Goal: Task Accomplishment & Management: Manage account settings

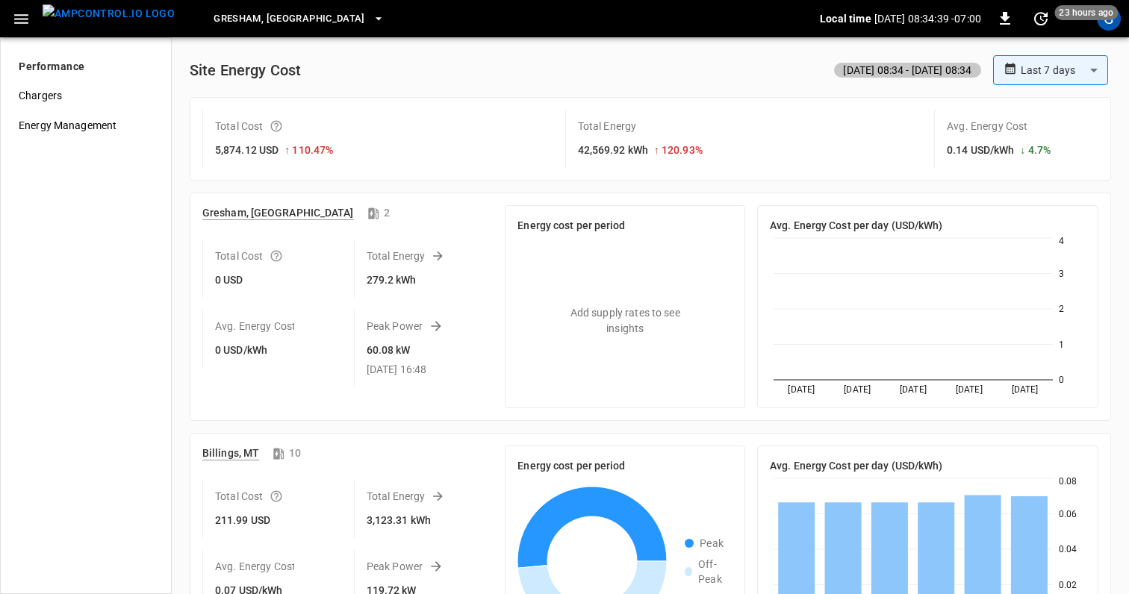
scroll to position [1205, 0]
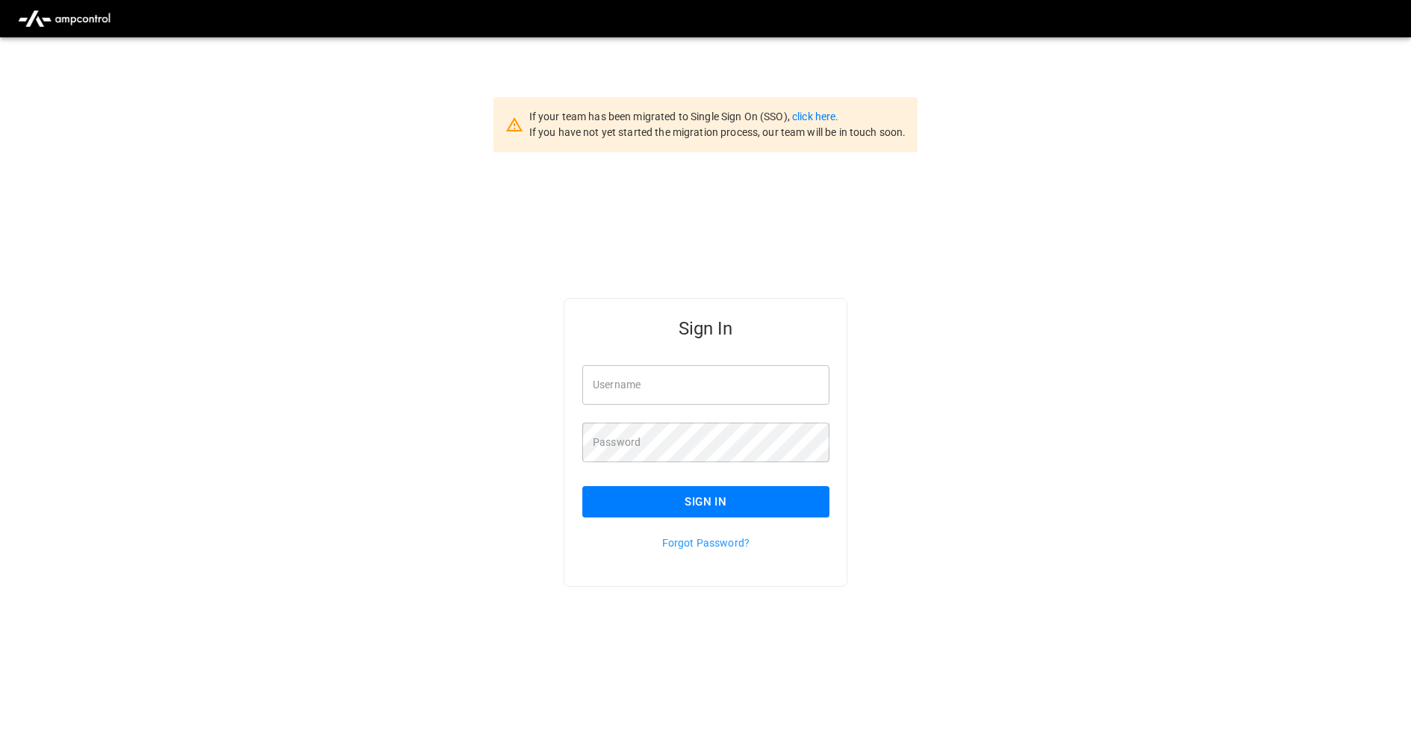
type input "**********"
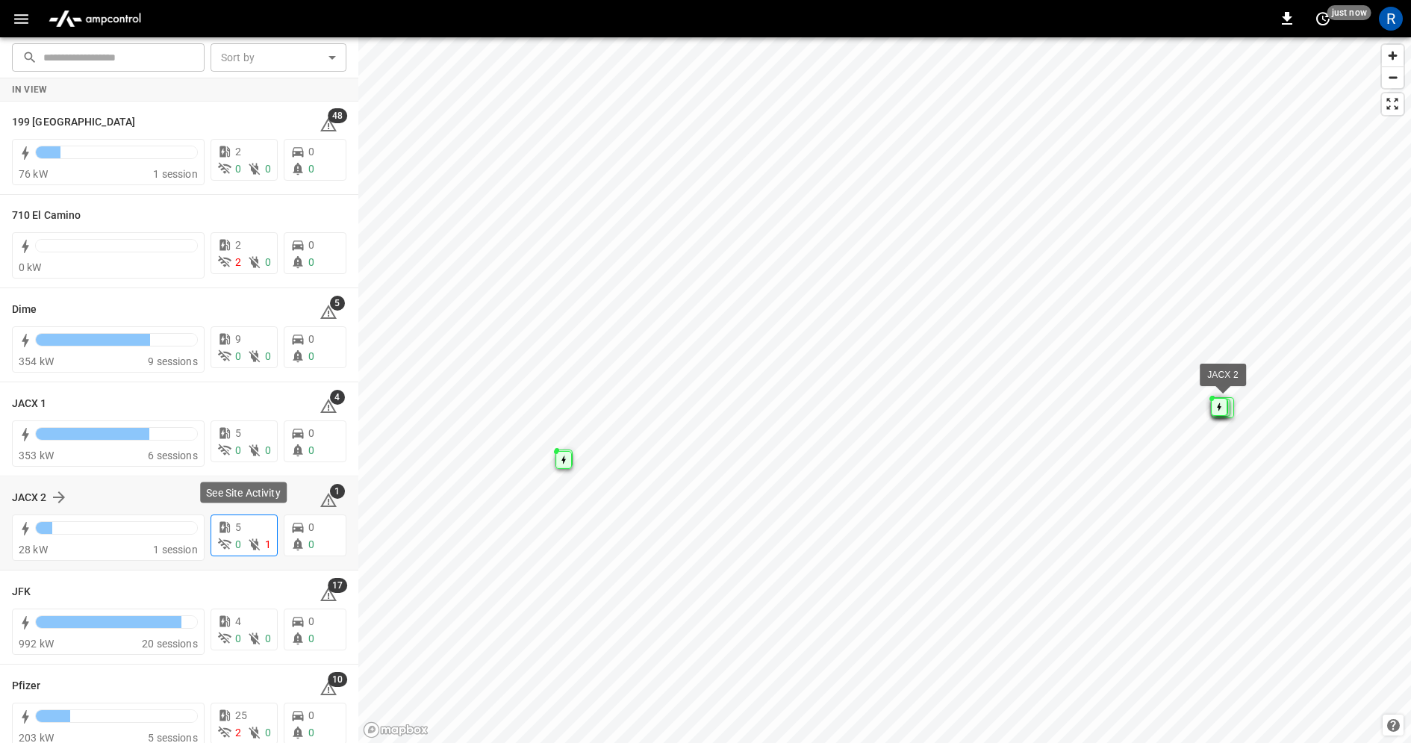
scroll to position [111, 0]
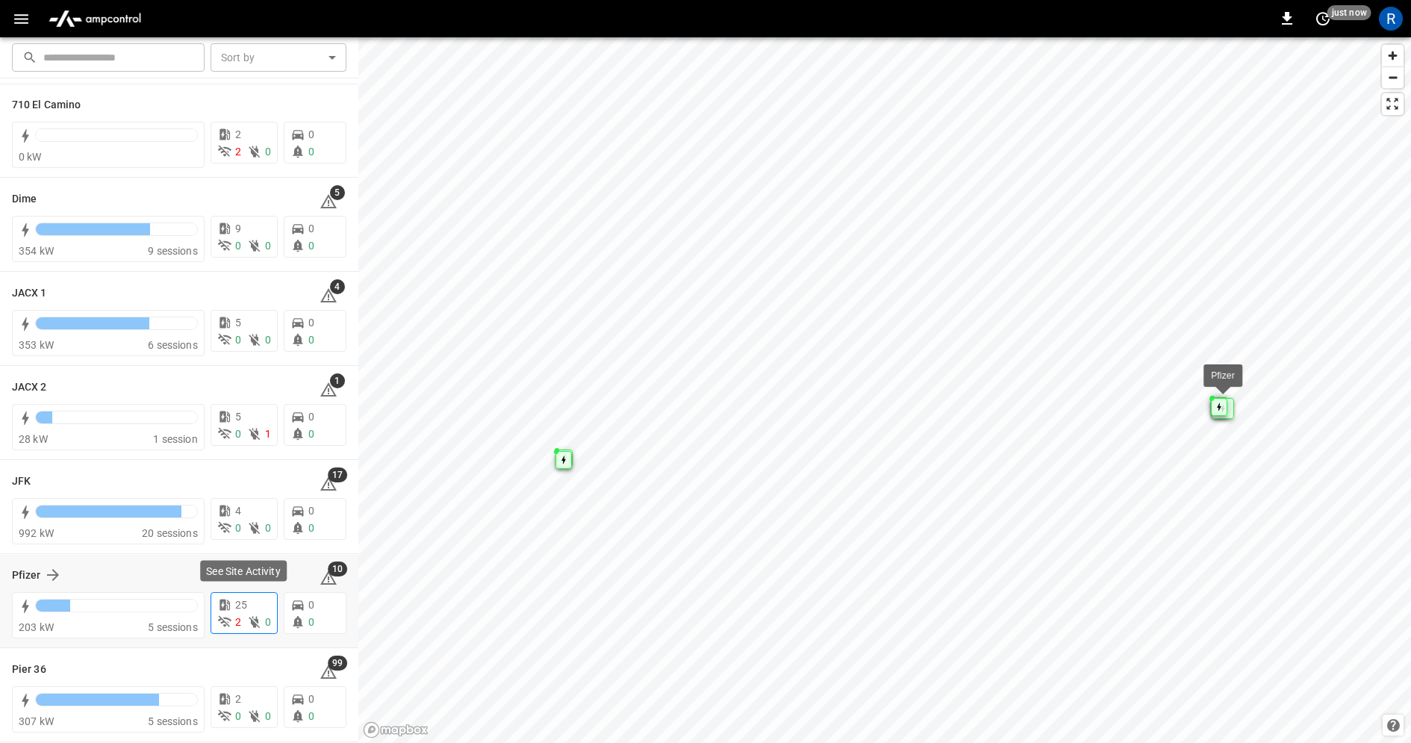
click at [233, 621] on div "2" at bounding box center [229, 623] width 24 height 16
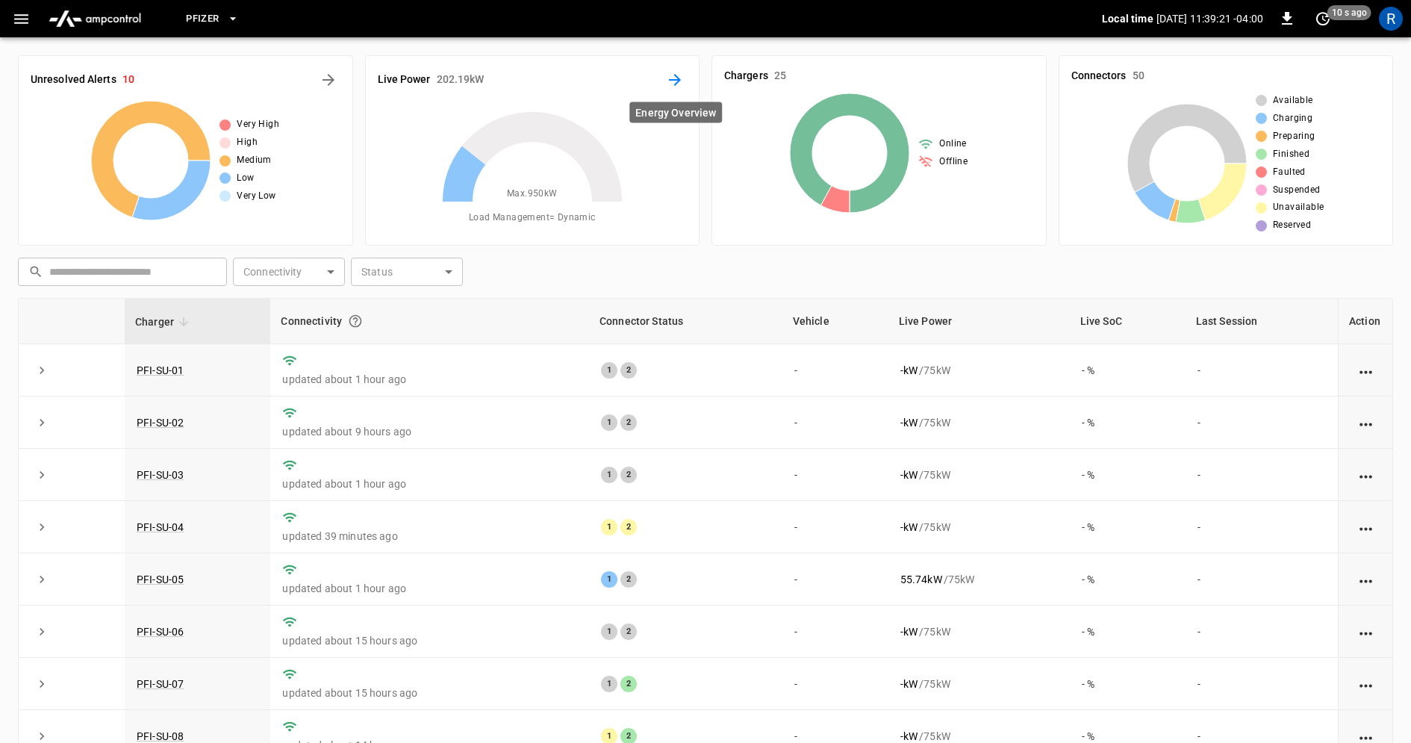
click at [674, 77] on icon "Energy Overview" at bounding box center [675, 80] width 18 height 18
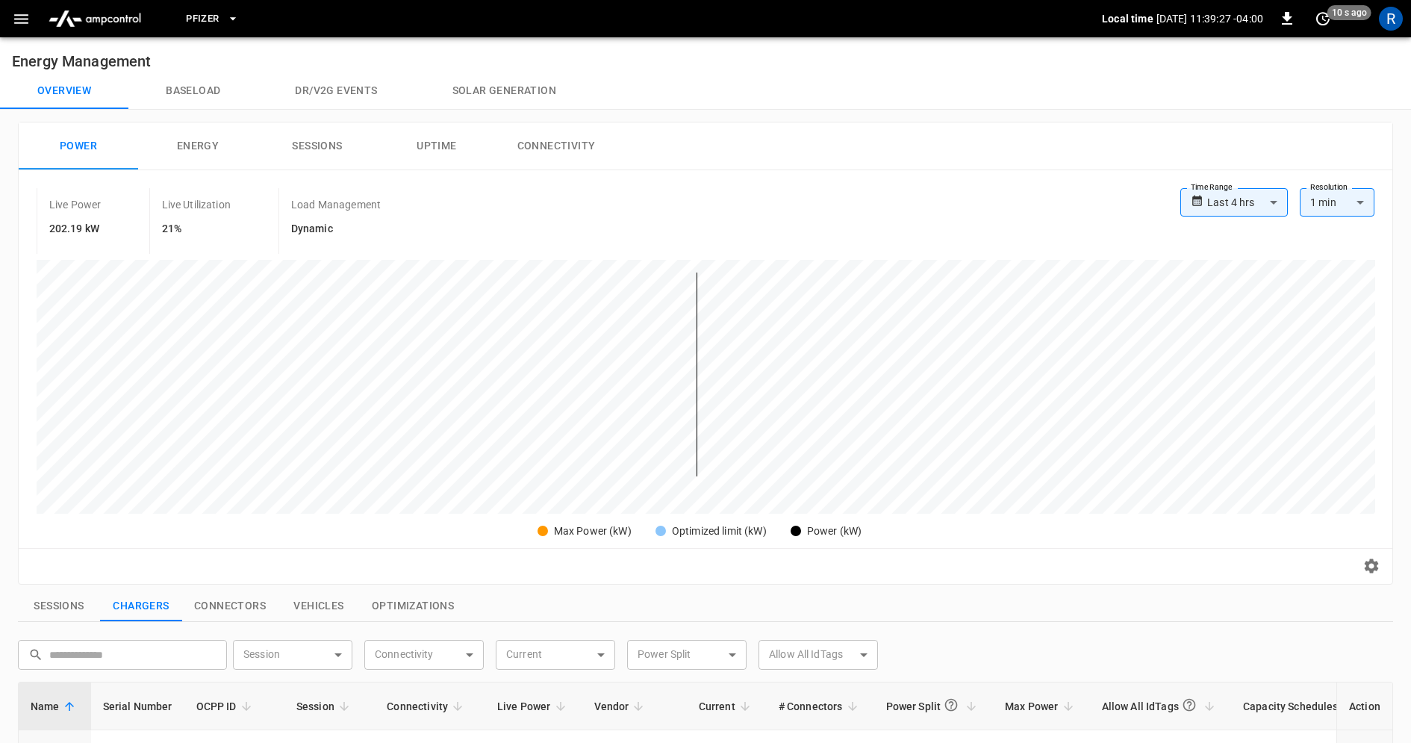
click at [32, 22] on button "button" at bounding box center [21, 19] width 31 height 28
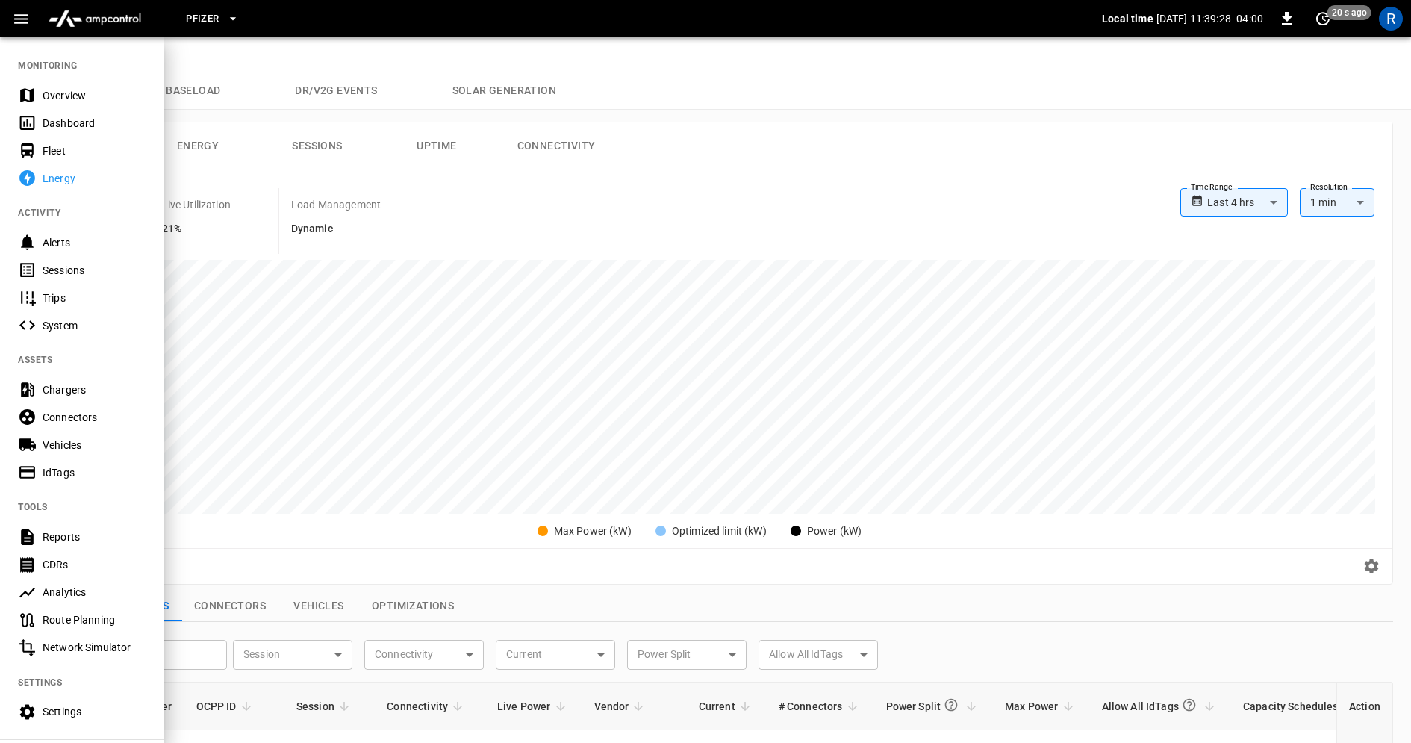
click at [80, 85] on div "Overview" at bounding box center [82, 95] width 164 height 28
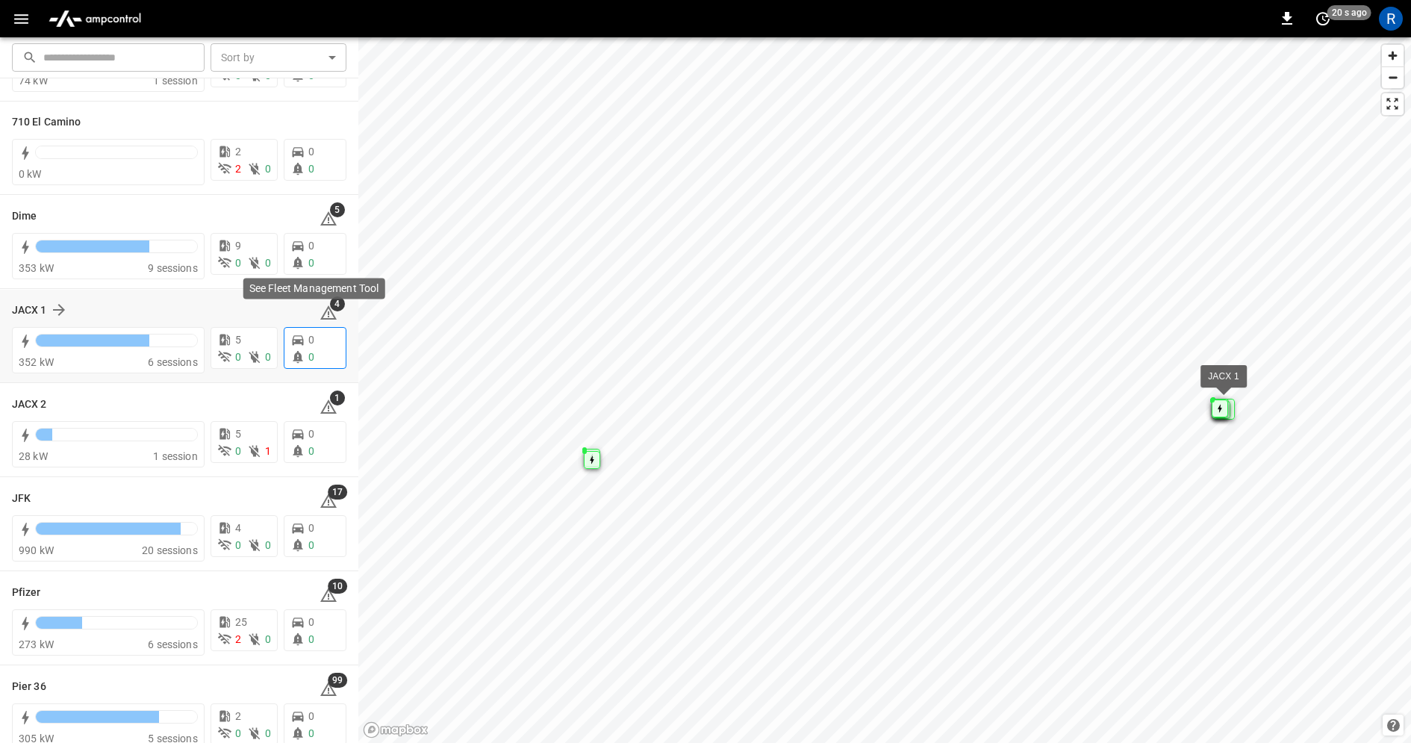
scroll to position [111, 0]
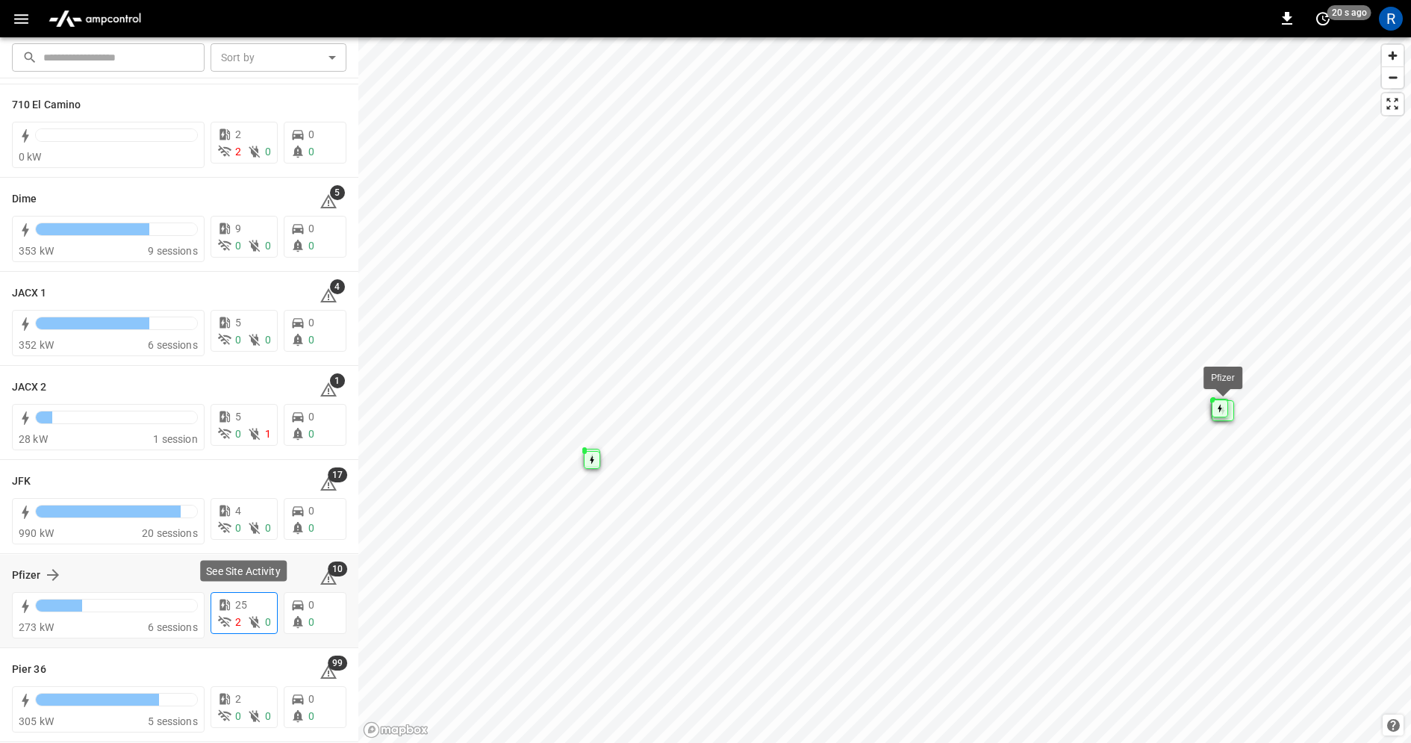
click at [228, 616] on icon at bounding box center [224, 622] width 15 height 15
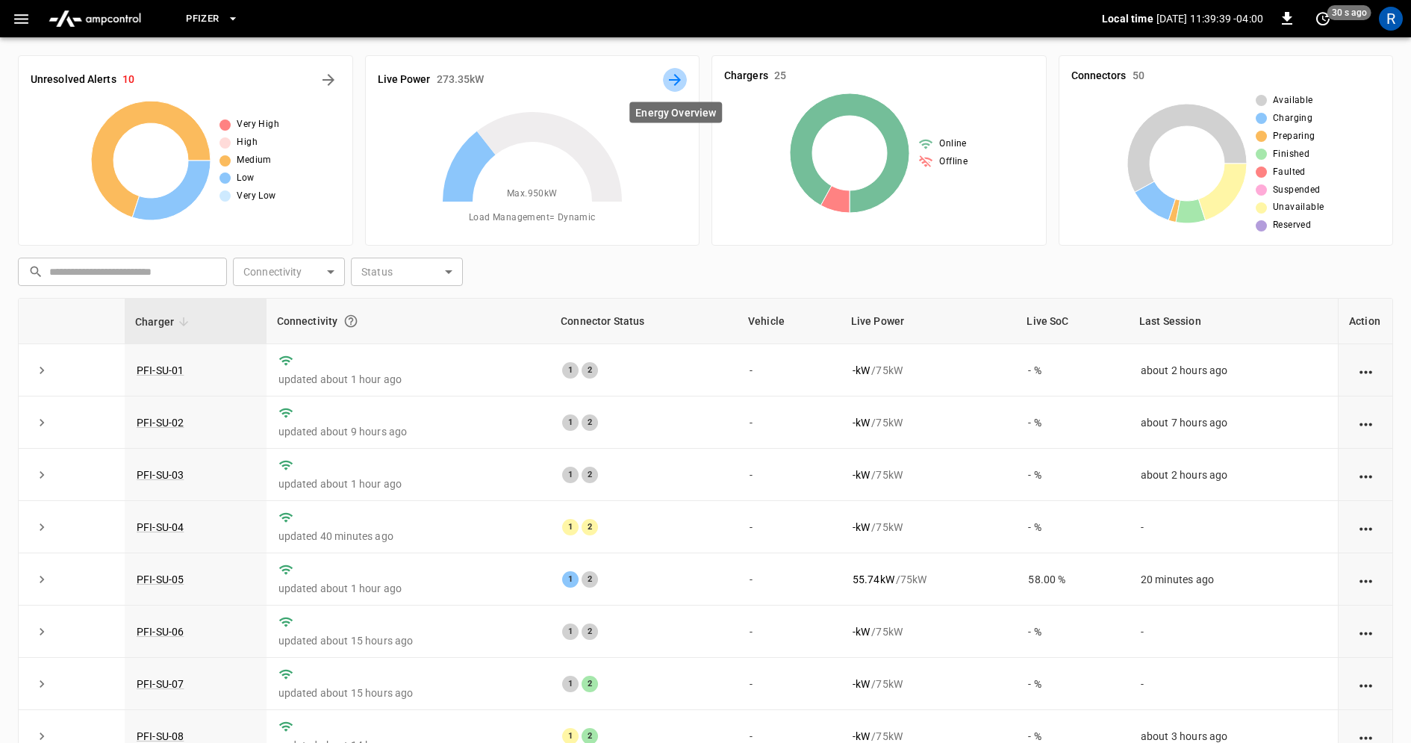
click at [675, 79] on icon "Energy Overview" at bounding box center [675, 80] width 12 height 12
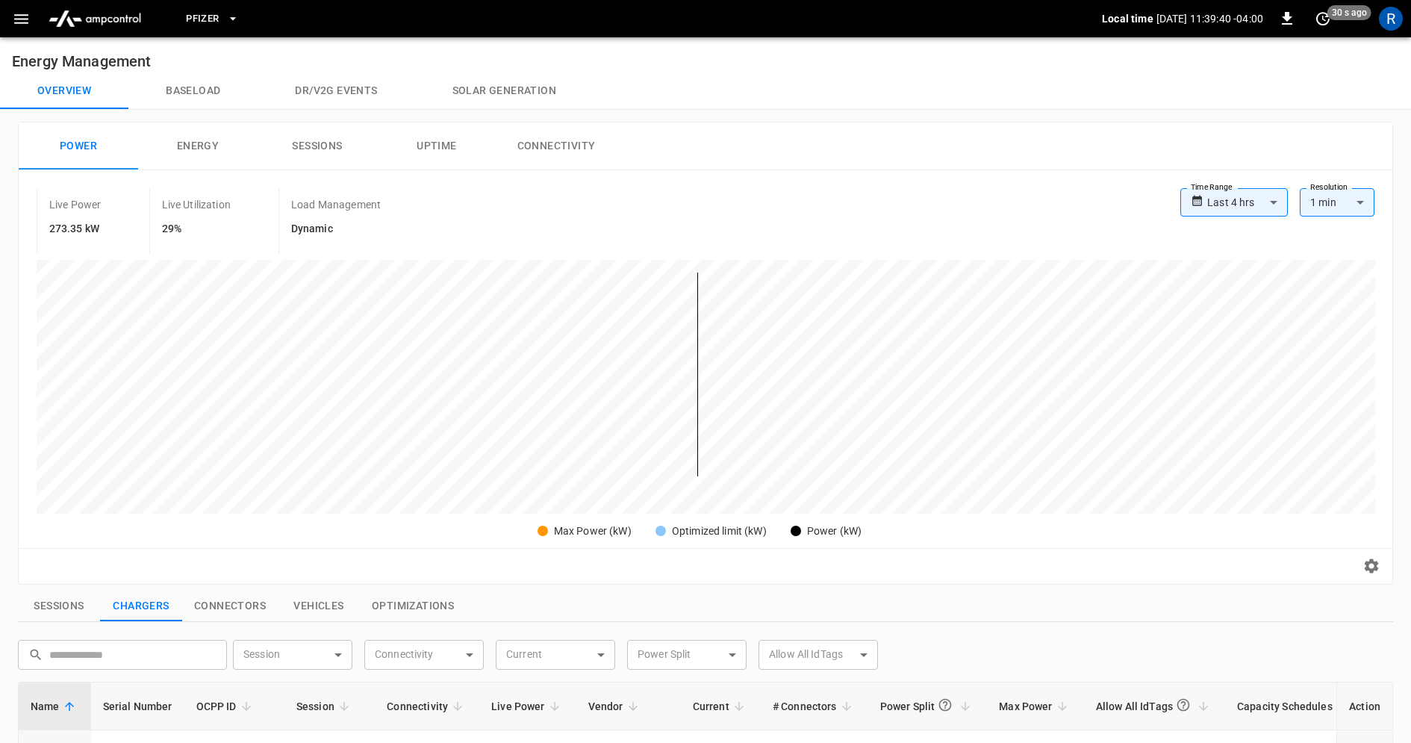
click at [27, 7] on button "button" at bounding box center [21, 19] width 31 height 28
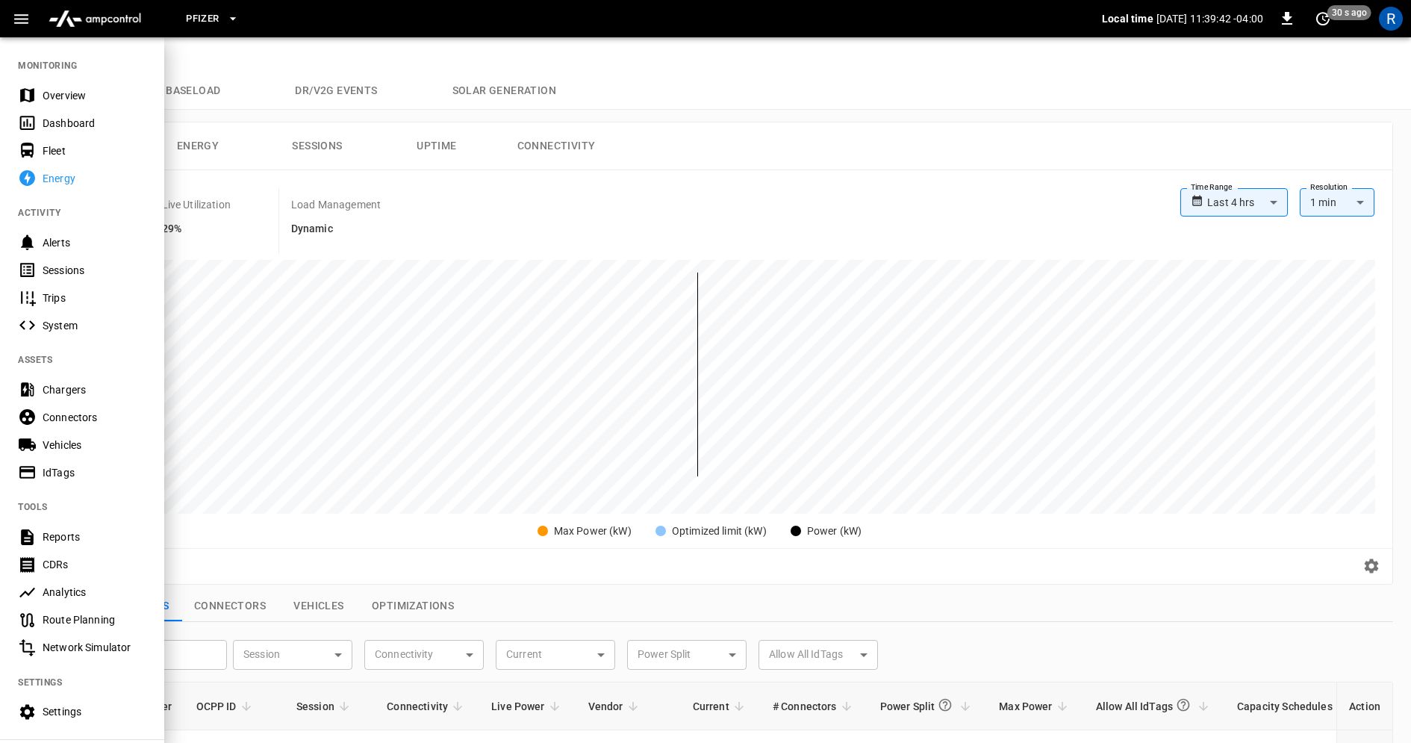
click at [1371, 564] on div at bounding box center [705, 371] width 1411 height 743
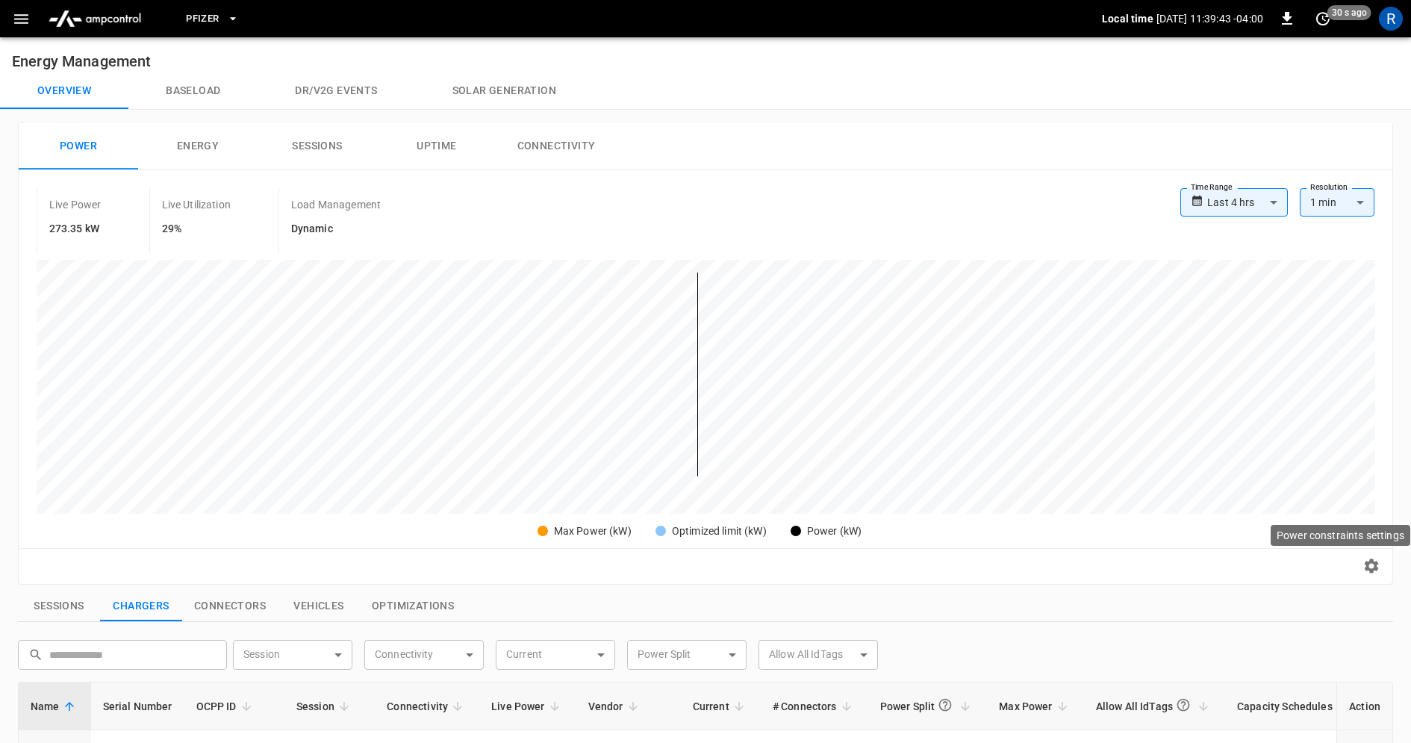
click at [1371, 564] on icon "button" at bounding box center [1372, 566] width 18 height 18
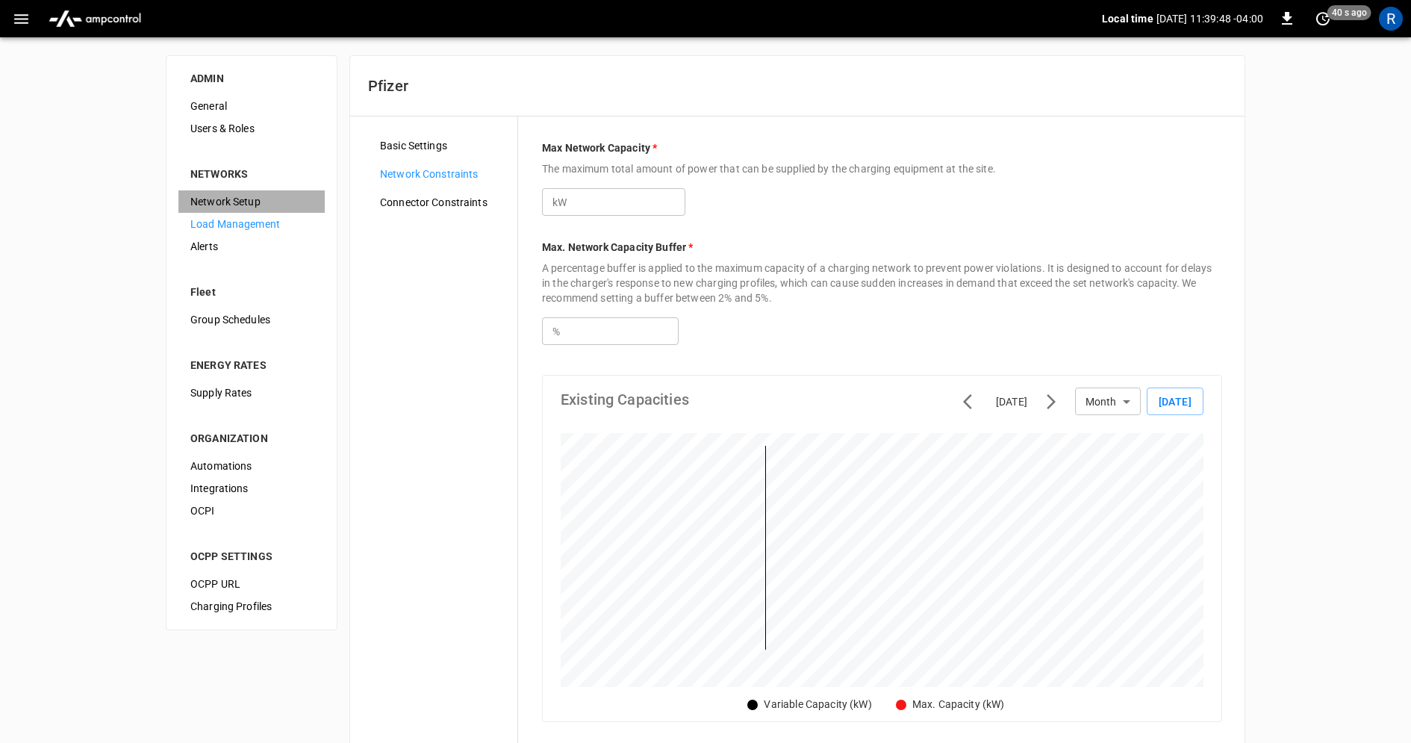
click at [231, 197] on span "Network Setup" at bounding box center [251, 202] width 122 height 16
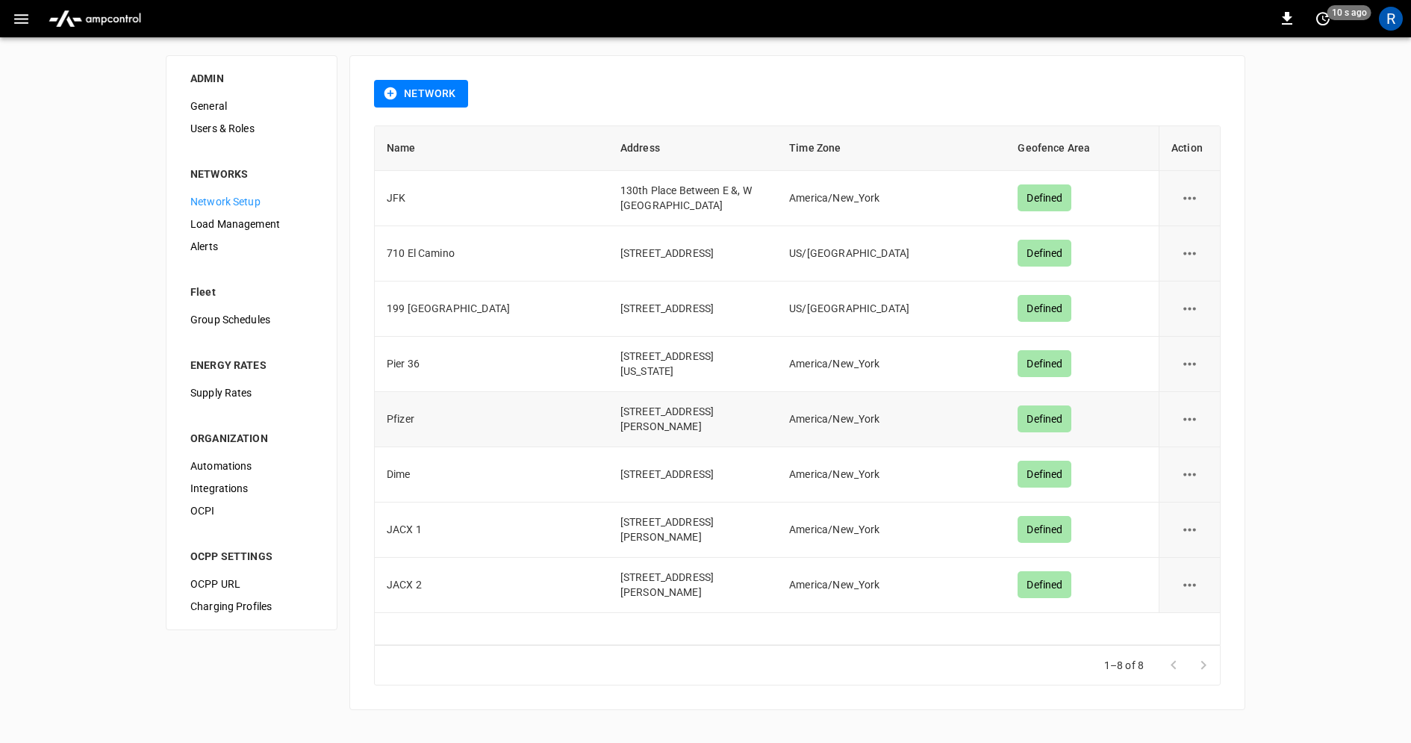
drag, startPoint x: 650, startPoint y: 420, endPoint x: 674, endPoint y: 432, distance: 26.7
click at [674, 432] on td "[STREET_ADDRESS][PERSON_NAME]" at bounding box center [693, 419] width 169 height 55
copy td "Brooklyn, USA, 11206"
drag, startPoint x: 635, startPoint y: 540, endPoint x: 671, endPoint y: 529, distance: 36.6
click at [671, 529] on td "[STREET_ADDRESS][PERSON_NAME]" at bounding box center [693, 530] width 169 height 55
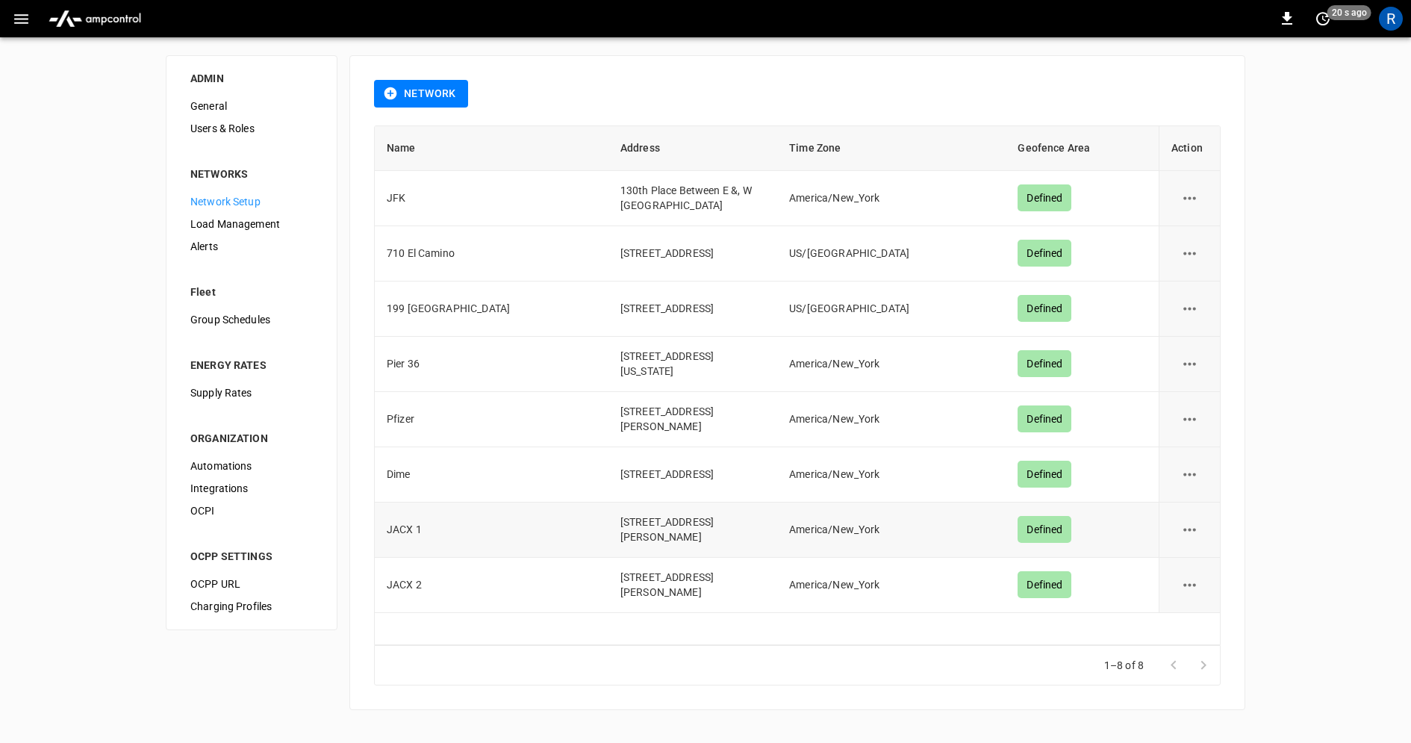
copy td "Queens, USA, 11101"
click at [1393, 19] on div "R" at bounding box center [1391, 19] width 24 height 24
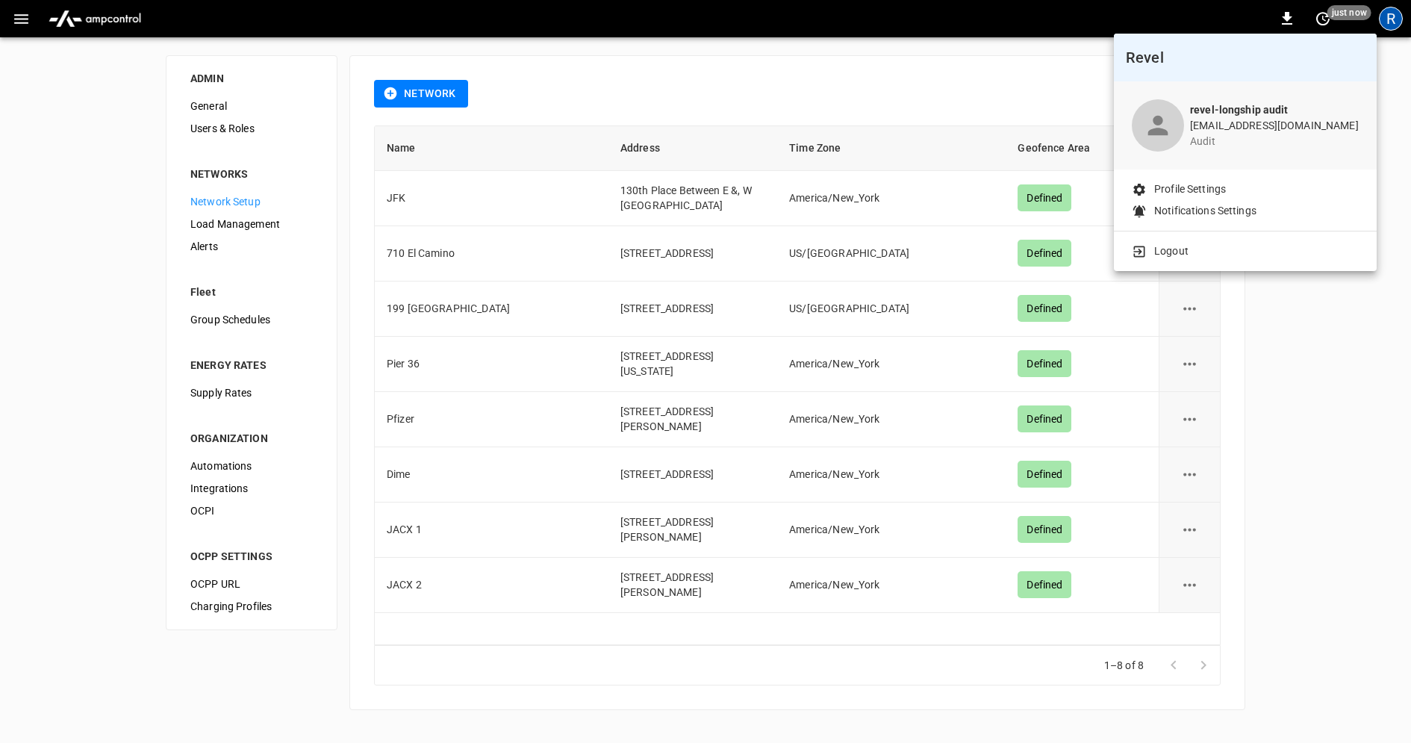
click at [1223, 249] on li "Logout" at bounding box center [1245, 251] width 227 height 16
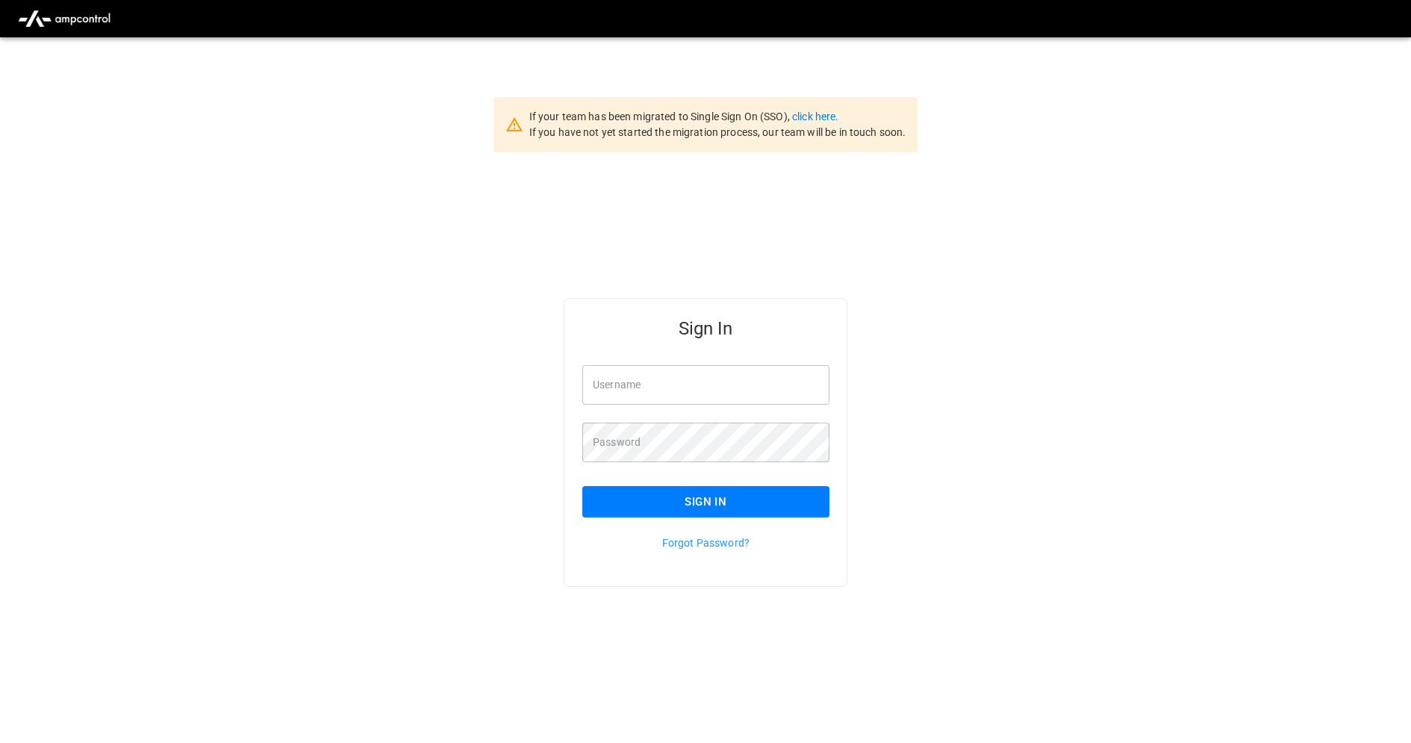
type input "**********"
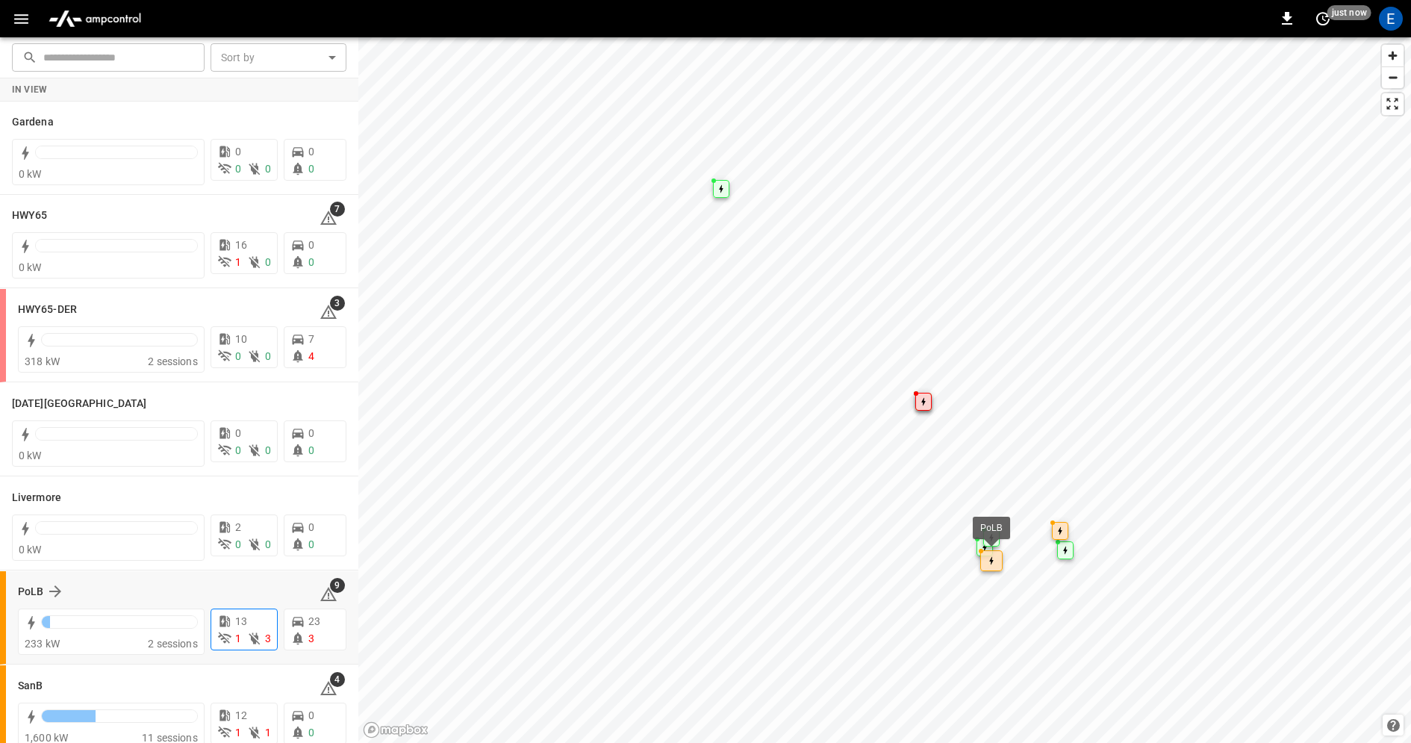
click at [253, 633] on icon at bounding box center [254, 639] width 11 height 12
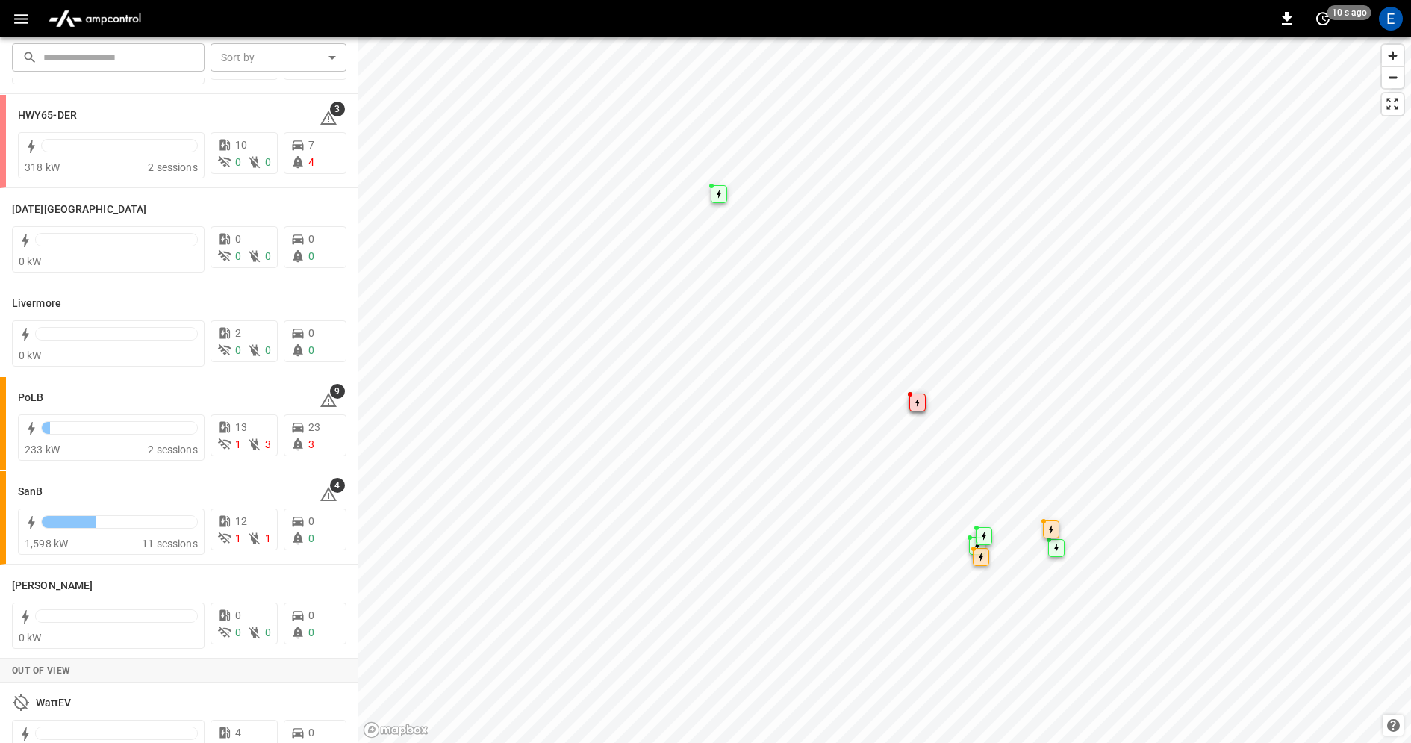
scroll to position [198, 0]
click at [137, 387] on div "PoLB" at bounding box center [160, 394] width 284 height 18
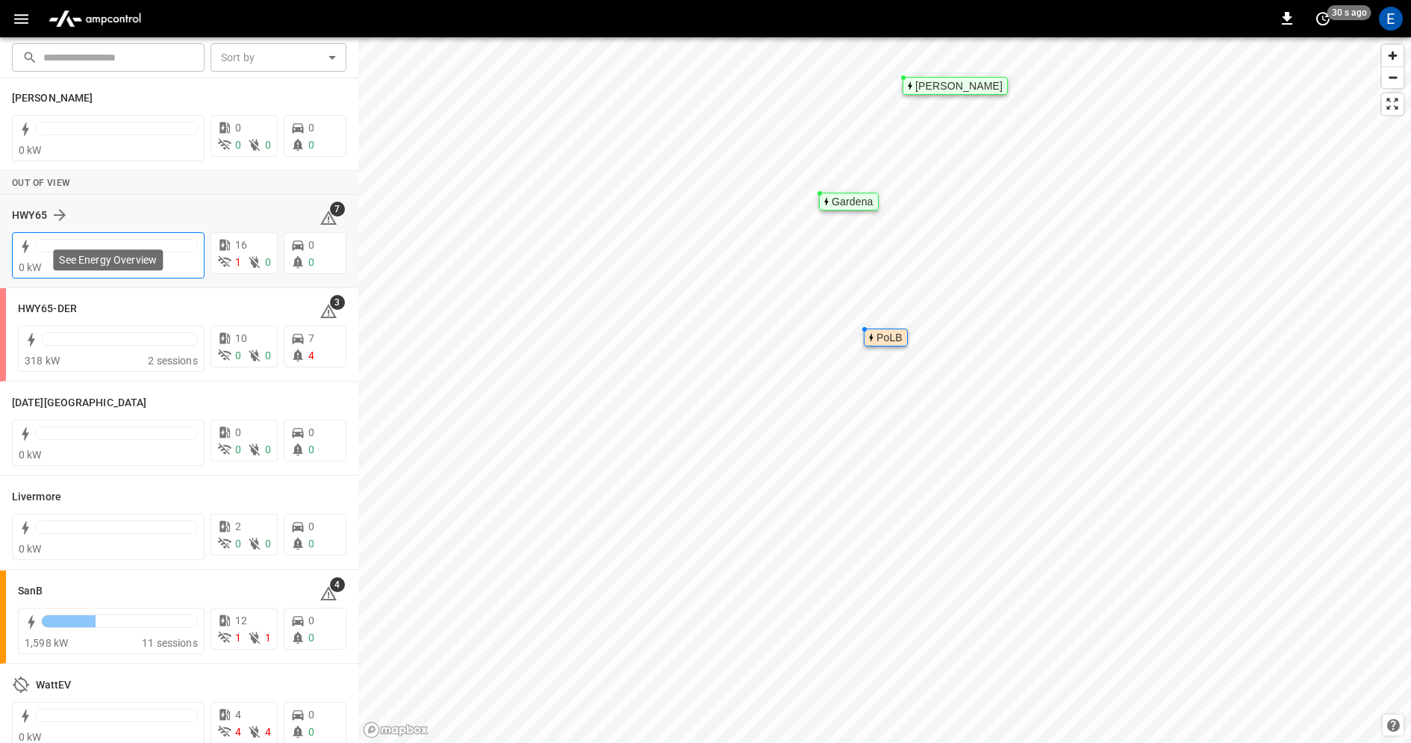
scroll to position [226, 0]
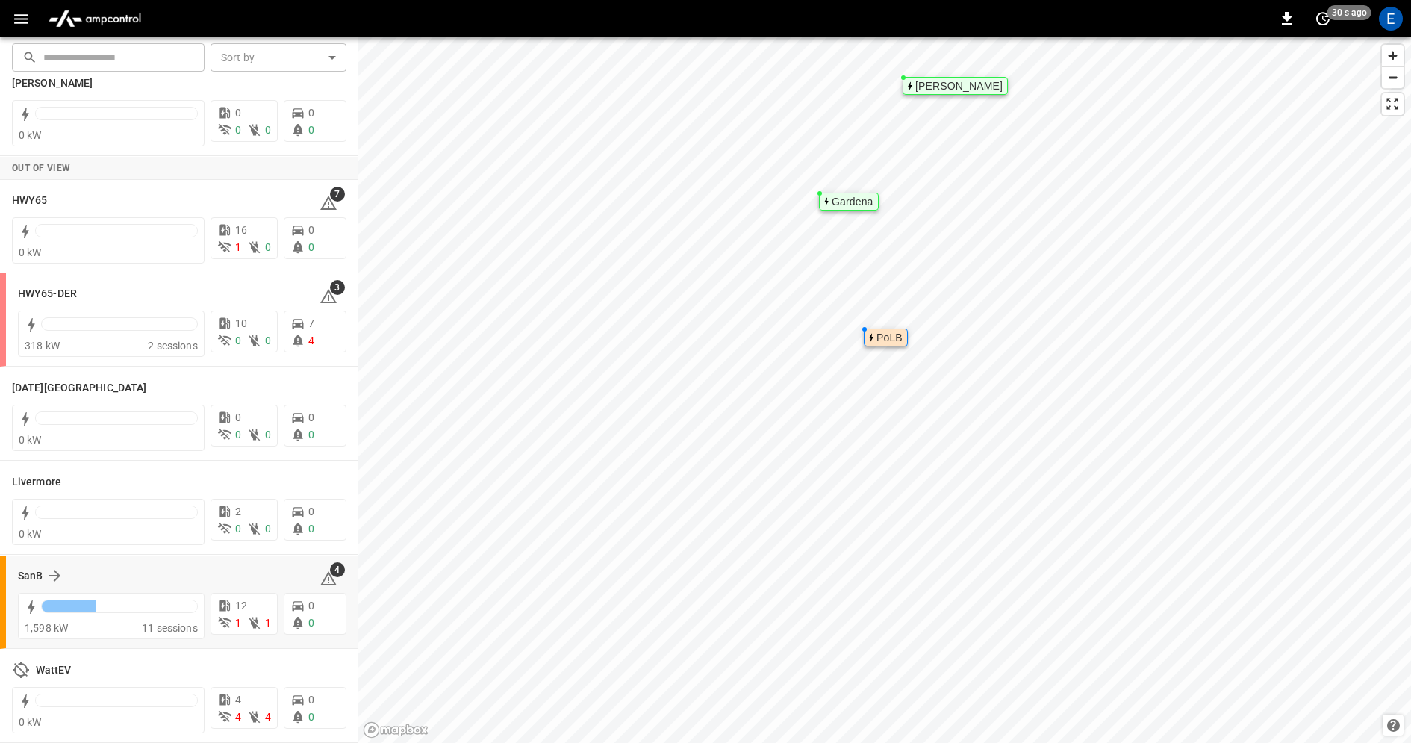
click at [181, 577] on div "SanB" at bounding box center [160, 576] width 284 height 18
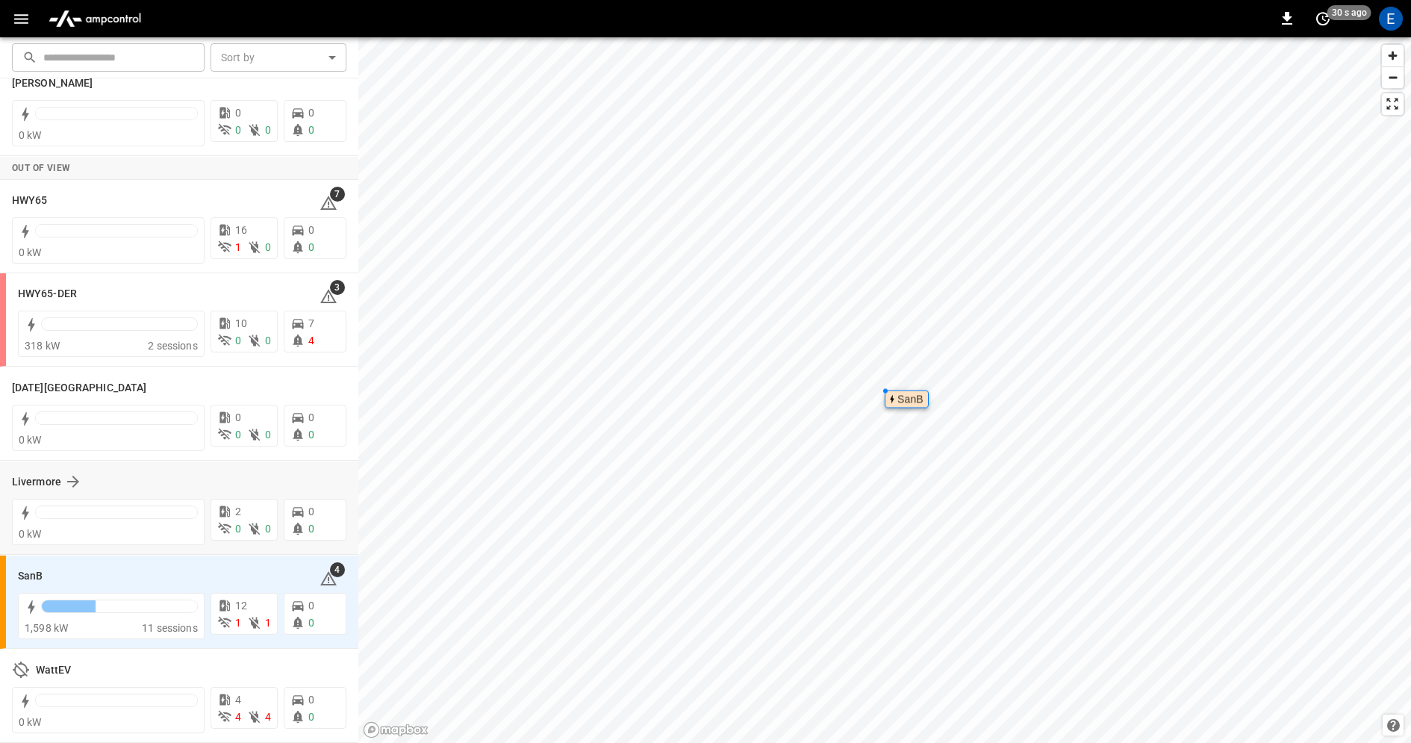
scroll to position [0, 0]
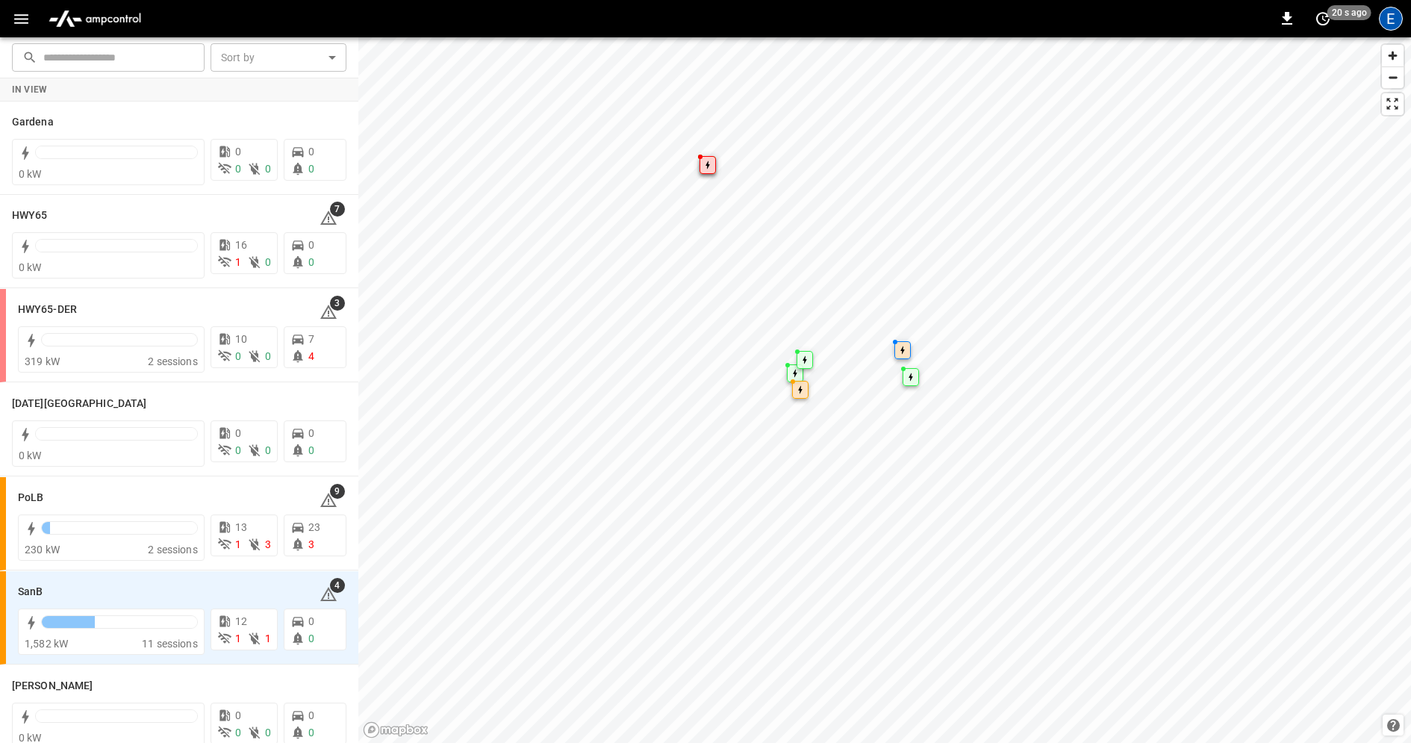
click at [1399, 25] on div "E" at bounding box center [1391, 19] width 24 height 24
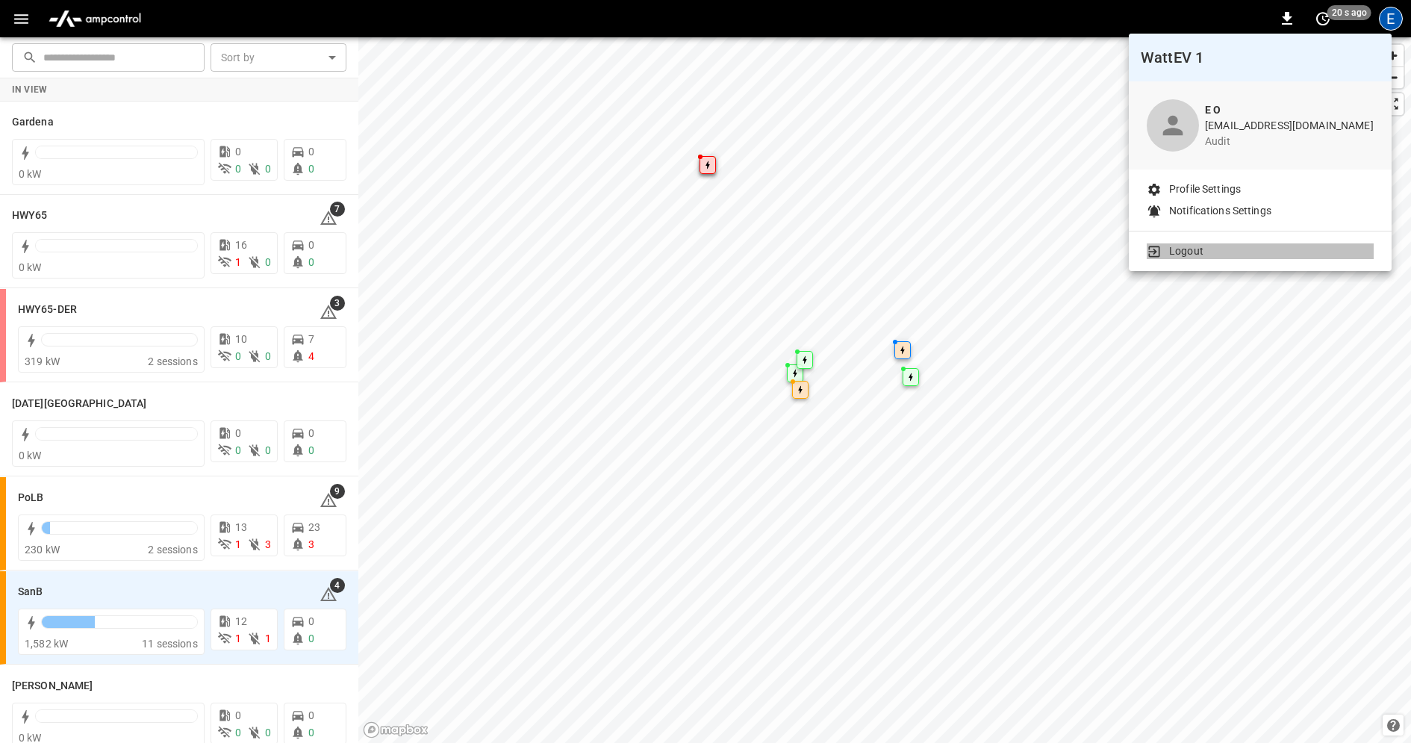
click at [1264, 258] on li "Logout" at bounding box center [1260, 251] width 227 height 16
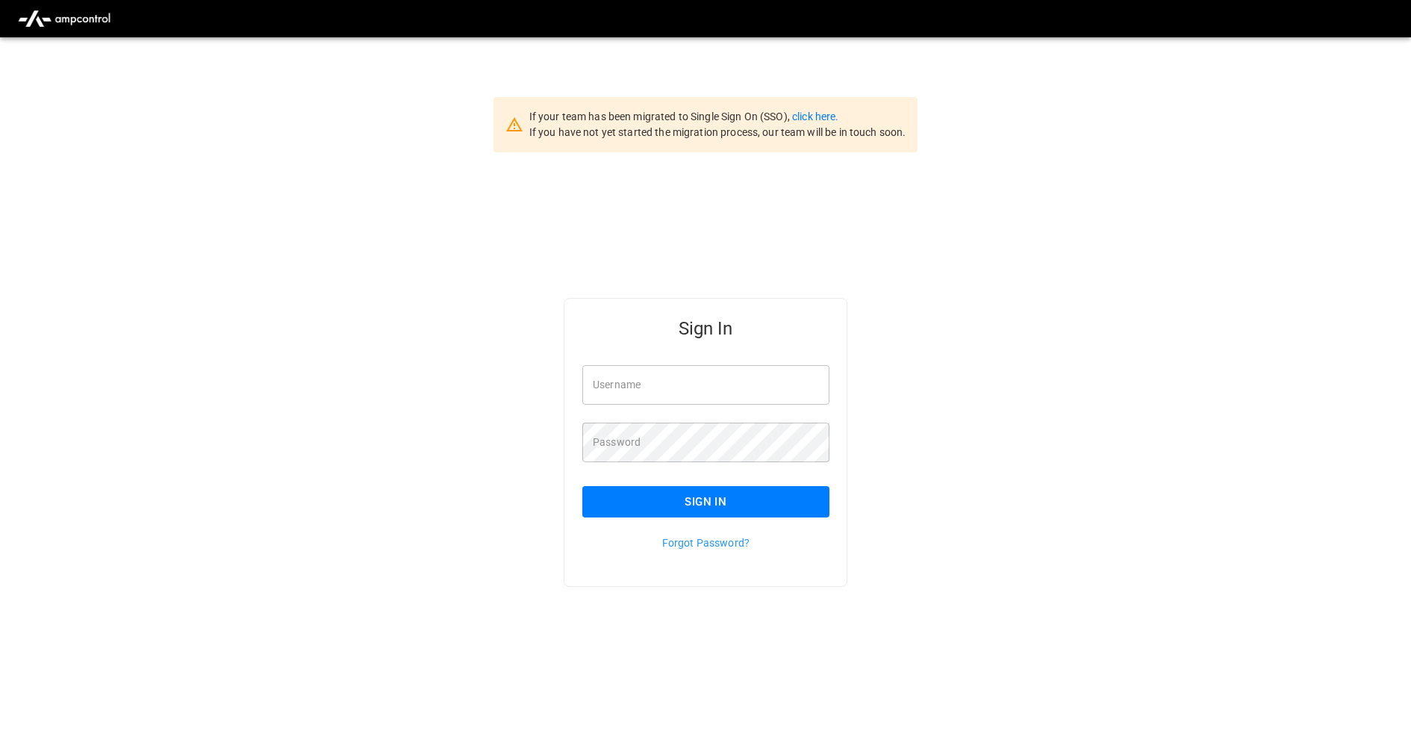
type input "**********"
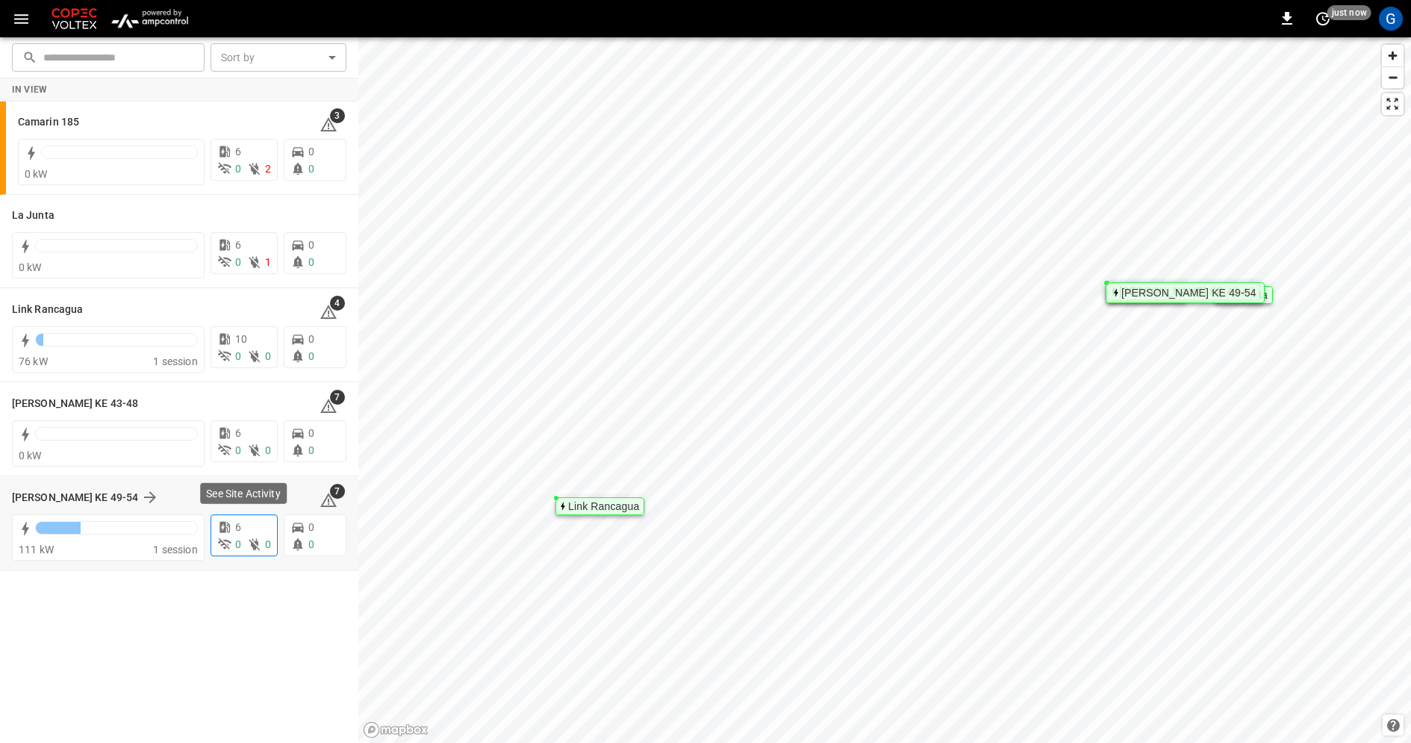
click at [247, 525] on div "6" at bounding box center [244, 528] width 54 height 16
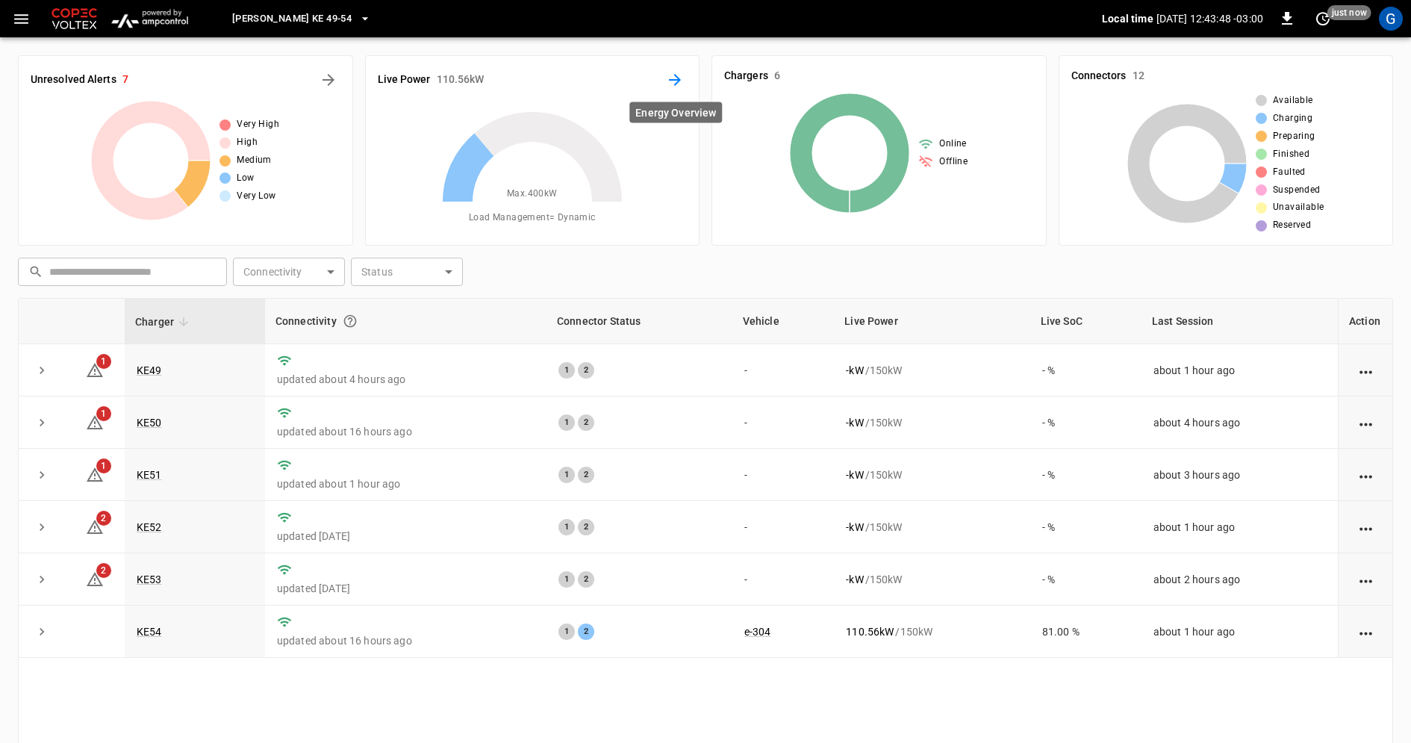
click at [677, 89] on button "Energy Overview" at bounding box center [675, 80] width 24 height 24
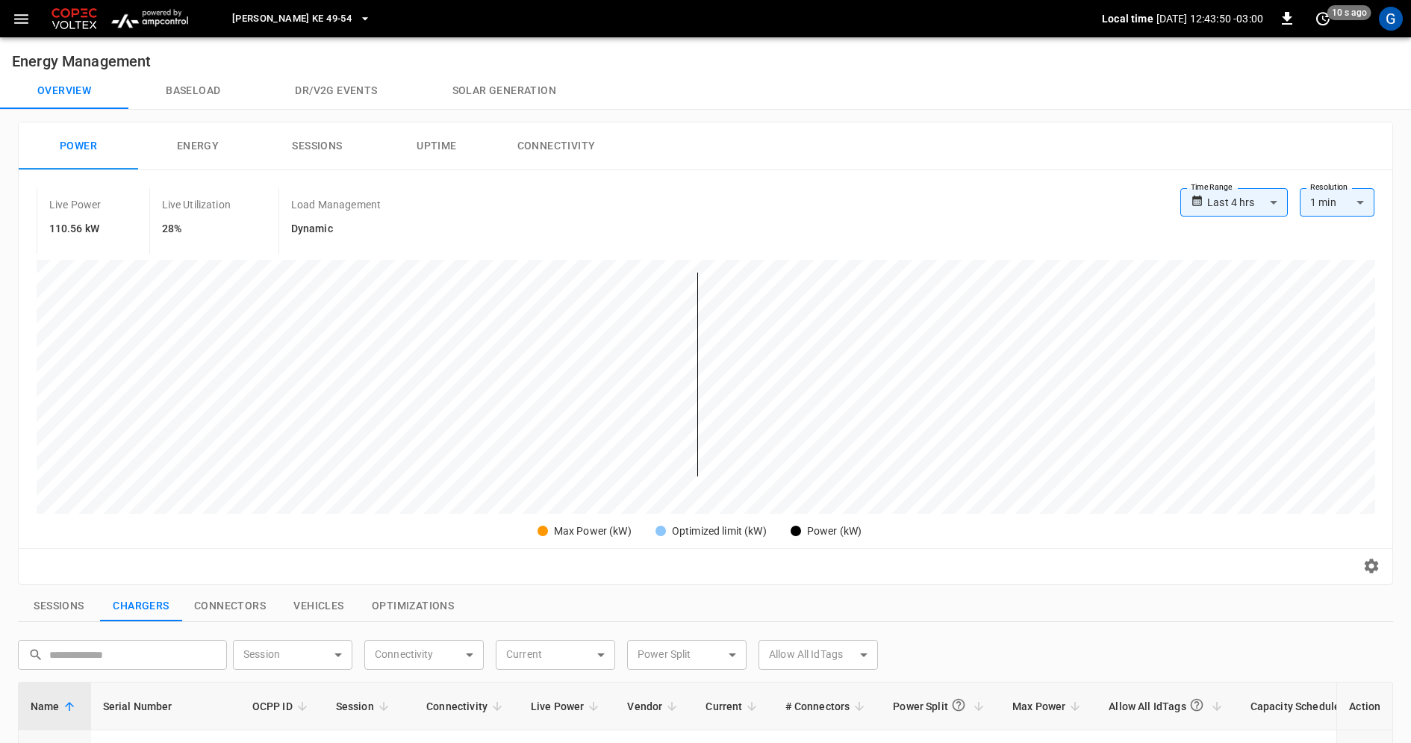
click at [22, 22] on icon "button" at bounding box center [21, 19] width 14 height 10
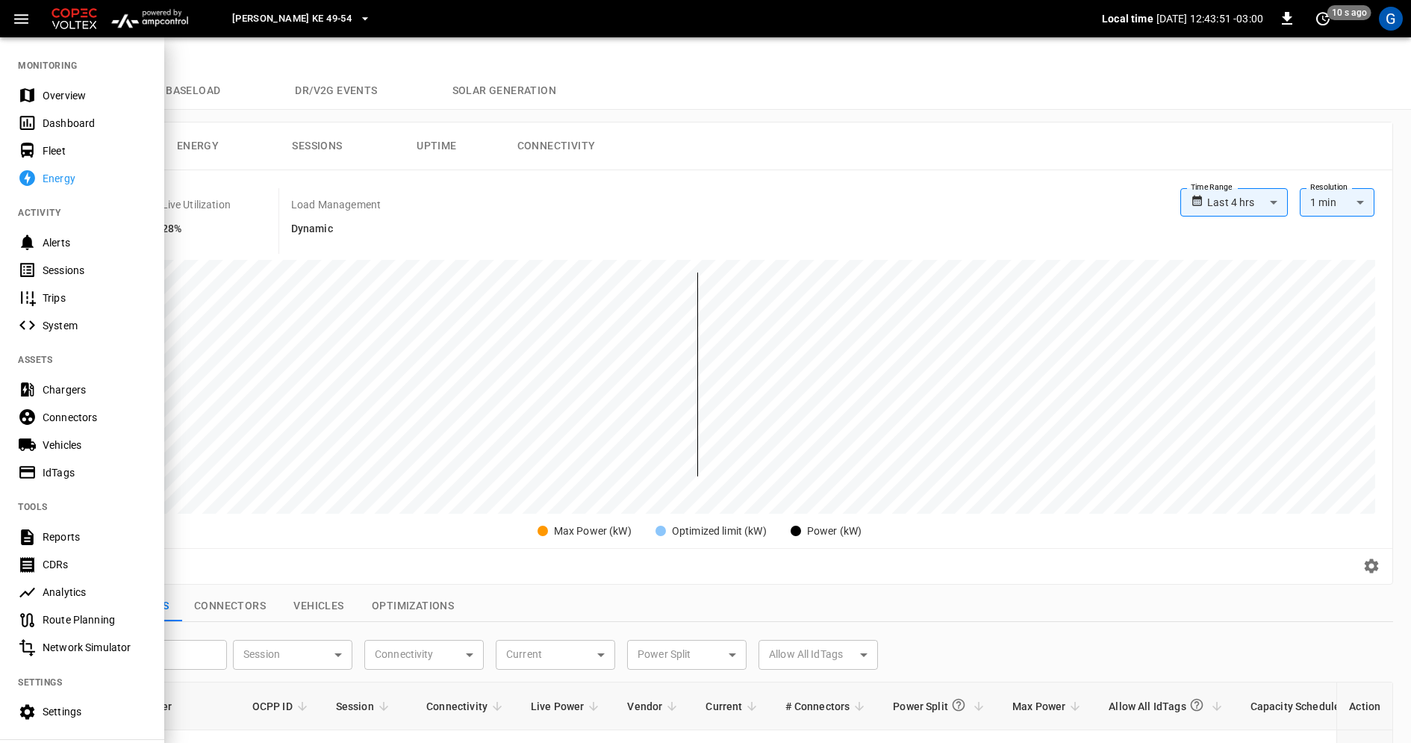
click at [96, 88] on div "Overview" at bounding box center [95, 95] width 104 height 15
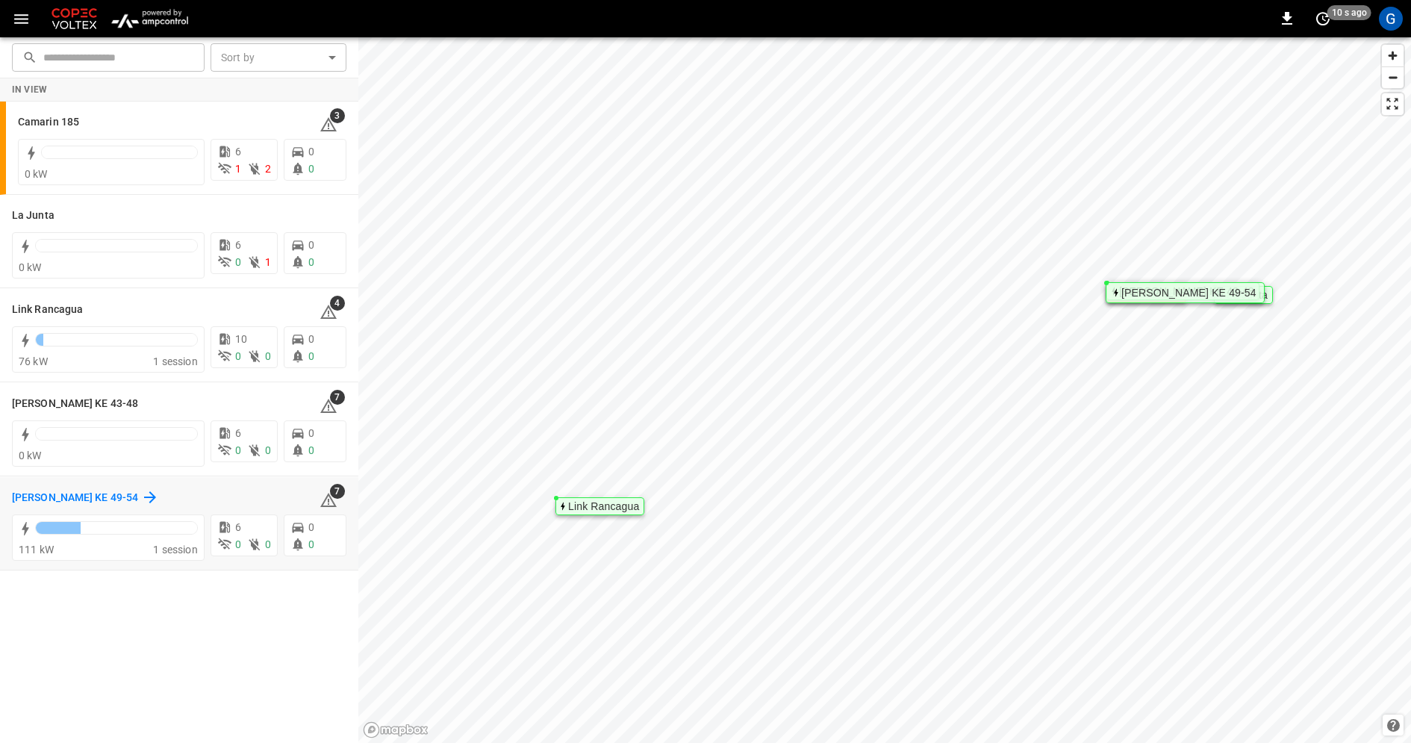
click at [46, 500] on h6 "Loza Colon KE 49-54" at bounding box center [75, 498] width 126 height 16
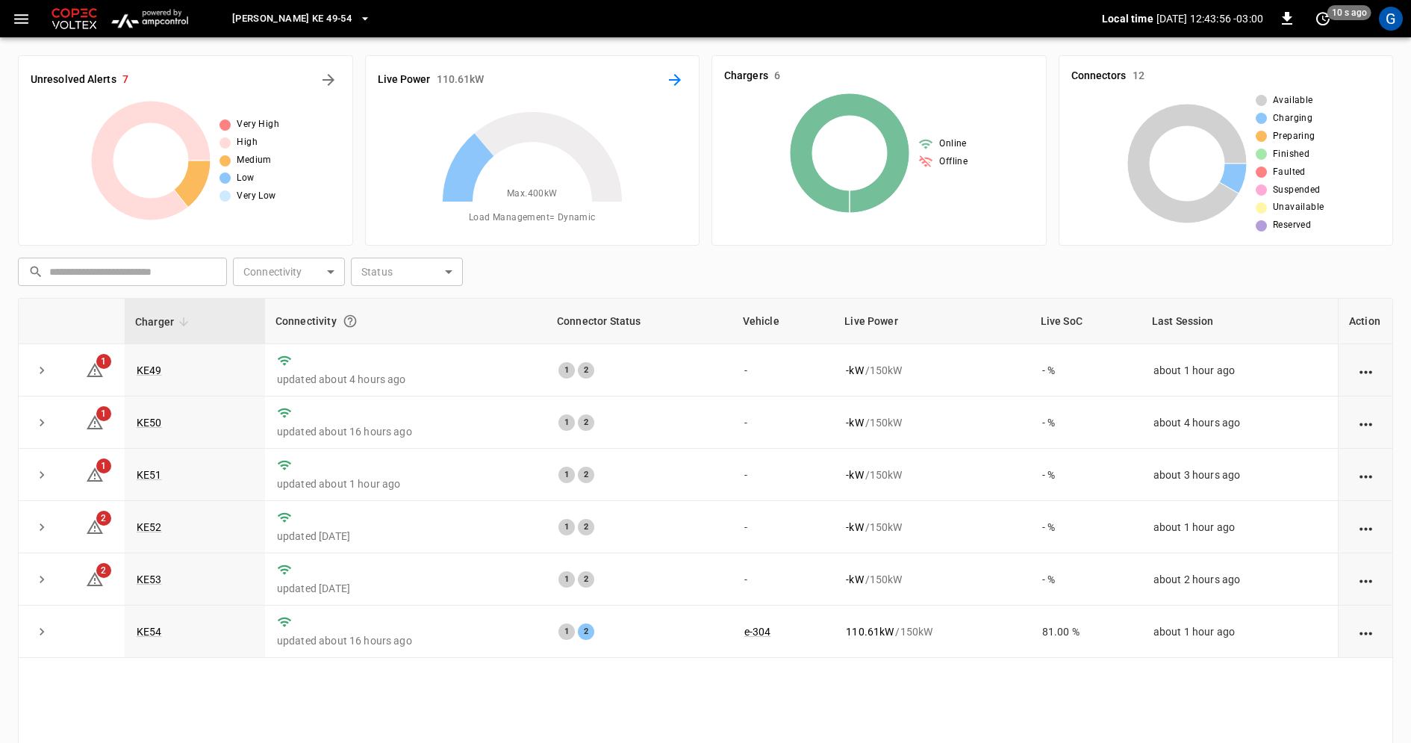
click at [671, 80] on icon "Energy Overview" at bounding box center [675, 80] width 18 height 18
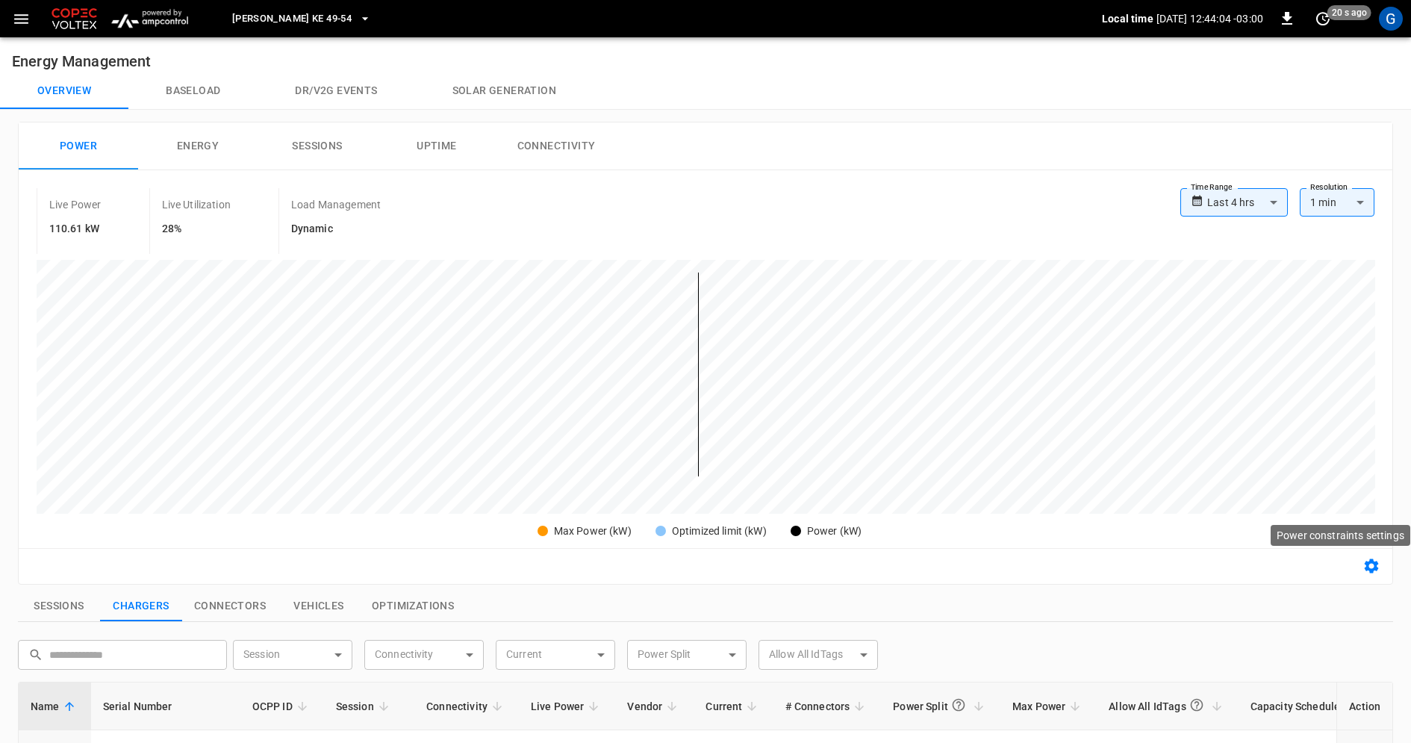
click at [1374, 565] on icon "button" at bounding box center [1372, 566] width 18 height 18
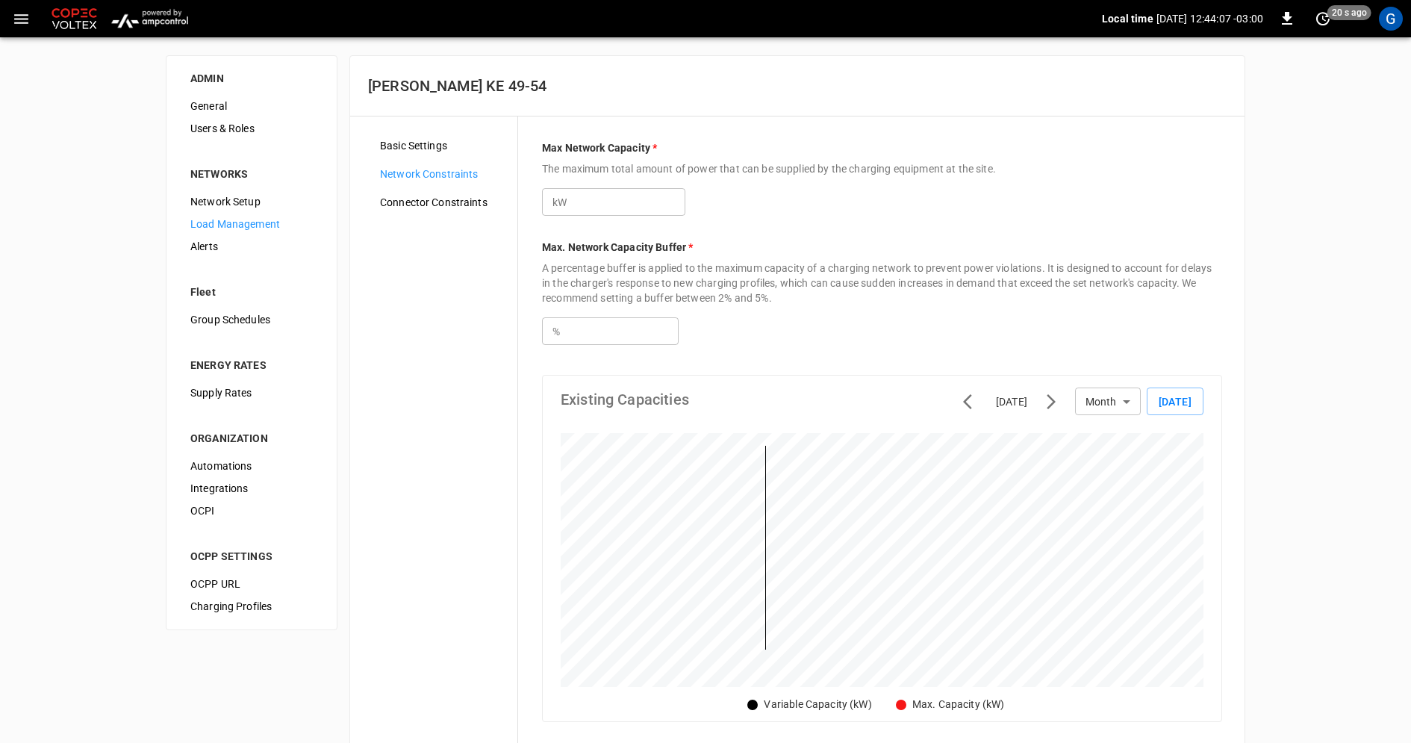
click at [228, 192] on div "Network Setup" at bounding box center [251, 201] width 146 height 22
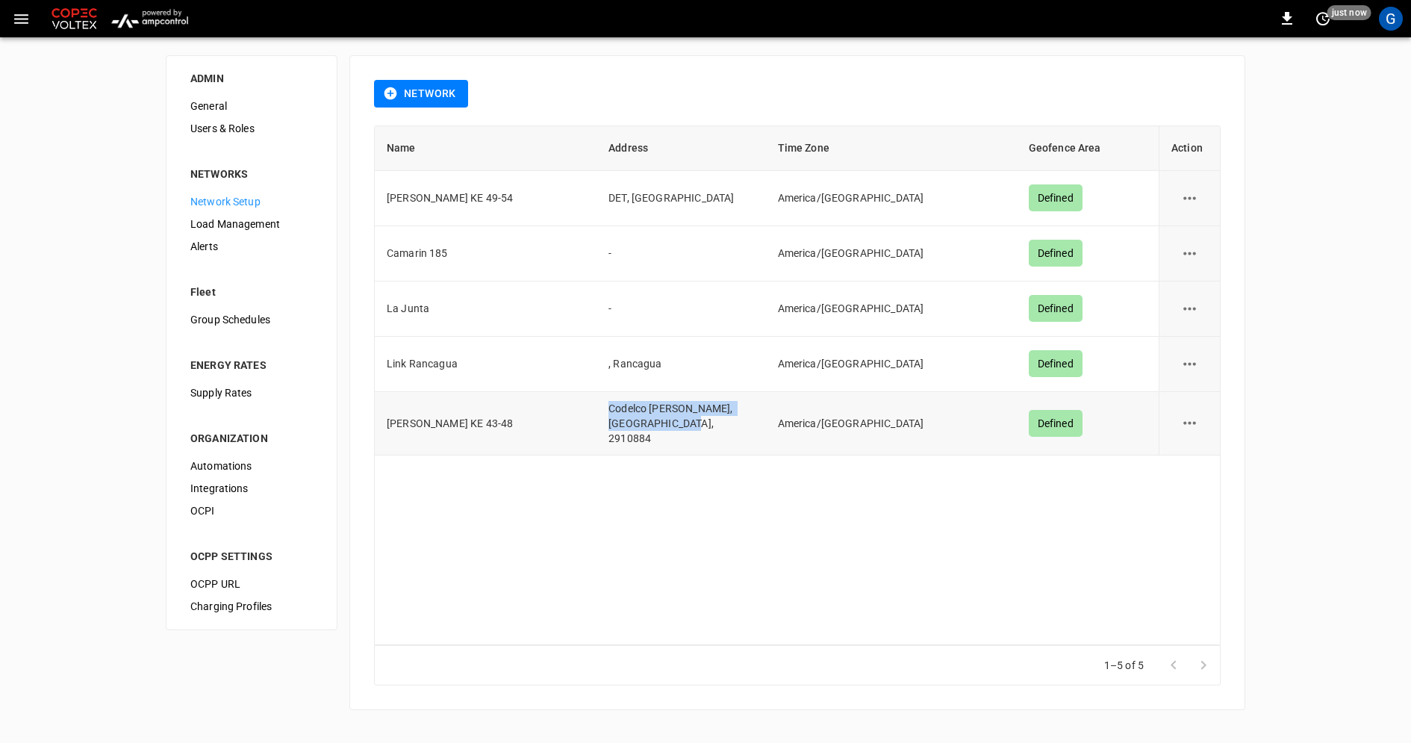
drag, startPoint x: 663, startPoint y: 421, endPoint x: 612, endPoint y: 409, distance: 52.9
click at [612, 409] on td "Codelco [PERSON_NAME], [GEOGRAPHIC_DATA], 2910884" at bounding box center [681, 423] width 169 height 63
copy td "Codelco [PERSON_NAME], [GEOGRAPHIC_DATA], 2910884"
click at [422, 306] on td "La Junta" at bounding box center [486, 309] width 222 height 55
click at [20, 25] on icon "button" at bounding box center [21, 19] width 19 height 19
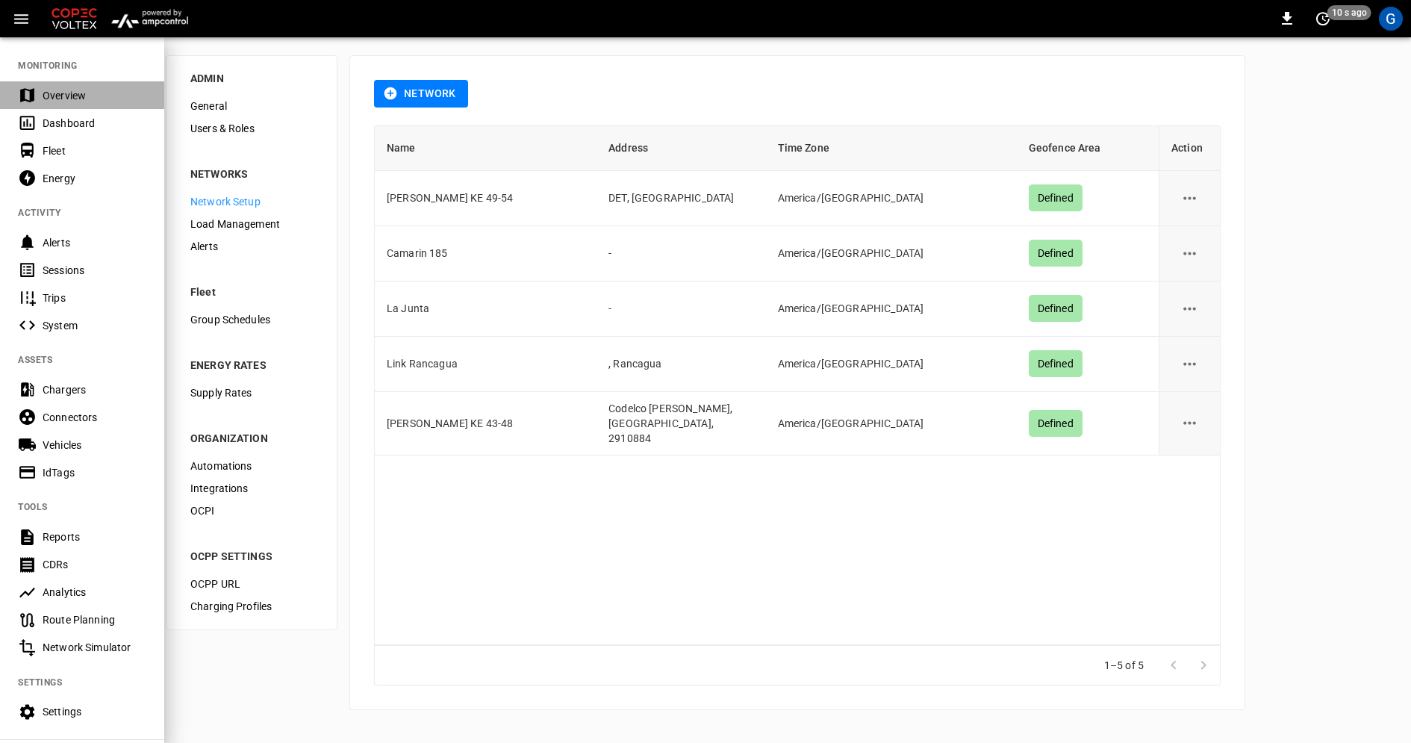
click at [93, 93] on div "Overview" at bounding box center [95, 95] width 104 height 15
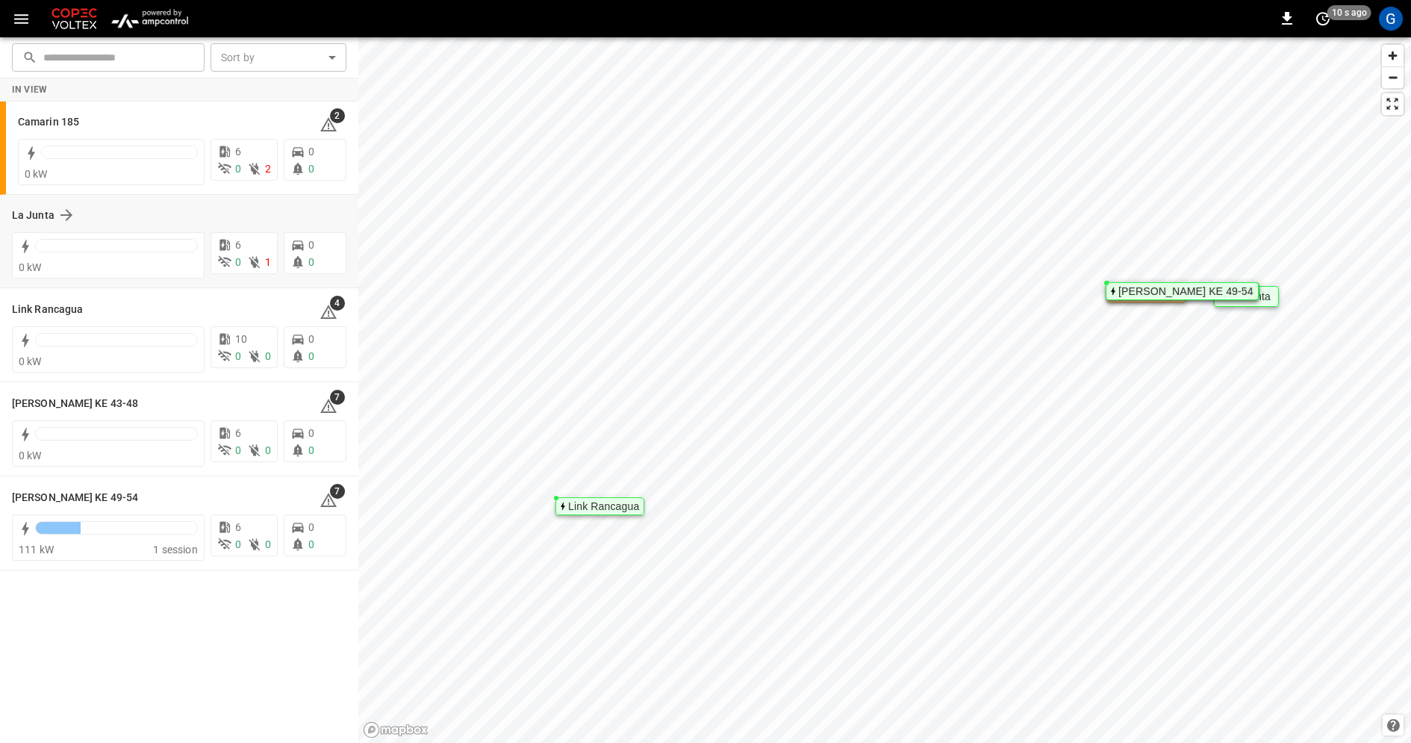
click at [160, 218] on div "La Junta" at bounding box center [170, 215] width 317 height 18
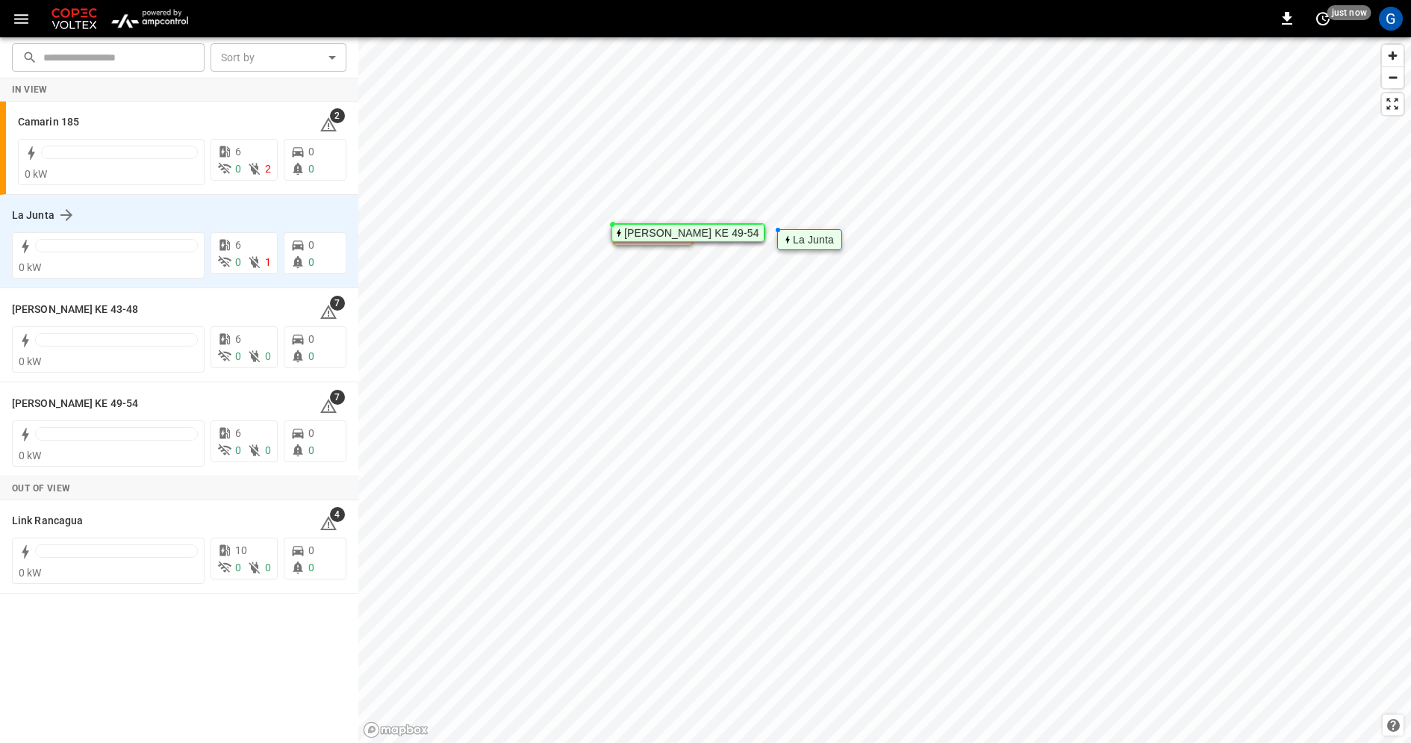
click at [121, 209] on div "La Junta" at bounding box center [170, 215] width 317 height 18
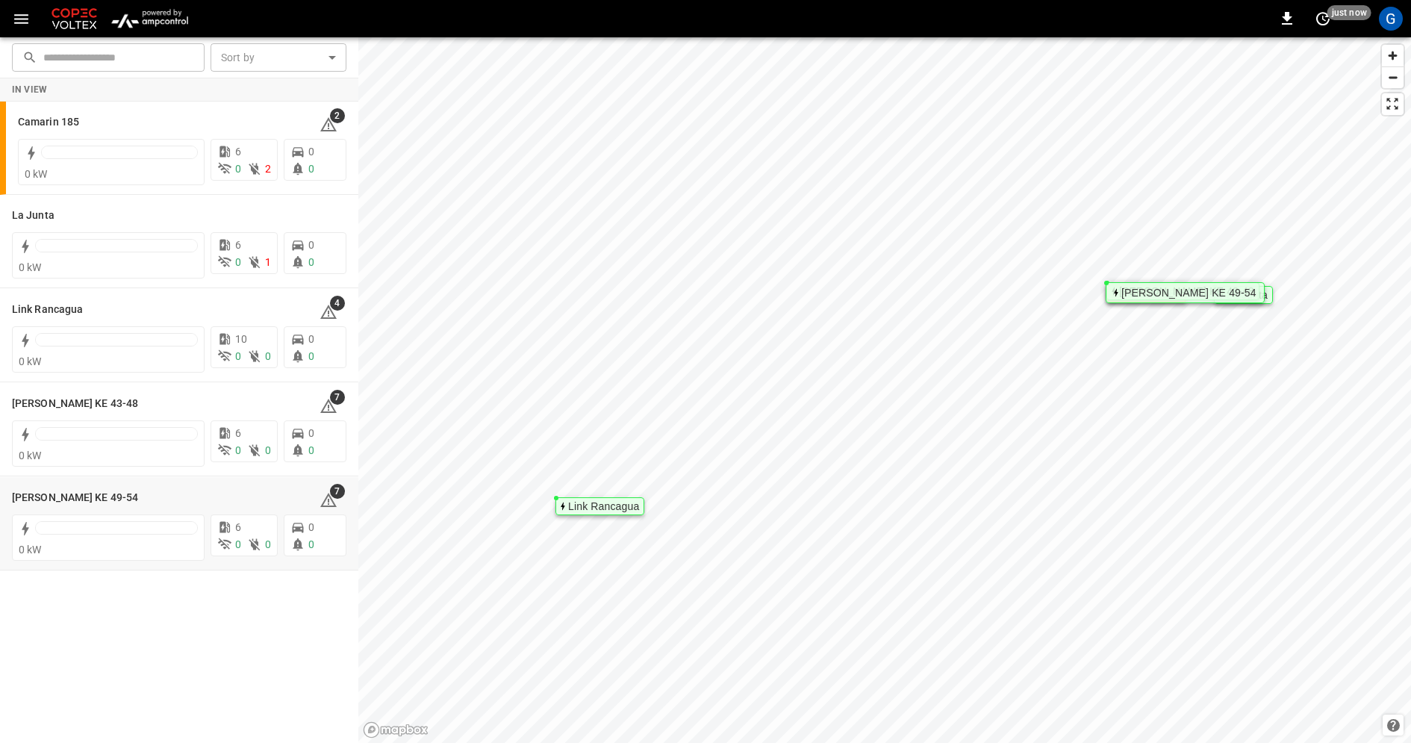
click at [1134, 296] on div "[PERSON_NAME] KE 49-54" at bounding box center [1189, 292] width 135 height 9
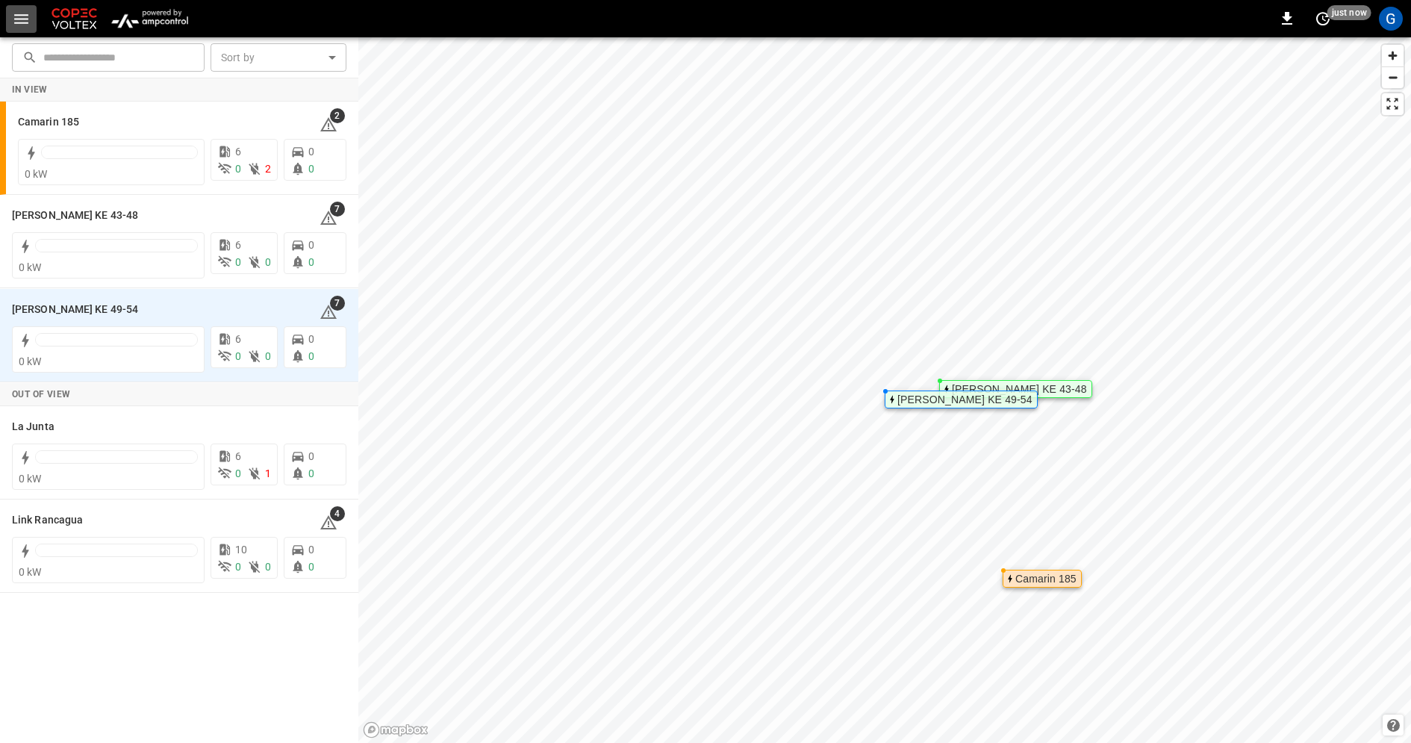
click at [26, 19] on icon "button" at bounding box center [21, 19] width 14 height 10
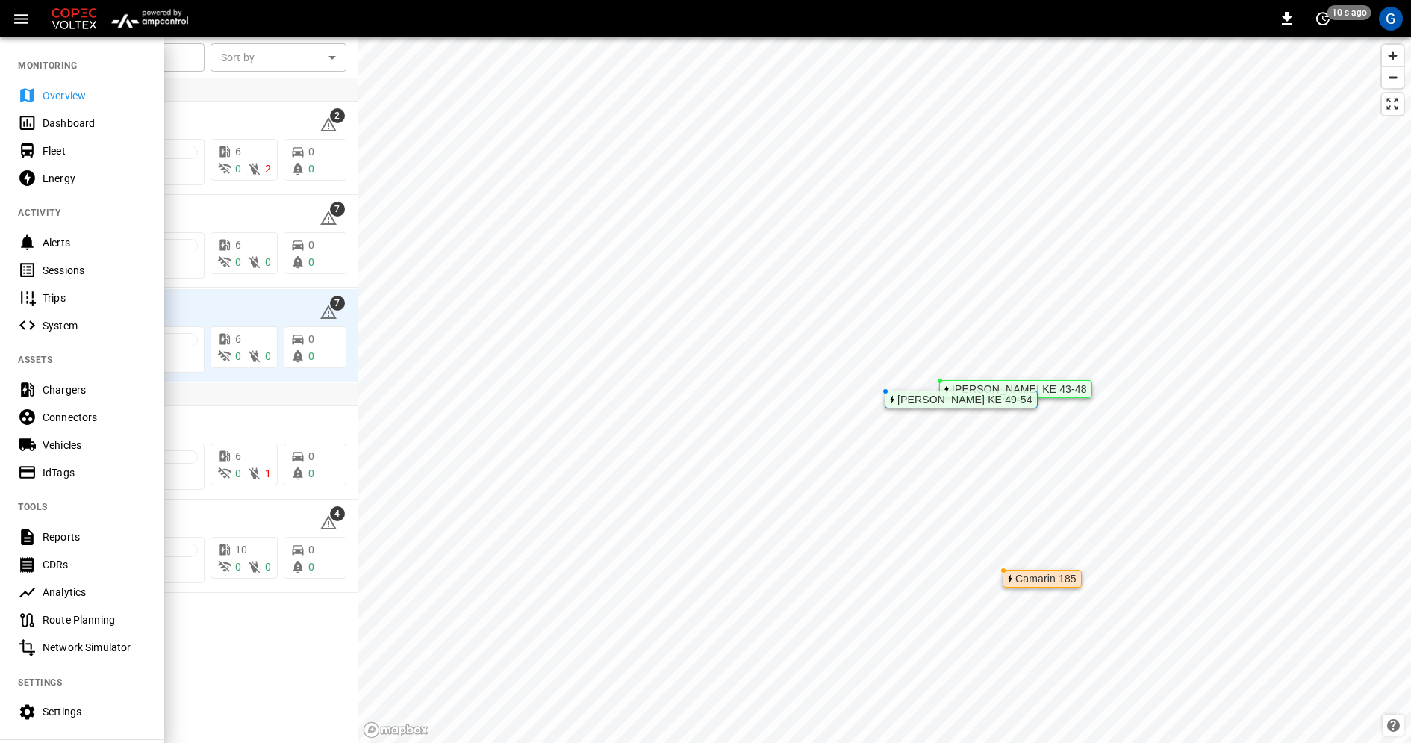
click at [498, 380] on div at bounding box center [705, 371] width 1411 height 743
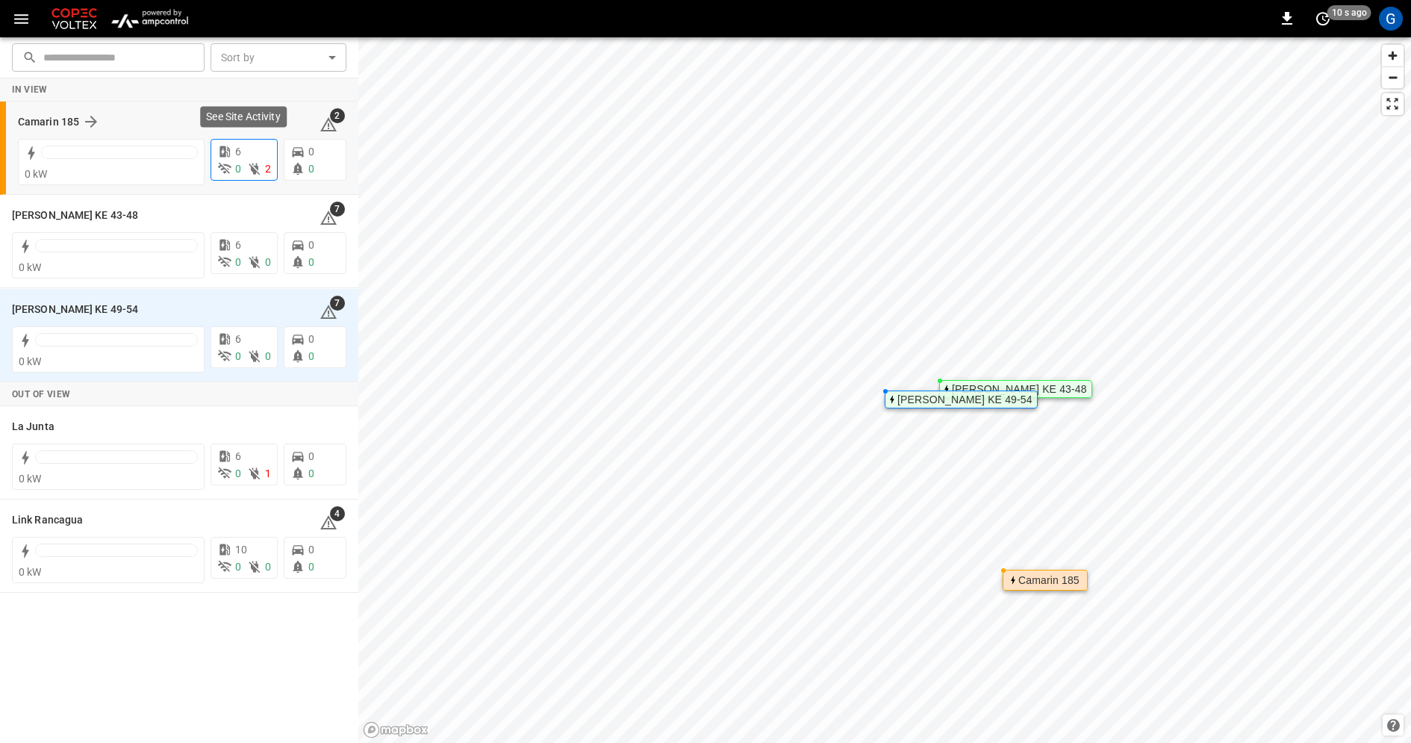
click at [249, 170] on icon at bounding box center [254, 168] width 15 height 15
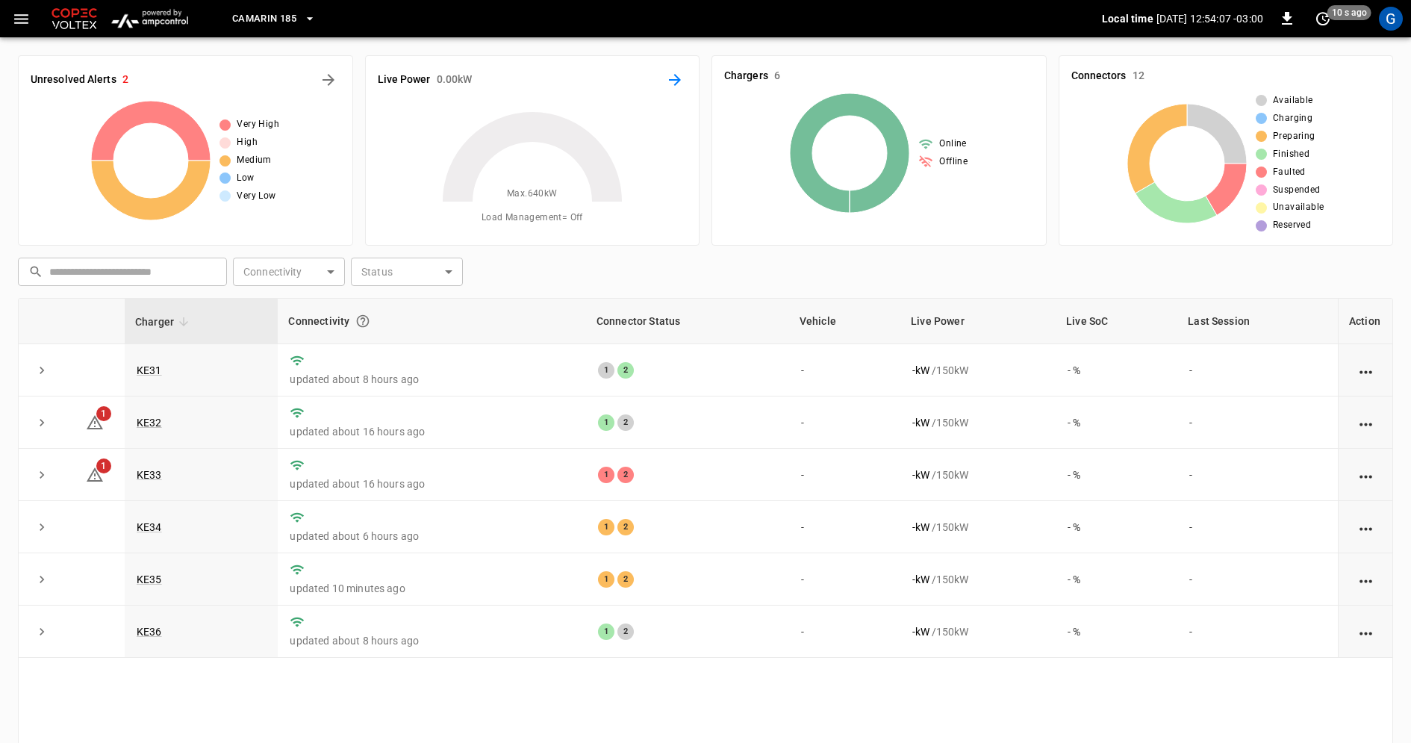
click at [680, 84] on icon "Energy Overview" at bounding box center [675, 80] width 18 height 18
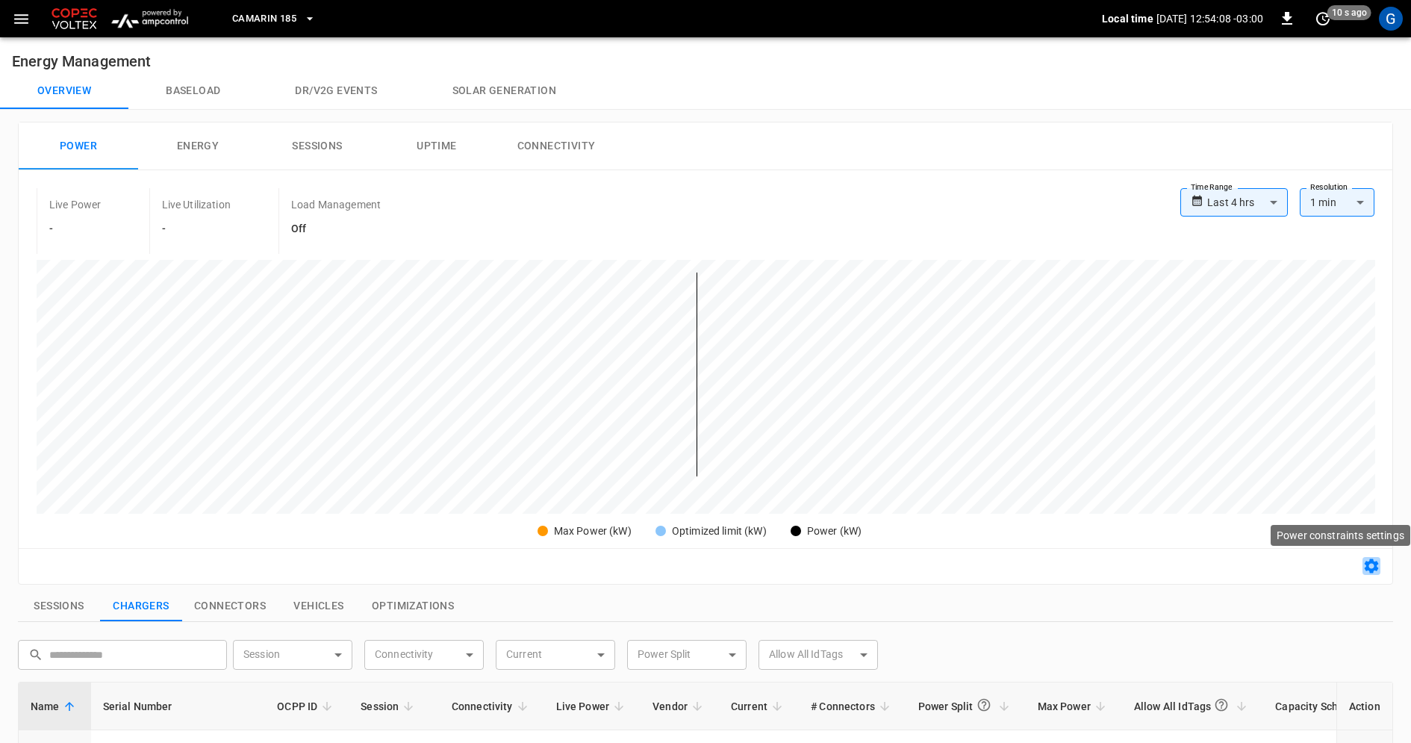
click at [1374, 569] on icon "button" at bounding box center [1372, 566] width 14 height 14
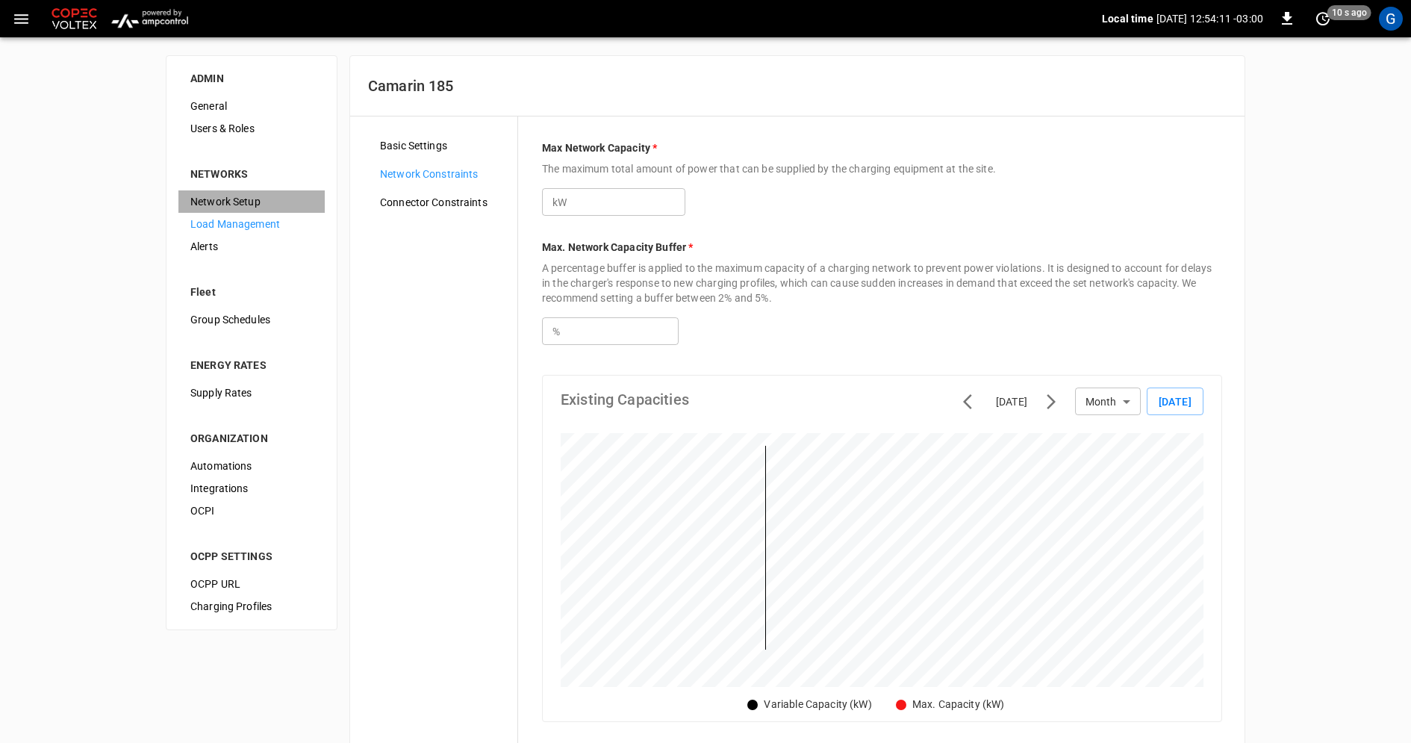
click at [250, 202] on span "Network Setup" at bounding box center [251, 202] width 122 height 16
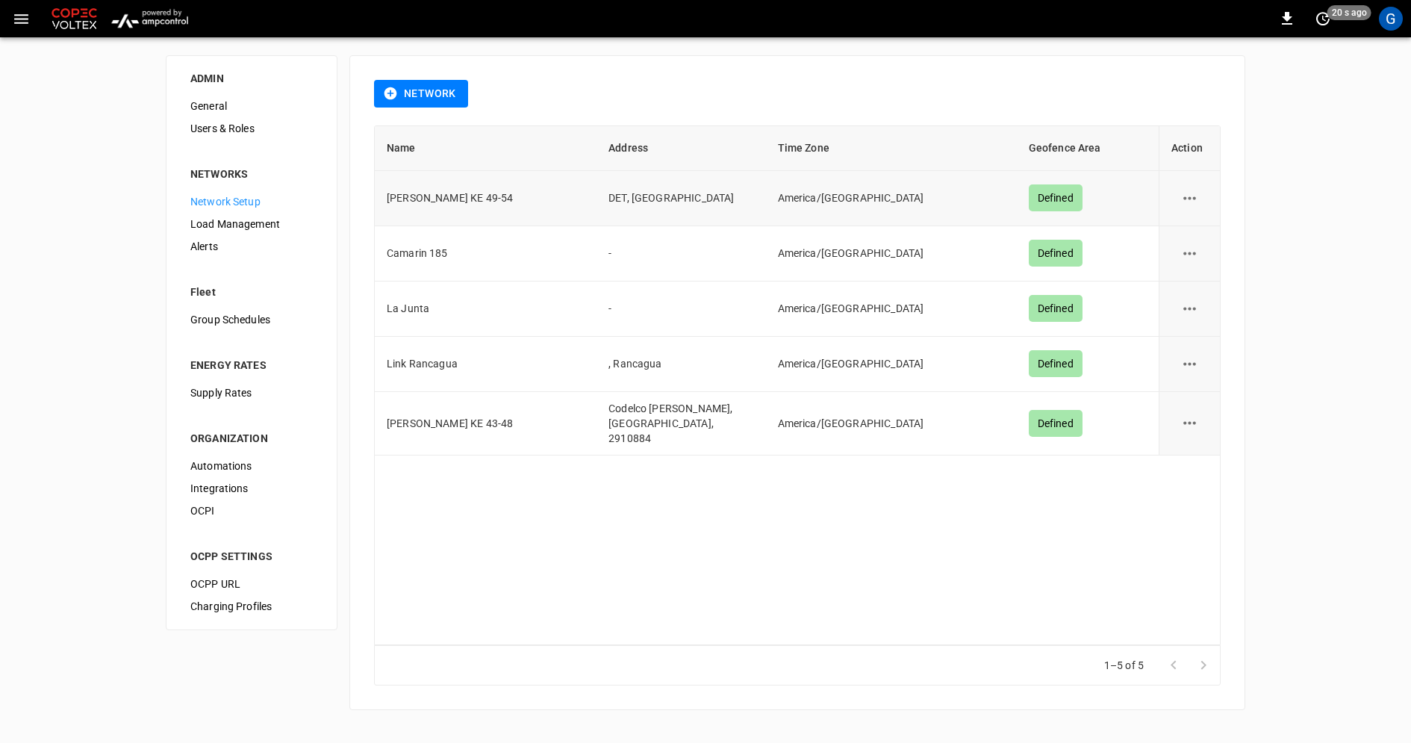
click at [1189, 197] on icon "network options" at bounding box center [1190, 198] width 19 height 19
click at [1310, 178] on div at bounding box center [705, 371] width 1411 height 743
click at [1194, 193] on icon "network options" at bounding box center [1190, 198] width 19 height 19
click at [1201, 231] on li "Edit" at bounding box center [1198, 234] width 53 height 25
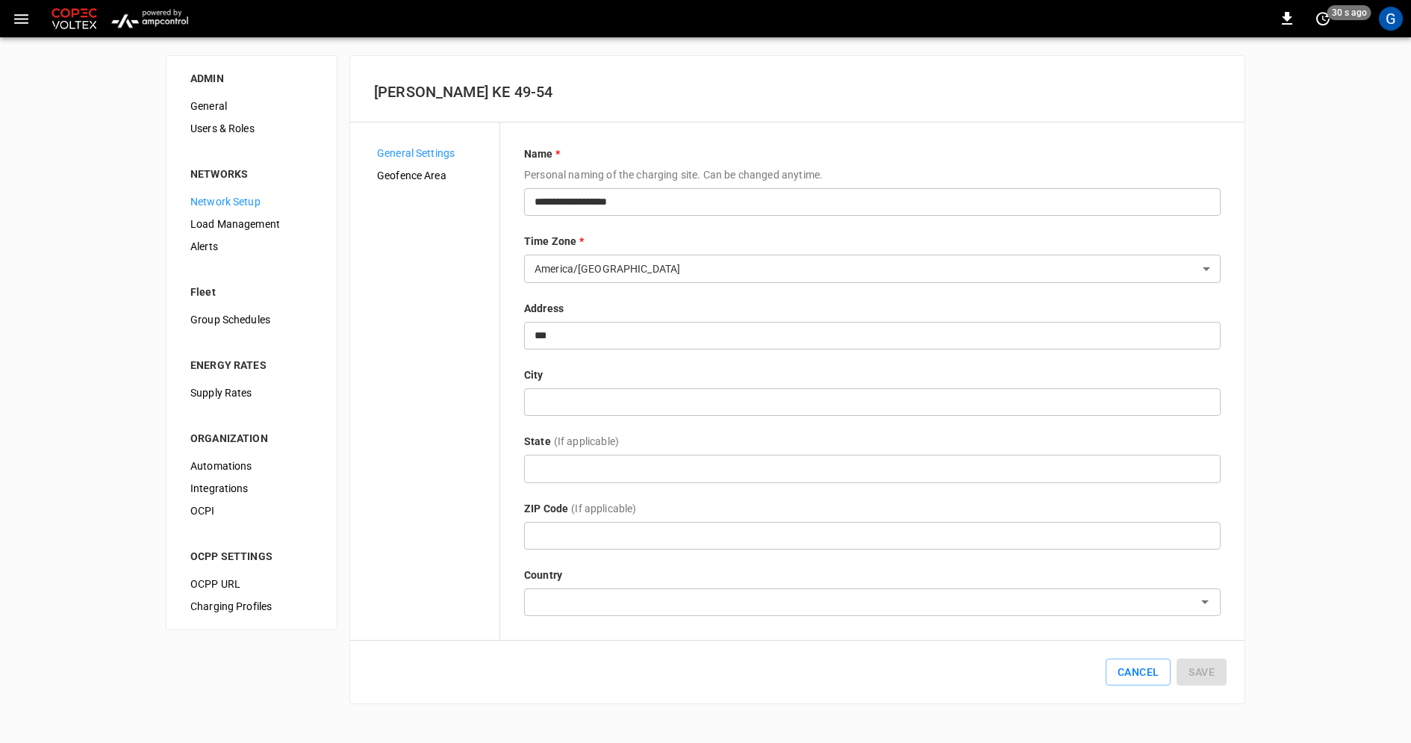
click at [442, 170] on span "Geofence Area" at bounding box center [432, 176] width 111 height 16
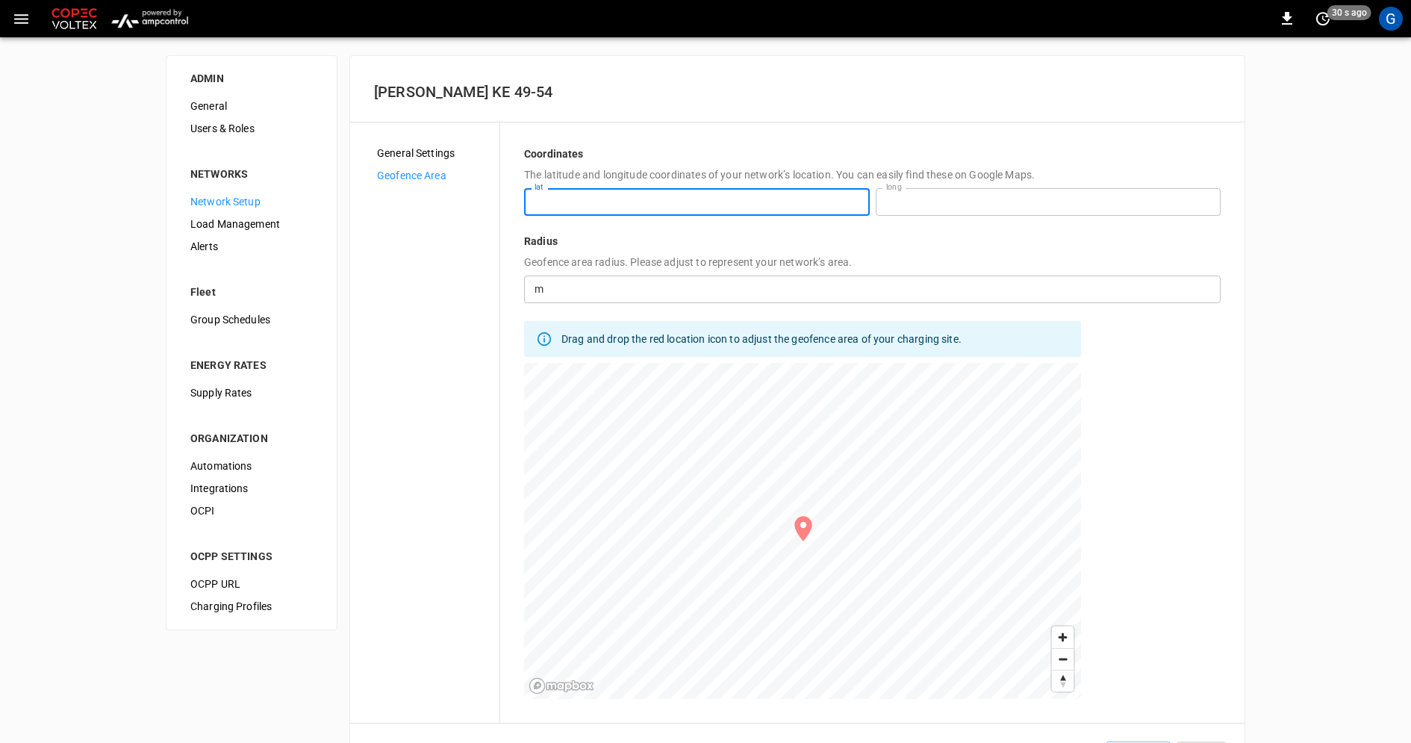
drag, startPoint x: 657, startPoint y: 204, endPoint x: 485, endPoint y: 199, distance: 172.5
click at [485, 199] on div "**********" at bounding box center [797, 422] width 847 height 553
click at [672, 102] on h6 "[PERSON_NAME] KE 49-54" at bounding box center [797, 92] width 847 height 24
click at [1387, 16] on div "G" at bounding box center [1391, 19] width 24 height 24
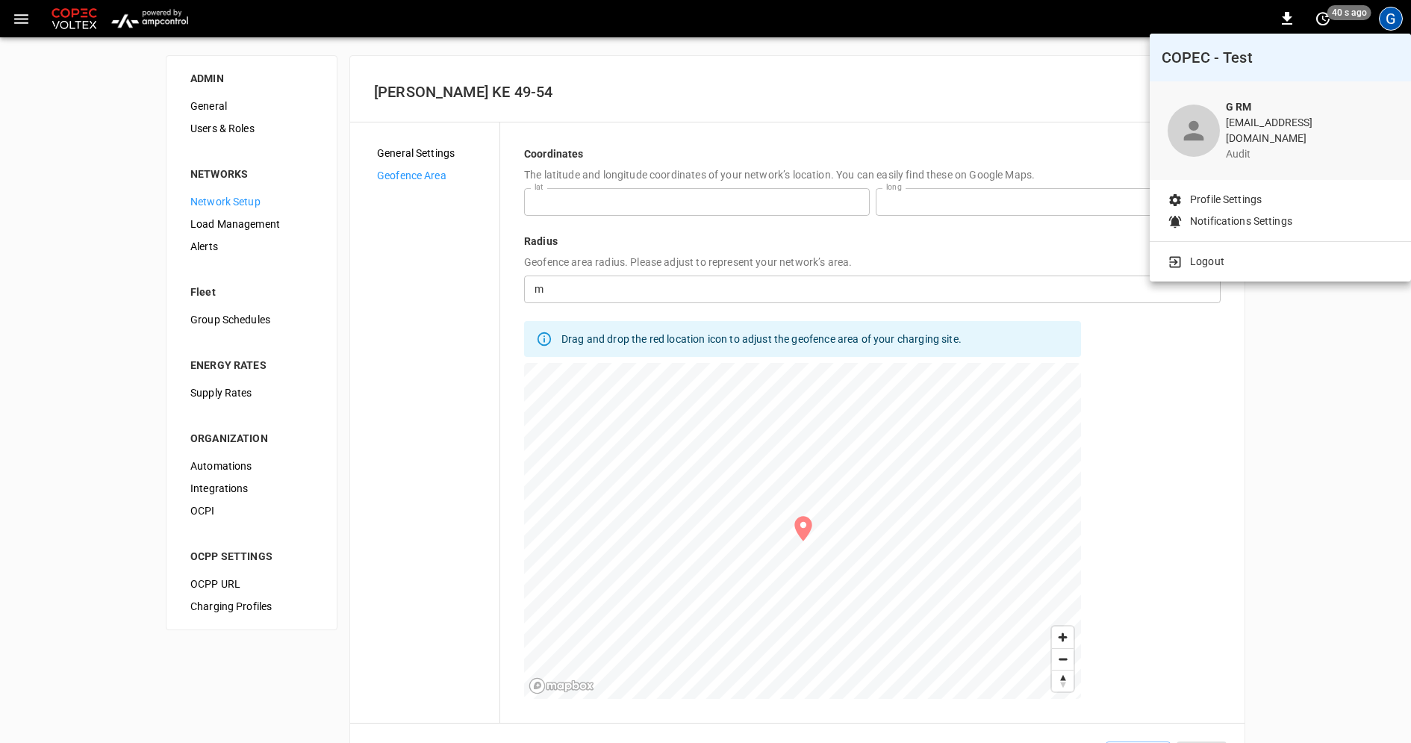
click at [1229, 254] on li "Logout" at bounding box center [1281, 262] width 226 height 16
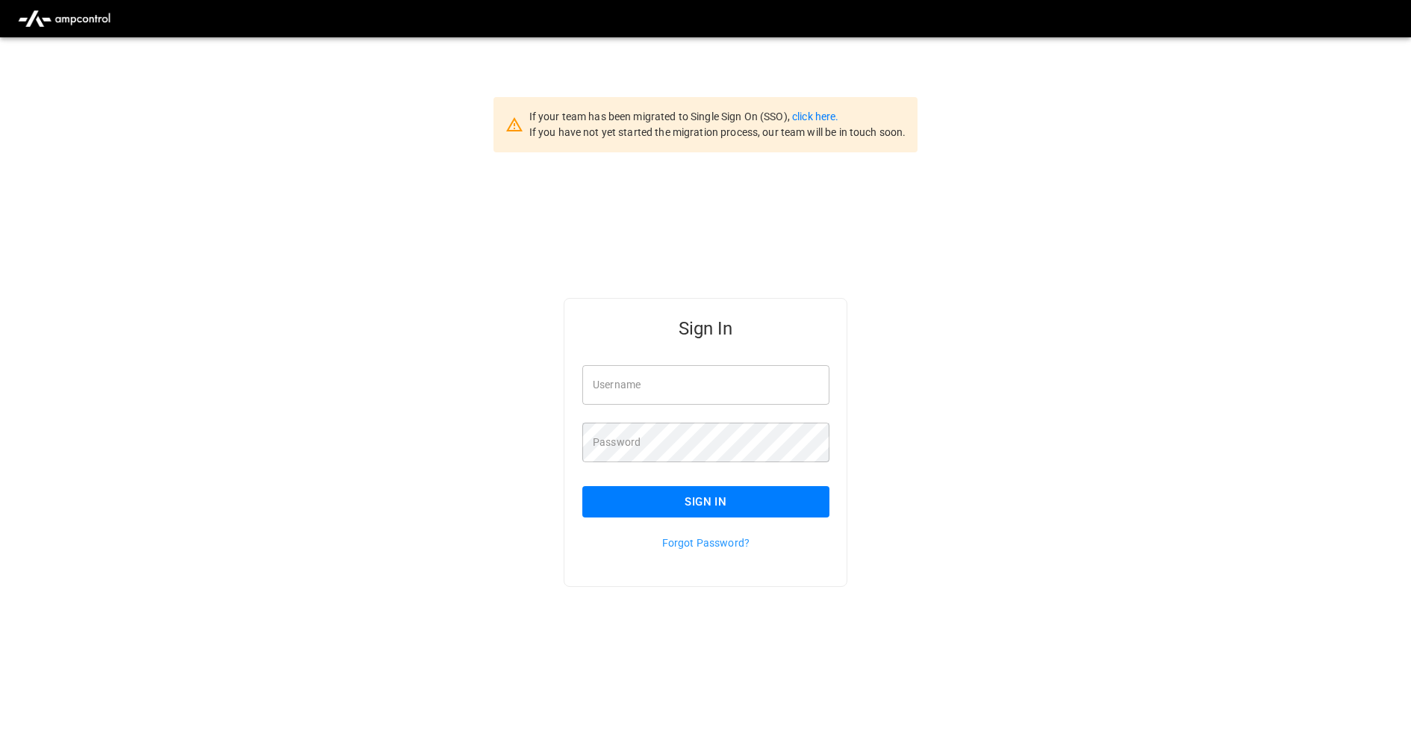
type input "**********"
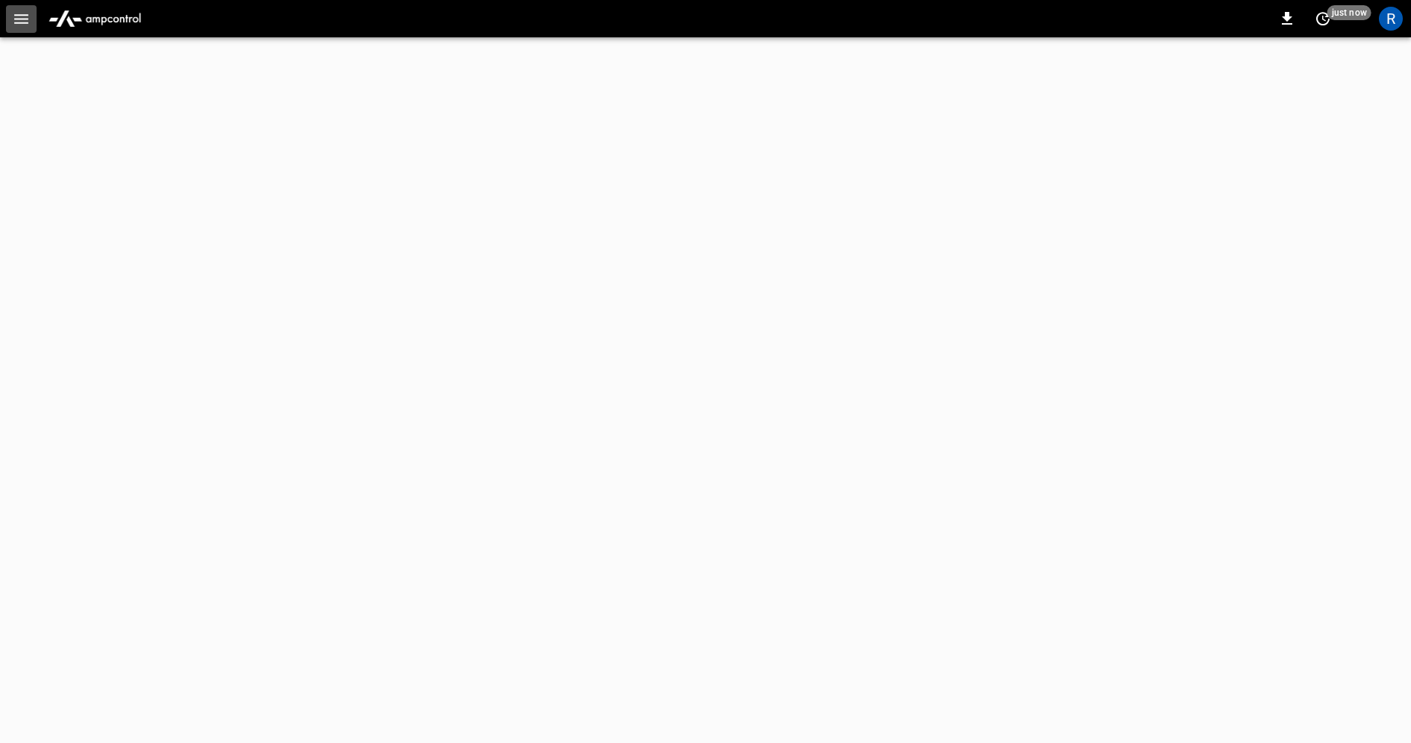
click at [22, 22] on icon "button" at bounding box center [21, 19] width 14 height 10
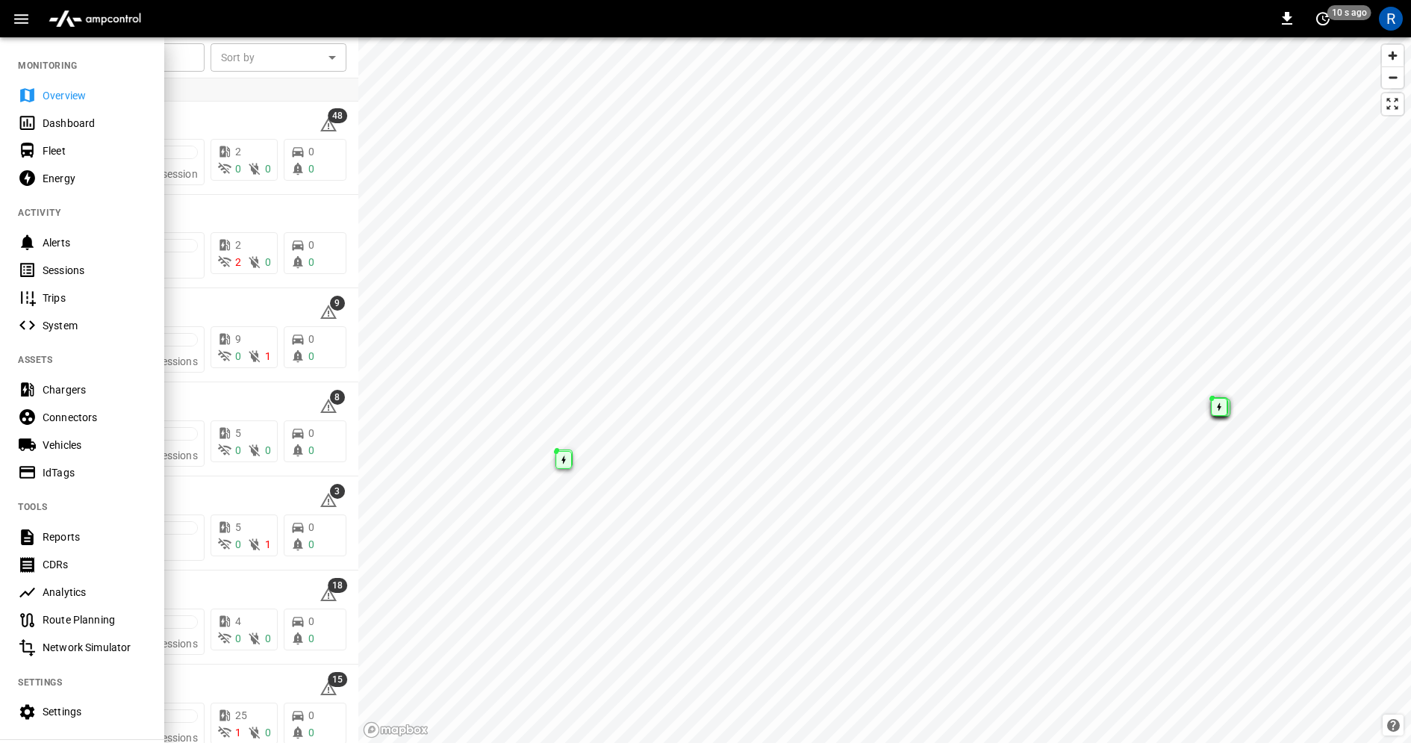
click at [246, 142] on div at bounding box center [705, 371] width 1411 height 743
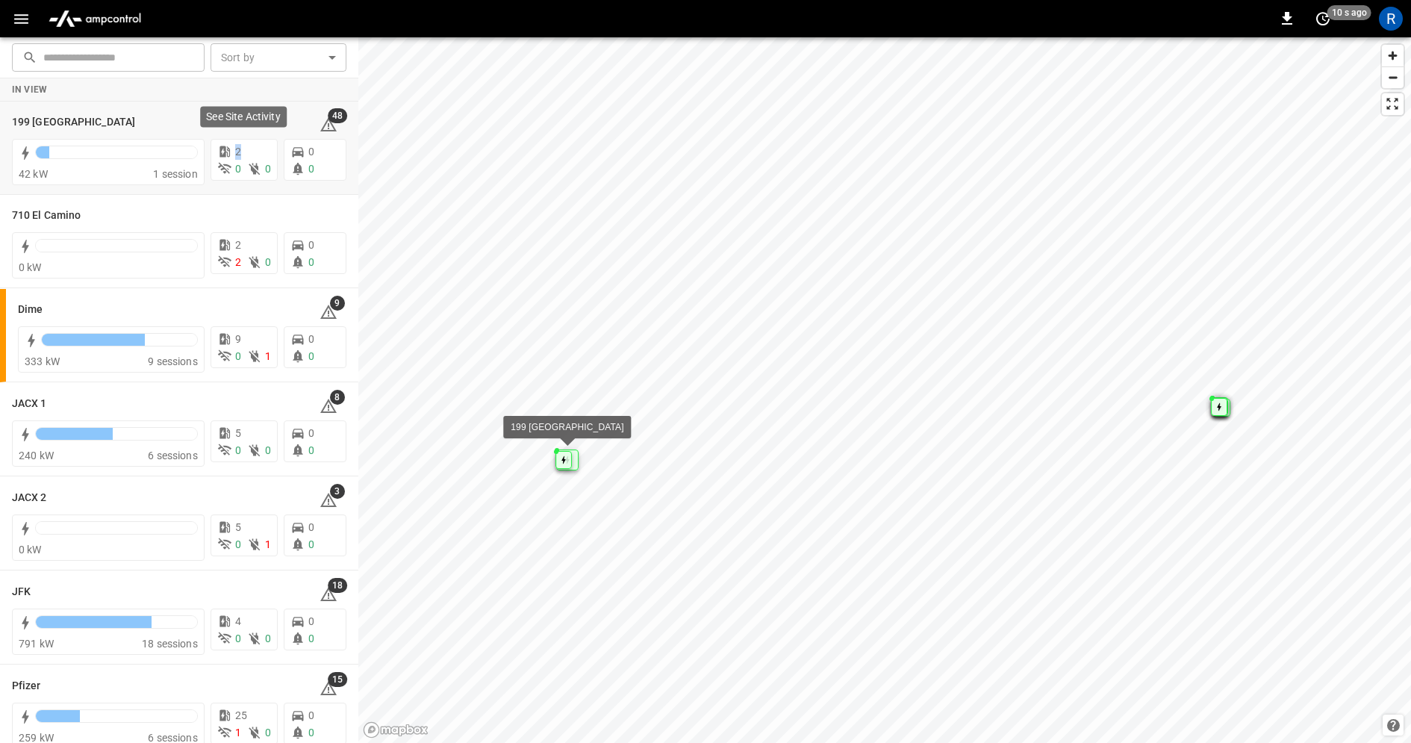
click at [246, 144] on div "2" at bounding box center [244, 152] width 54 height 16
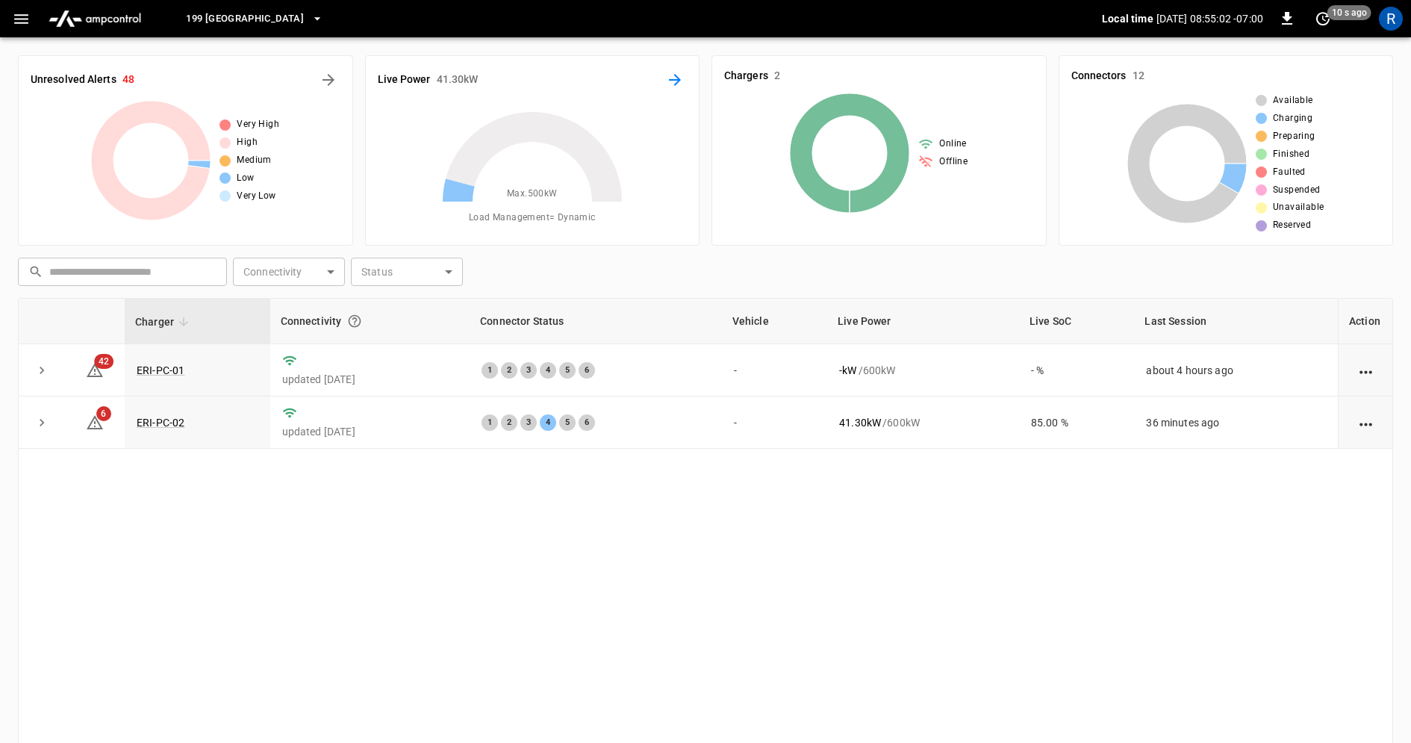
click at [682, 78] on icon "Energy Overview" at bounding box center [675, 80] width 18 height 18
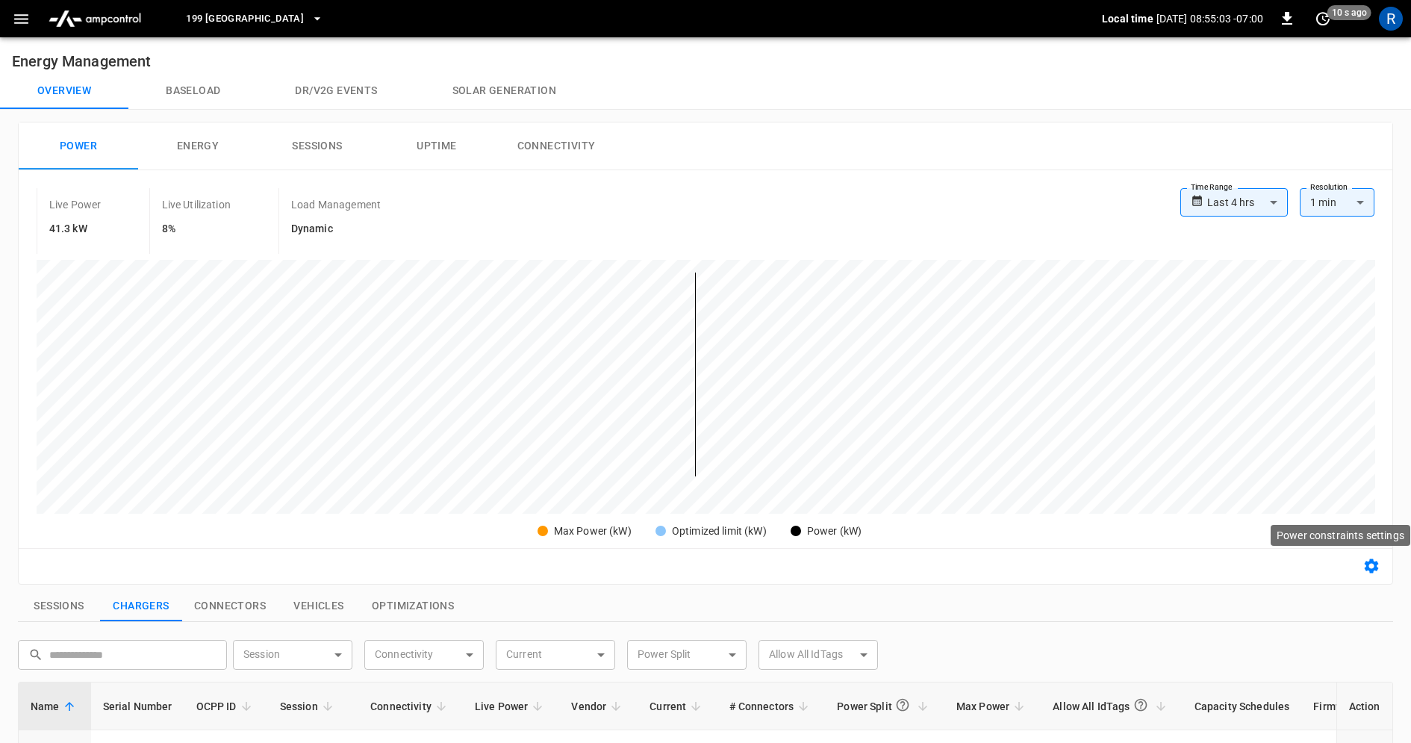
click at [1369, 573] on icon "button" at bounding box center [1372, 566] width 18 height 18
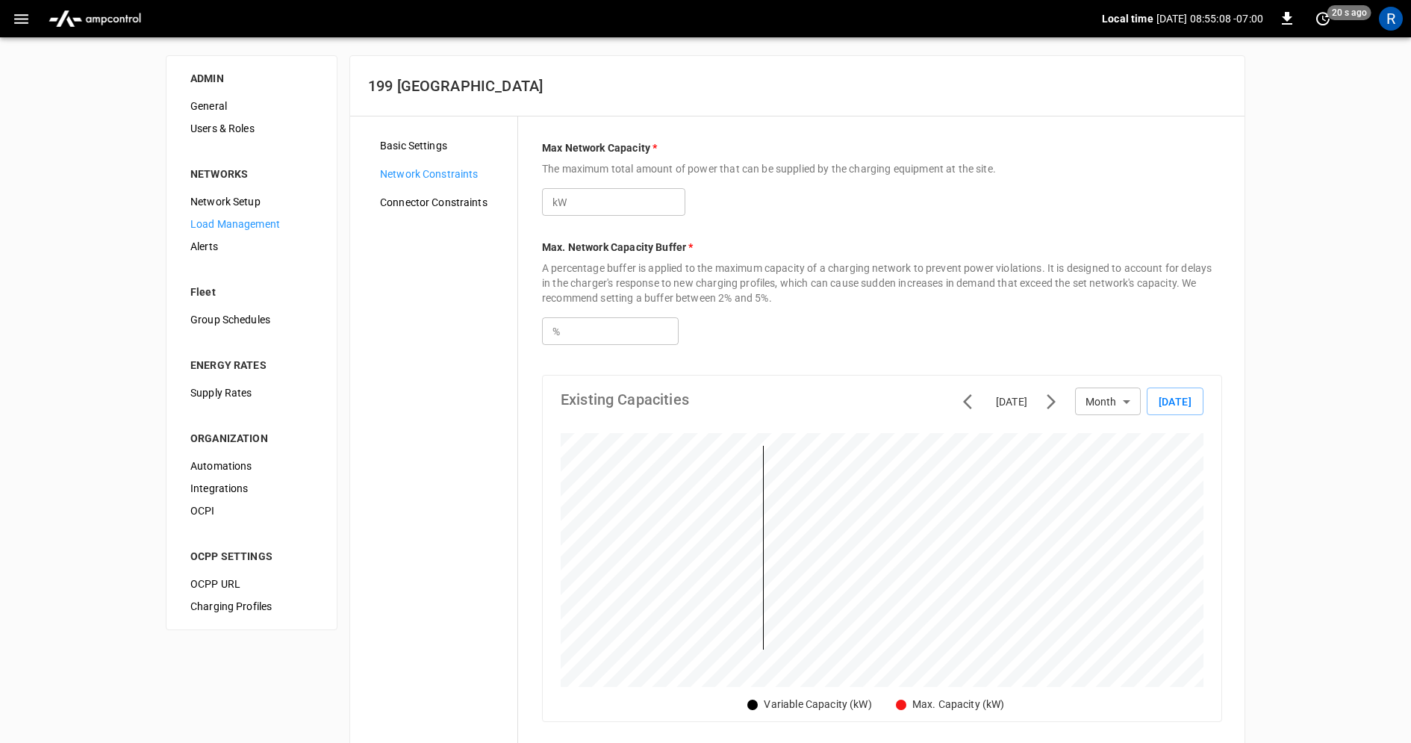
click at [243, 199] on span "Network Setup" at bounding box center [251, 202] width 122 height 16
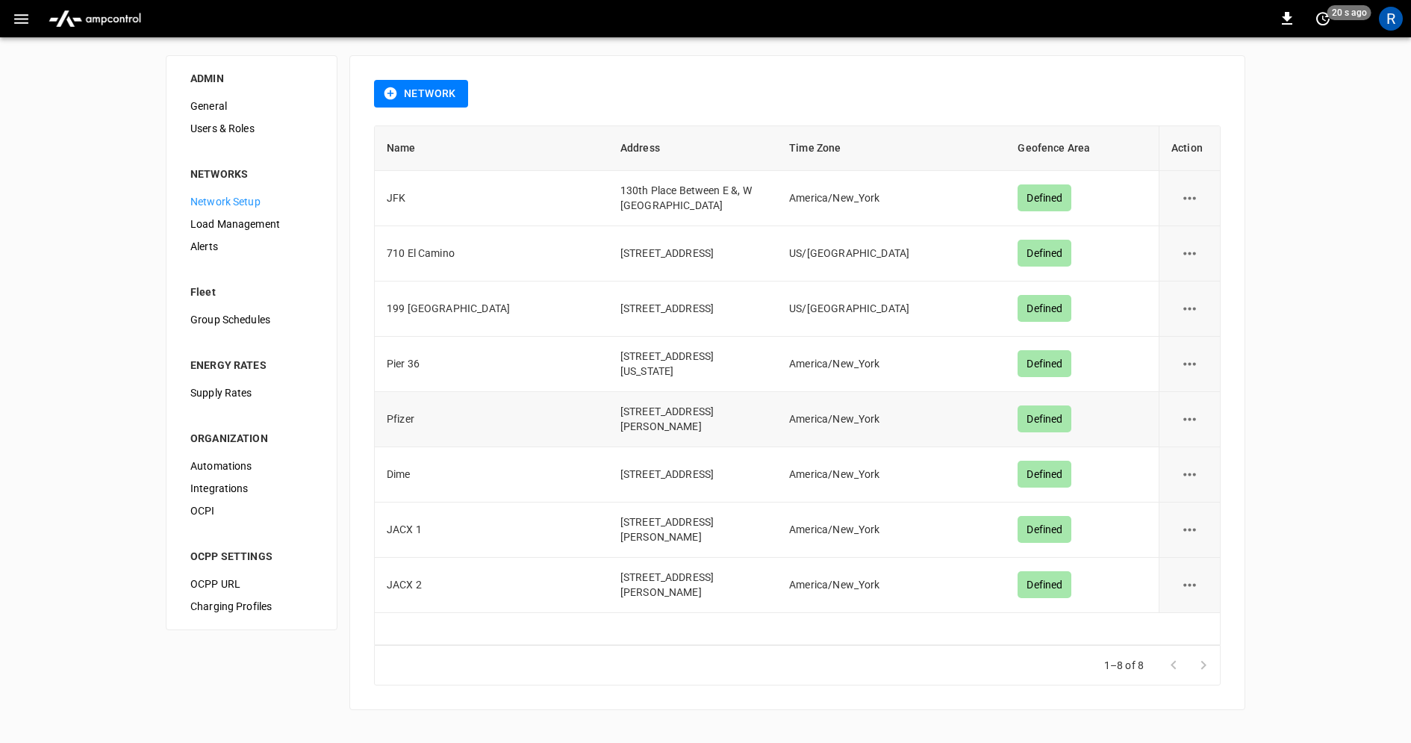
click at [1194, 420] on icon "network options" at bounding box center [1190, 418] width 13 height 3
click at [1193, 457] on li "Edit" at bounding box center [1198, 462] width 53 height 25
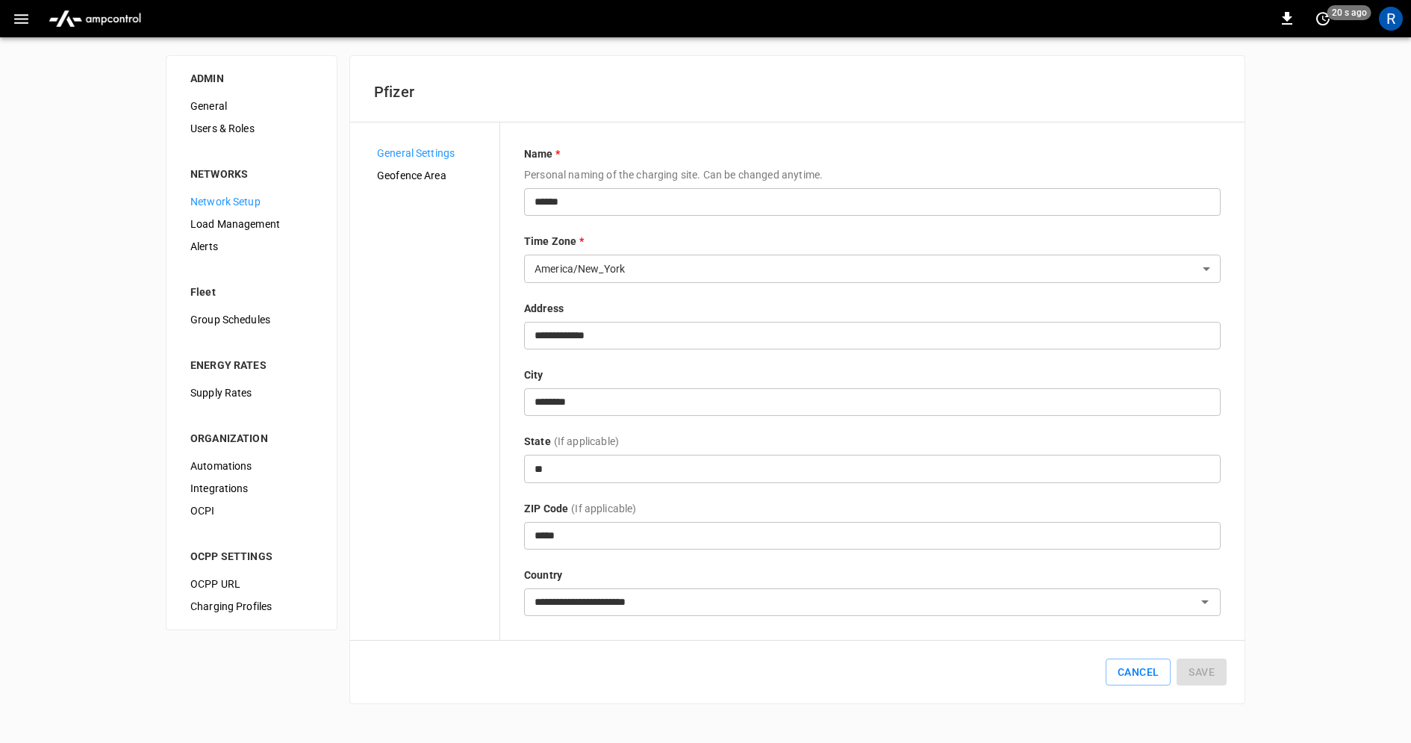
click at [395, 175] on span "Geofence Area" at bounding box center [432, 176] width 111 height 16
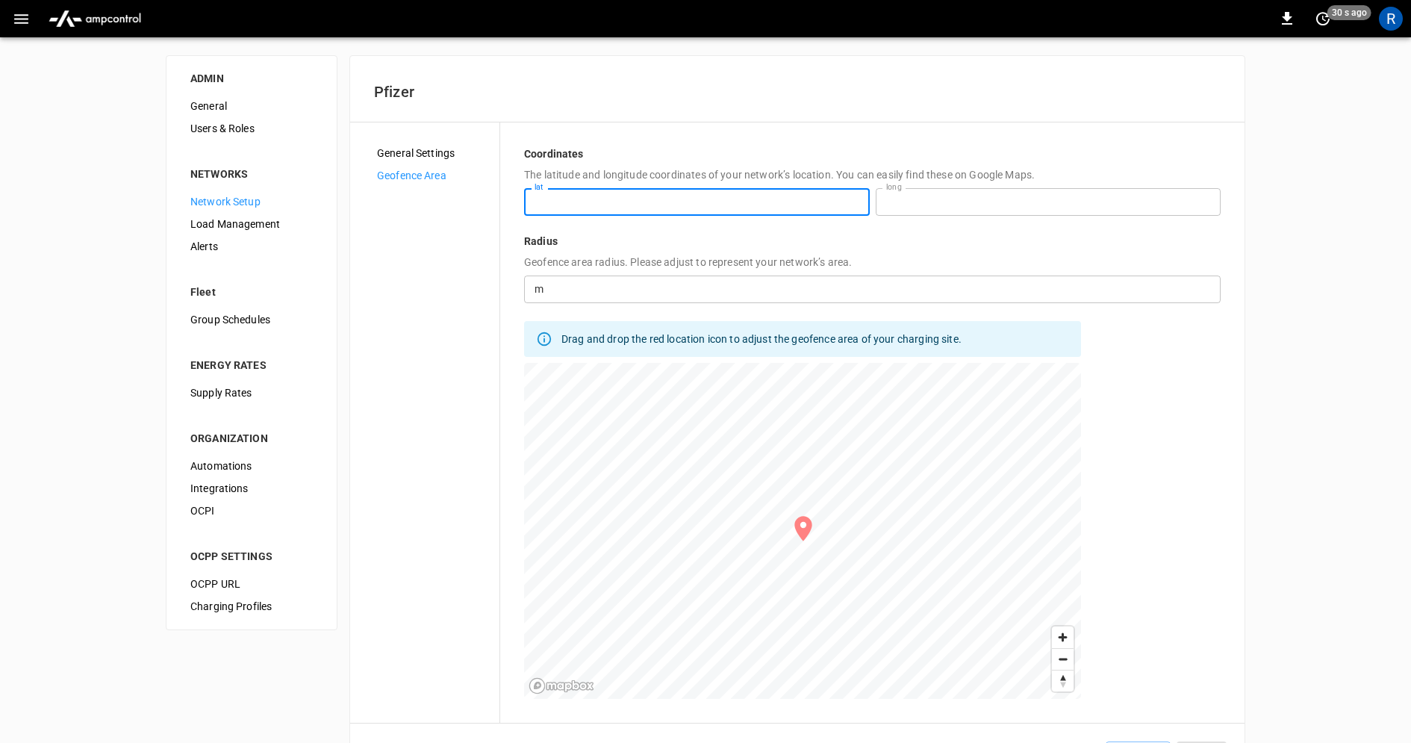
drag, startPoint x: 663, startPoint y: 200, endPoint x: 511, endPoint y: 200, distance: 152.3
click at [511, 200] on div "**********" at bounding box center [797, 422] width 847 height 553
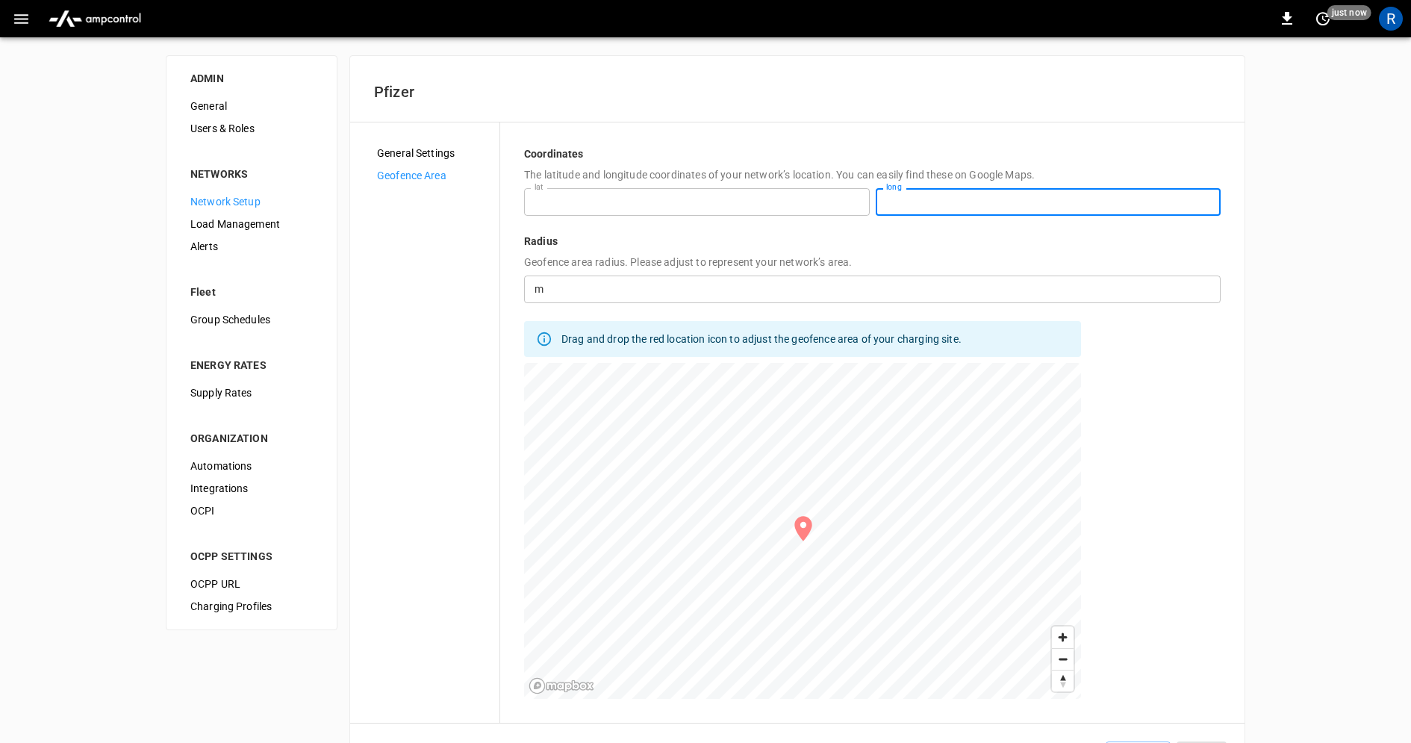
click at [955, 196] on input "**********" at bounding box center [1049, 202] width 346 height 28
drag, startPoint x: 955, startPoint y: 196, endPoint x: 867, endPoint y: 196, distance: 88.1
click at [867, 196] on div "**********" at bounding box center [872, 202] width 697 height 28
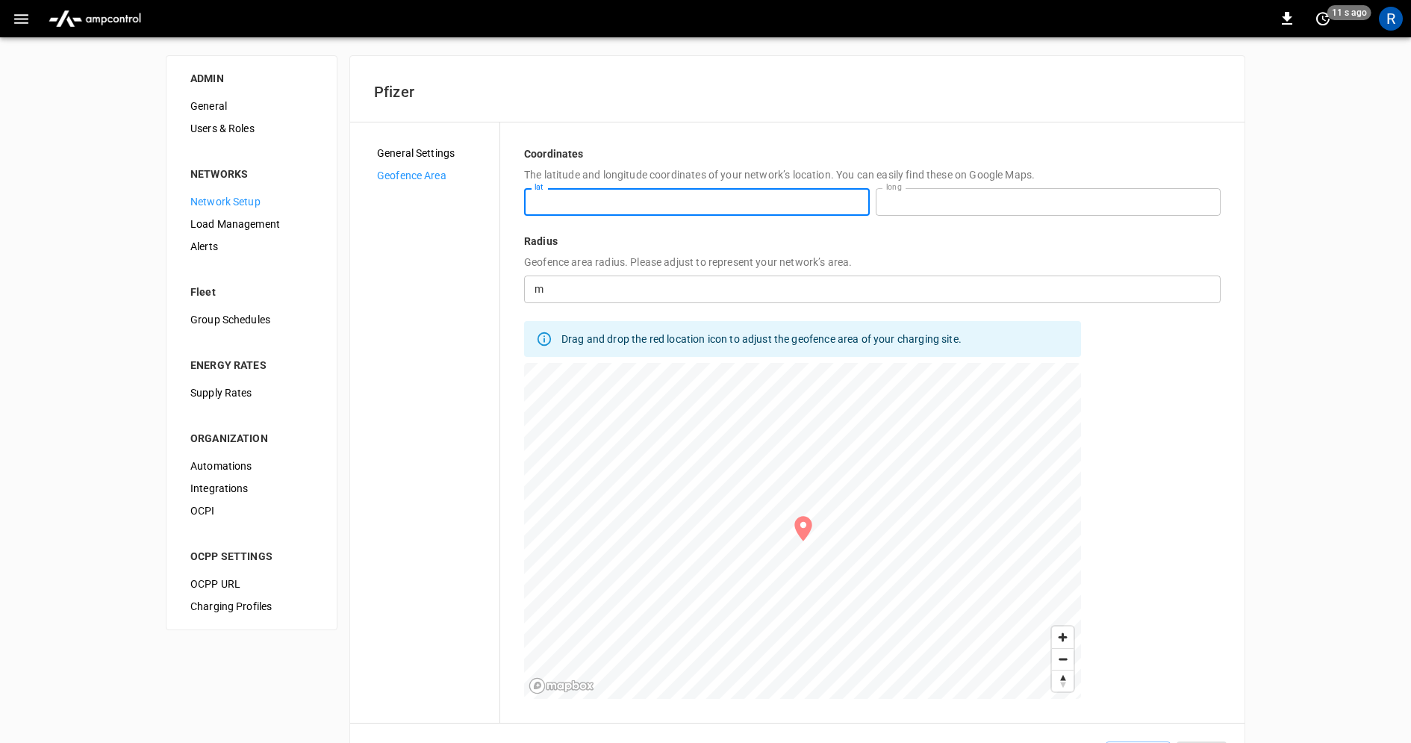
drag, startPoint x: 609, startPoint y: 205, endPoint x: 467, endPoint y: 205, distance: 141.1
click at [467, 205] on div "**********" at bounding box center [797, 422] width 847 height 553
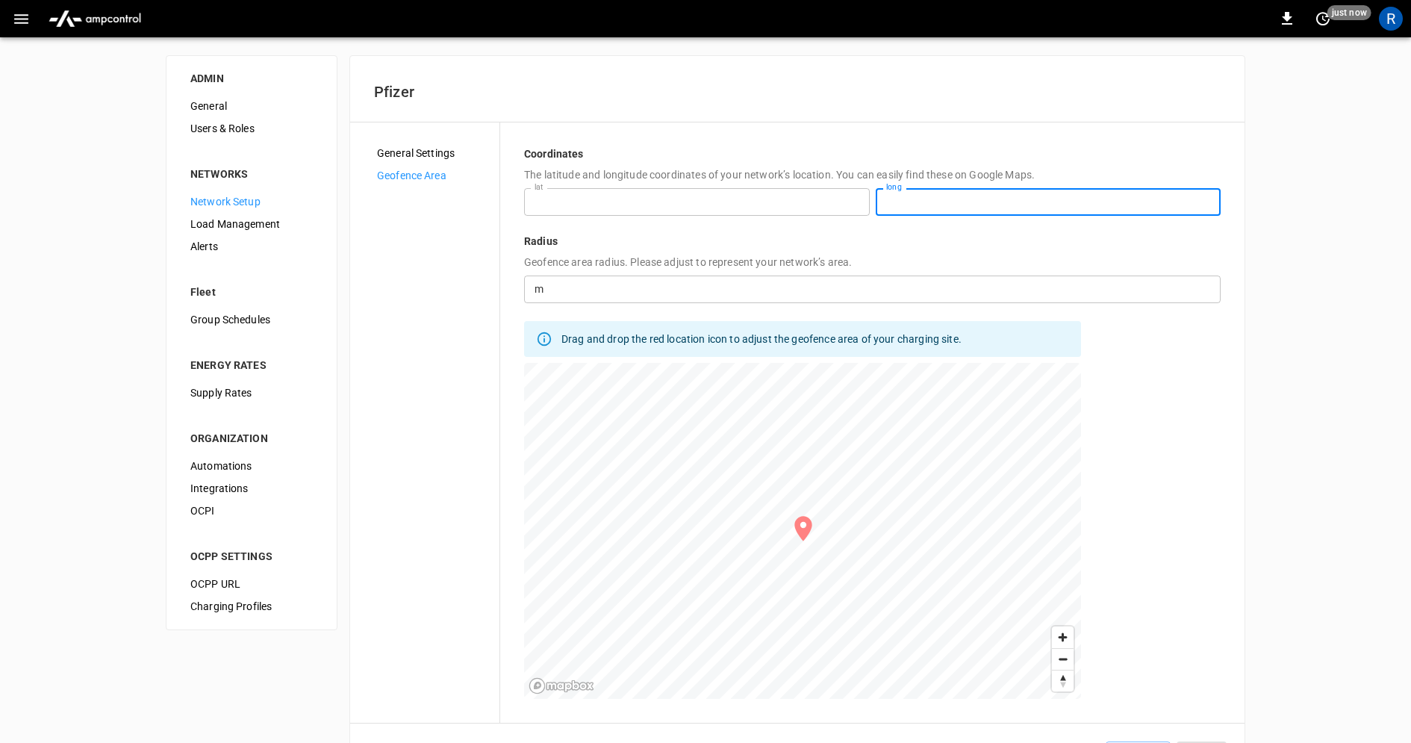
drag, startPoint x: 963, startPoint y: 199, endPoint x: 942, endPoint y: 199, distance: 21.7
click at [942, 199] on input "**********" at bounding box center [1049, 202] width 346 height 28
drag, startPoint x: 964, startPoint y: 208, endPoint x: 856, endPoint y: 209, distance: 107.5
click at [857, 209] on div "**********" at bounding box center [872, 202] width 697 height 28
drag, startPoint x: 975, startPoint y: 208, endPoint x: 862, endPoint y: 204, distance: 112.8
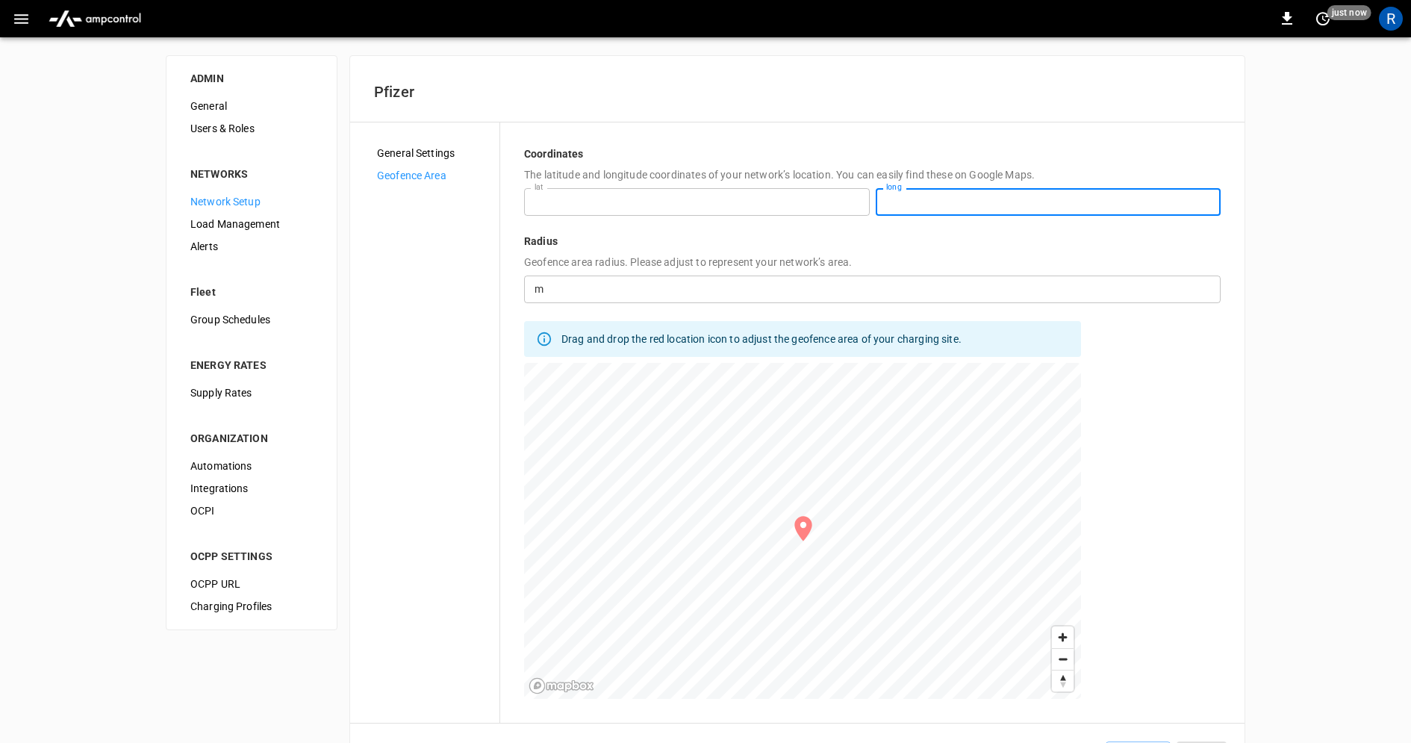
click at [862, 204] on div "**********" at bounding box center [872, 202] width 697 height 28
click at [427, 300] on div "General Settings Geofence Area" at bounding box center [432, 420] width 134 height 557
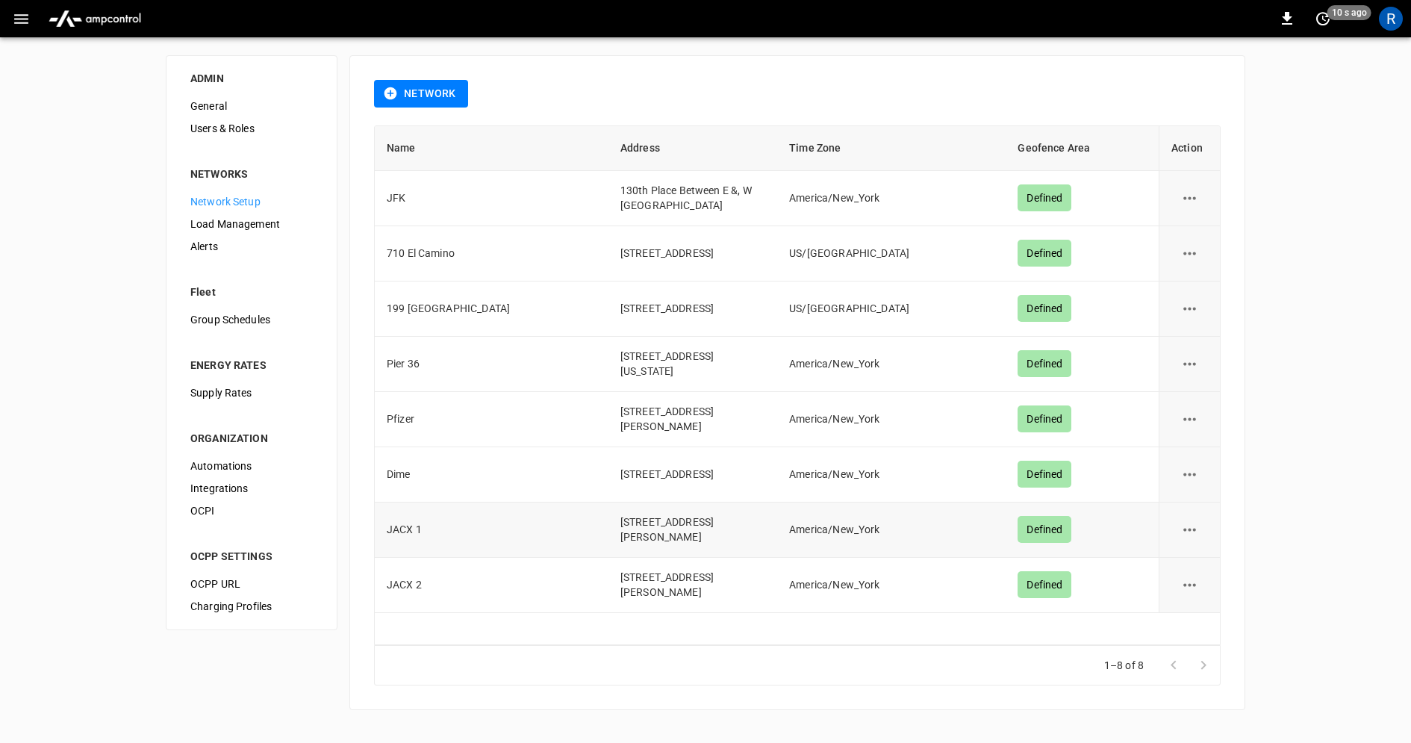
click at [1183, 534] on icon "network options" at bounding box center [1190, 529] width 19 height 19
click at [1192, 571] on li "Edit" at bounding box center [1198, 571] width 53 height 25
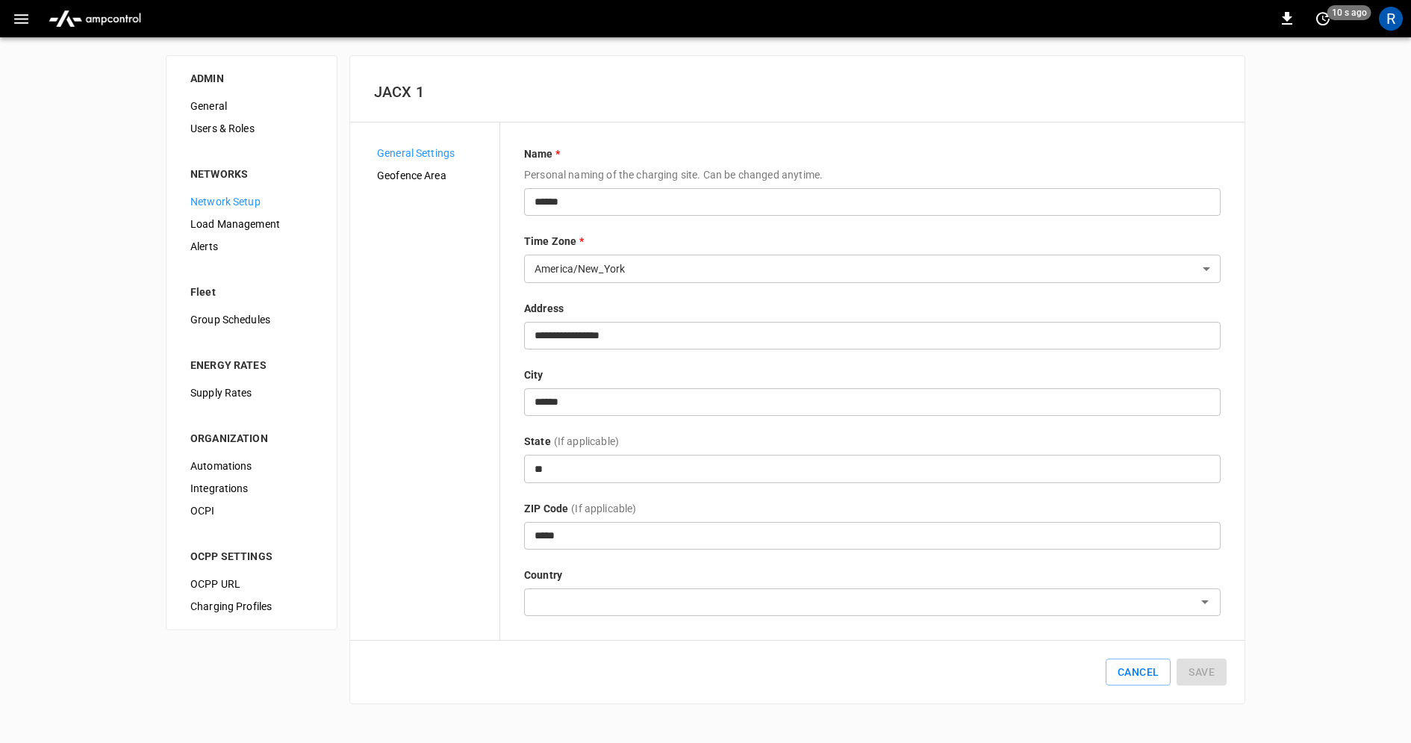
type input "**********"
click at [421, 170] on span "Geofence Area" at bounding box center [432, 176] width 111 height 16
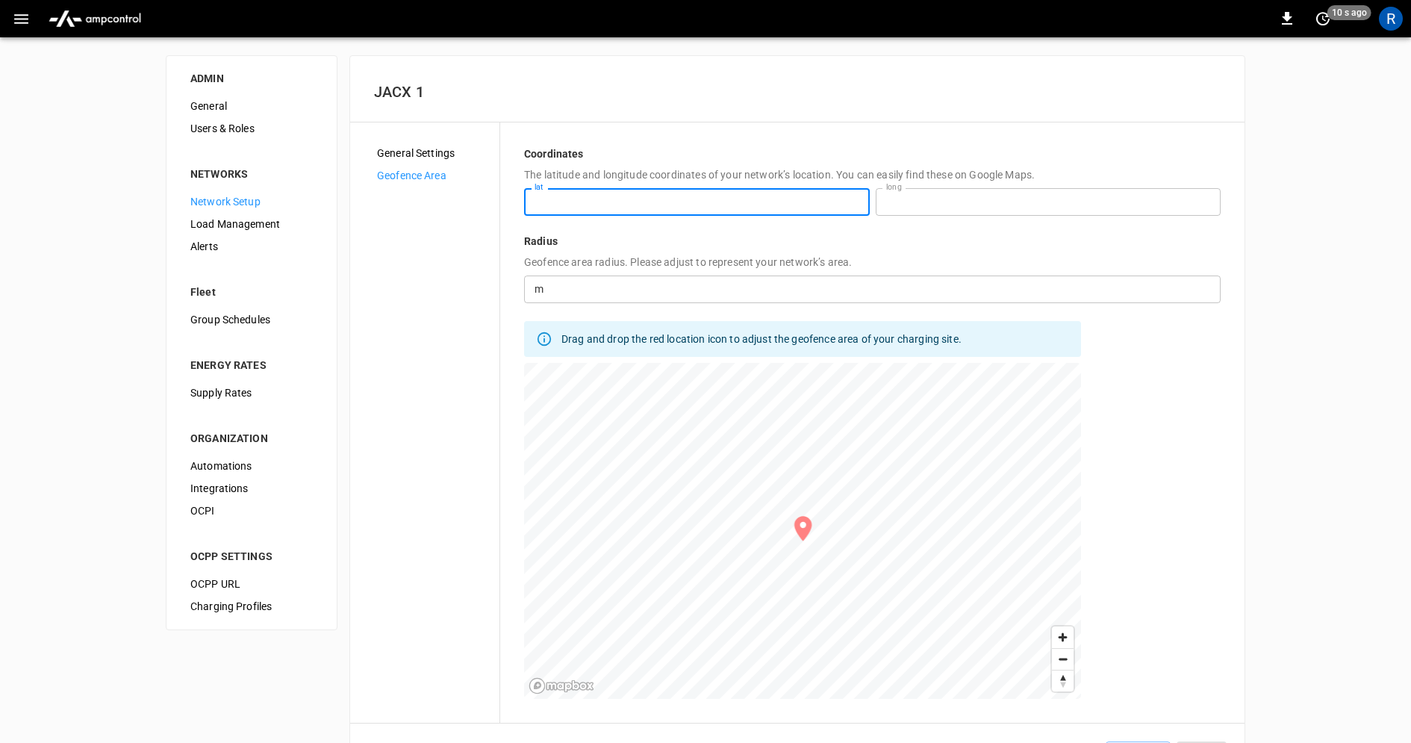
drag, startPoint x: 637, startPoint y: 202, endPoint x: 511, endPoint y: 202, distance: 126.2
click at [511, 202] on div "**********" at bounding box center [797, 422] width 847 height 553
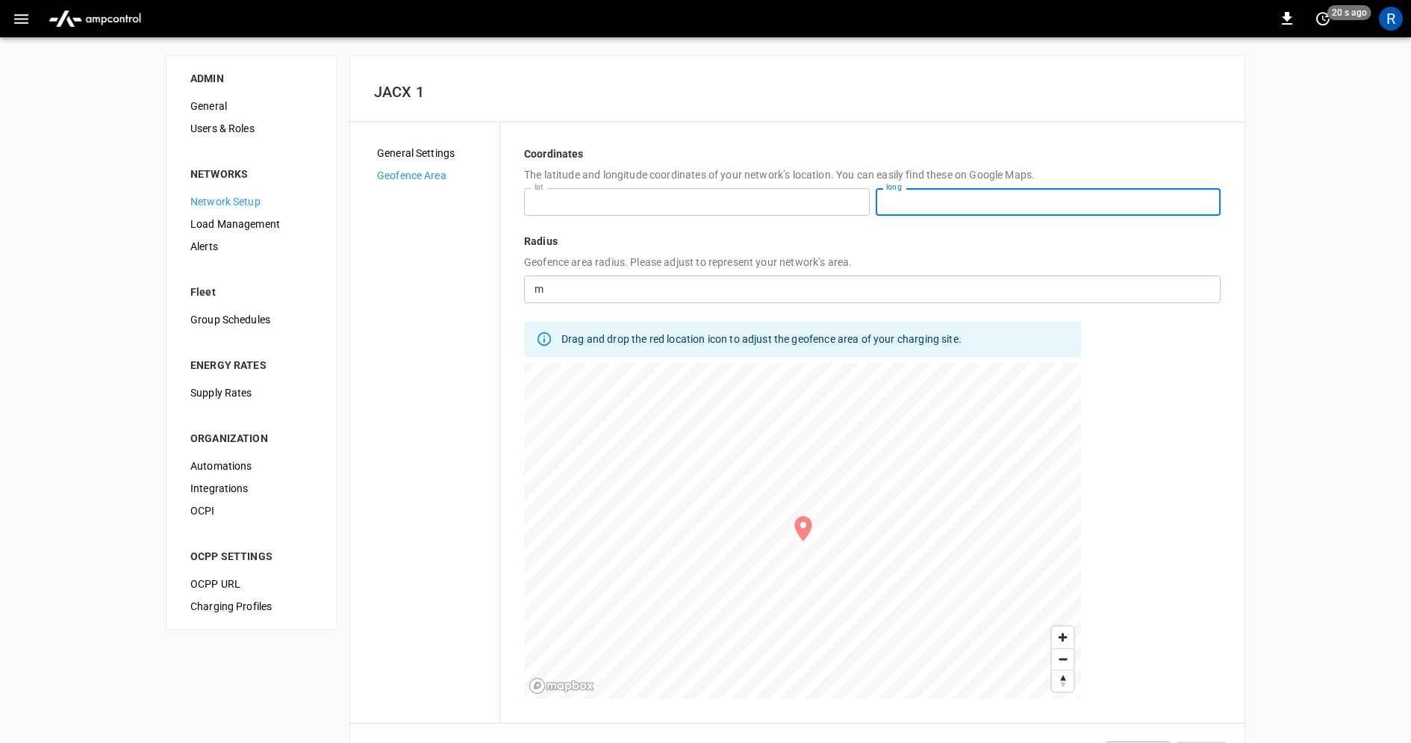
drag, startPoint x: 974, startPoint y: 200, endPoint x: 855, endPoint y: 200, distance: 118.7
click at [855, 200] on div "**********" at bounding box center [872, 202] width 697 height 28
click at [1394, 31] on div "R" at bounding box center [1391, 18] width 28 height 28
click at [1391, 26] on div "R" at bounding box center [1391, 19] width 24 height 24
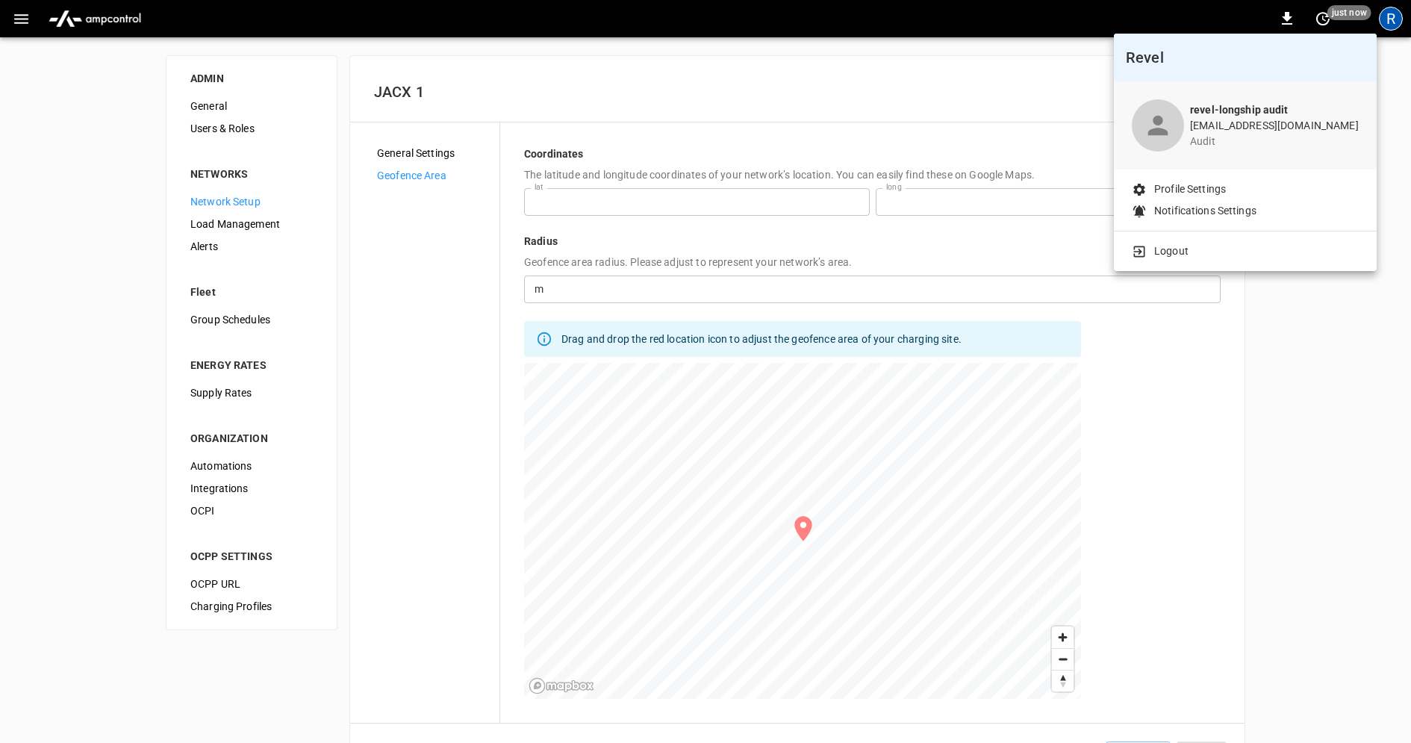
click at [1241, 255] on li "Logout" at bounding box center [1245, 251] width 227 height 16
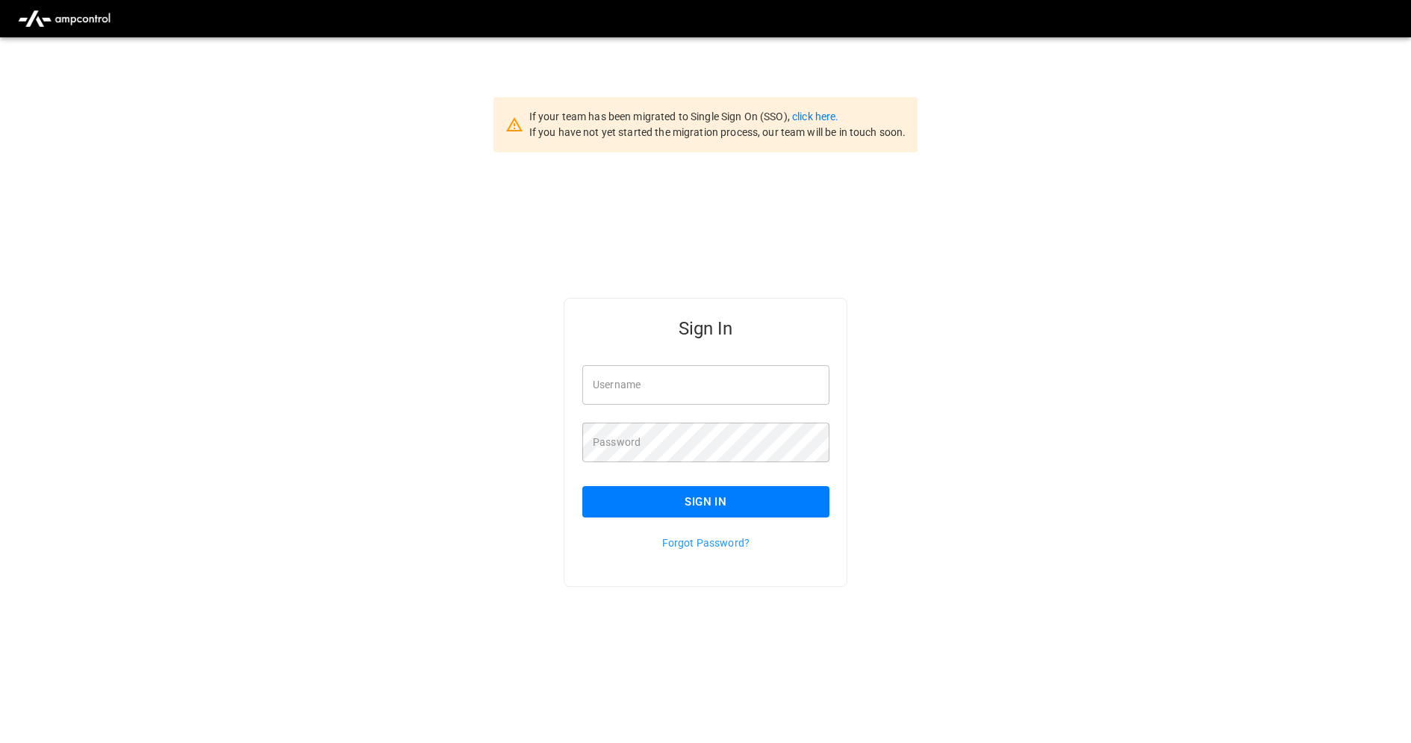
type input "**********"
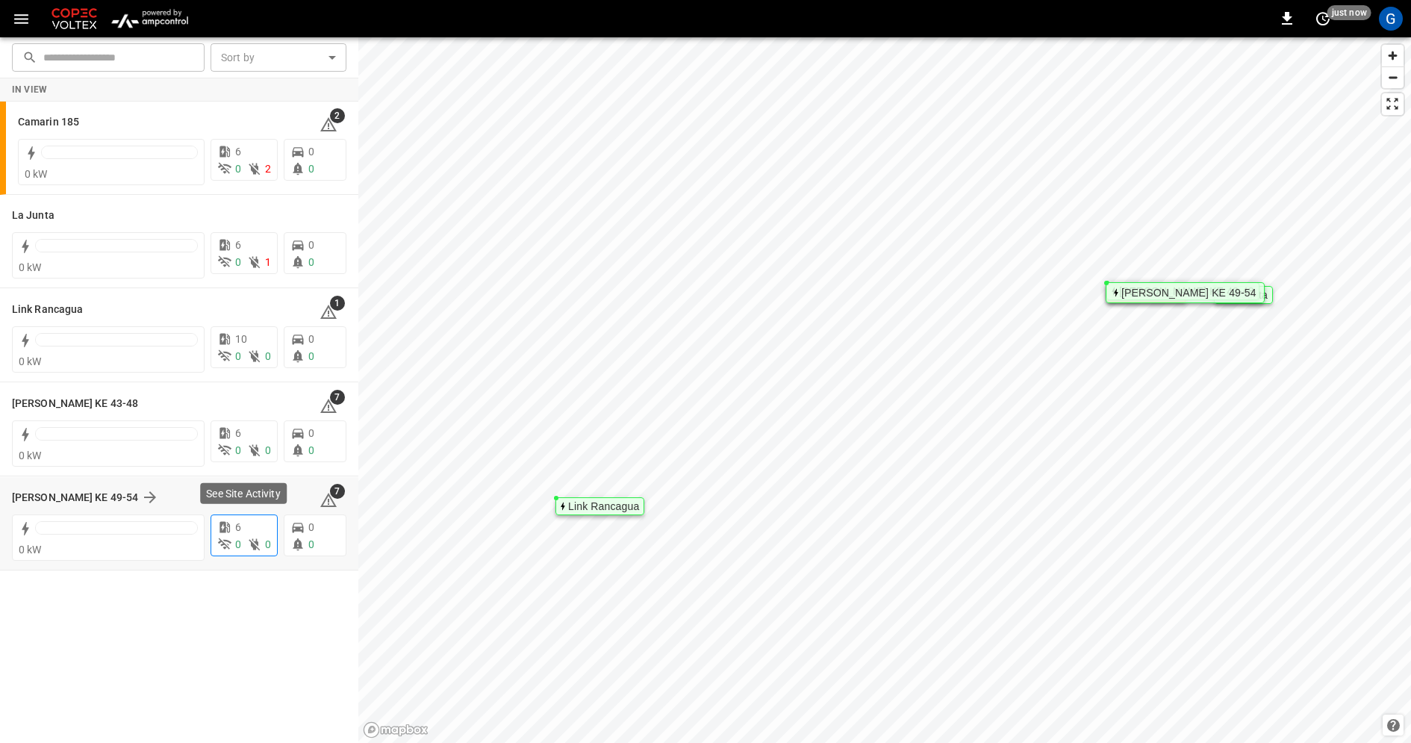
click at [242, 538] on div "0 0" at bounding box center [244, 545] width 54 height 16
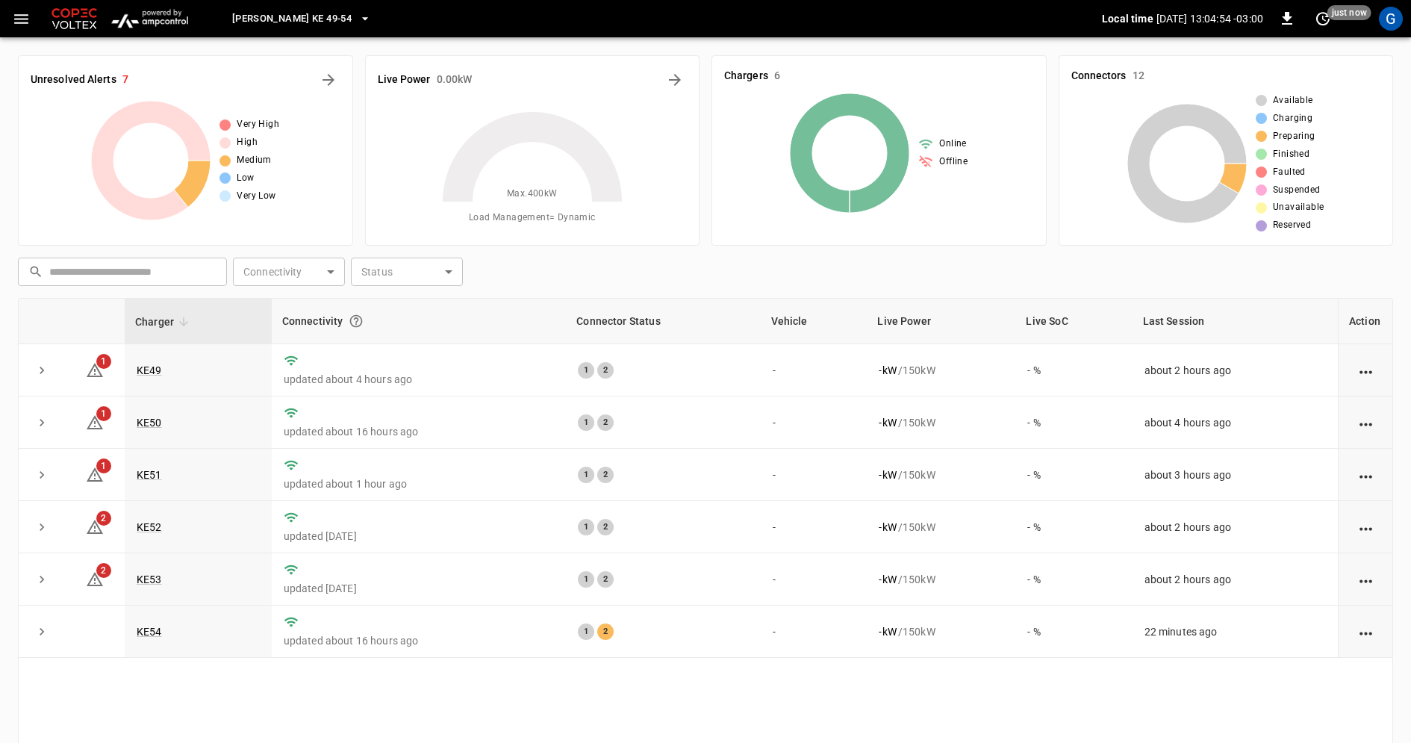
click at [685, 87] on div "Live Power 0.00 kW" at bounding box center [533, 80] width 310 height 24
click at [669, 81] on icon "Energy Overview" at bounding box center [675, 80] width 18 height 18
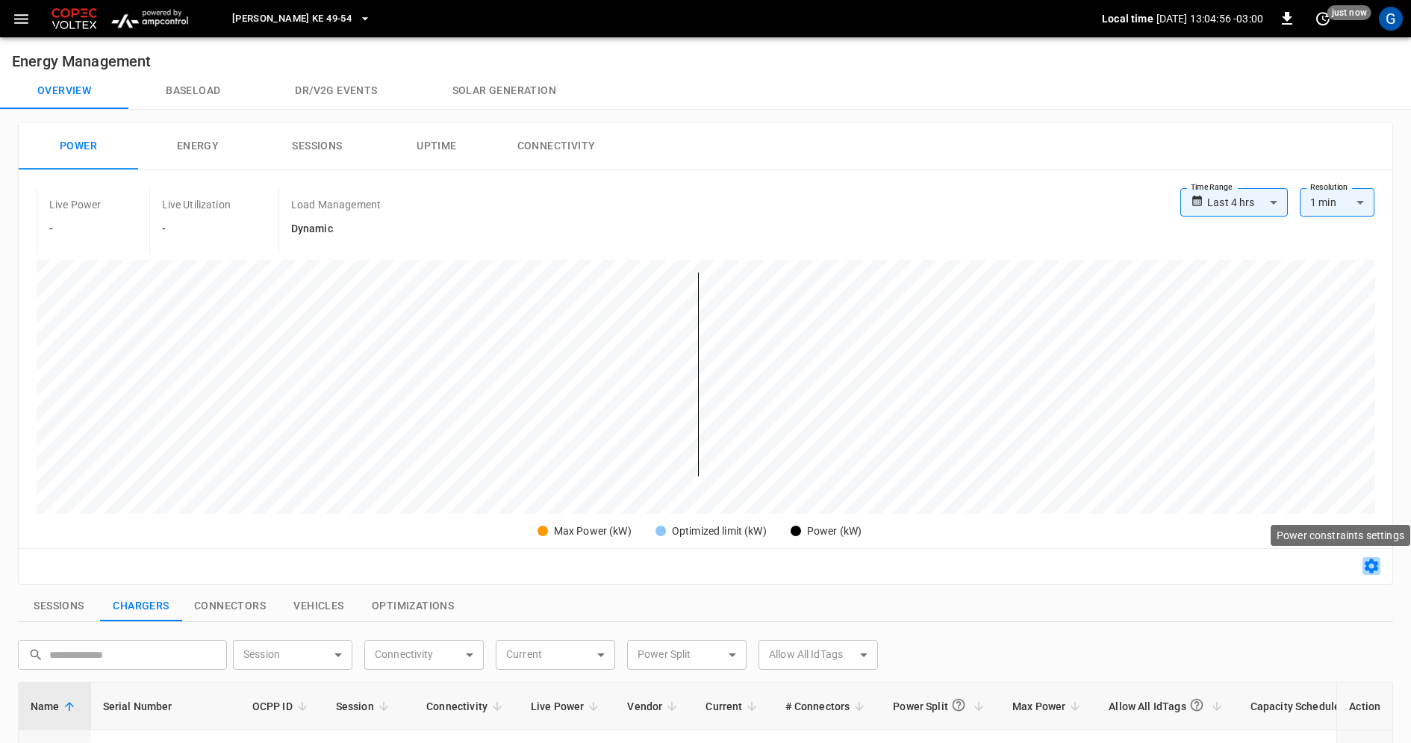
click at [1372, 571] on icon "button" at bounding box center [1372, 566] width 14 height 14
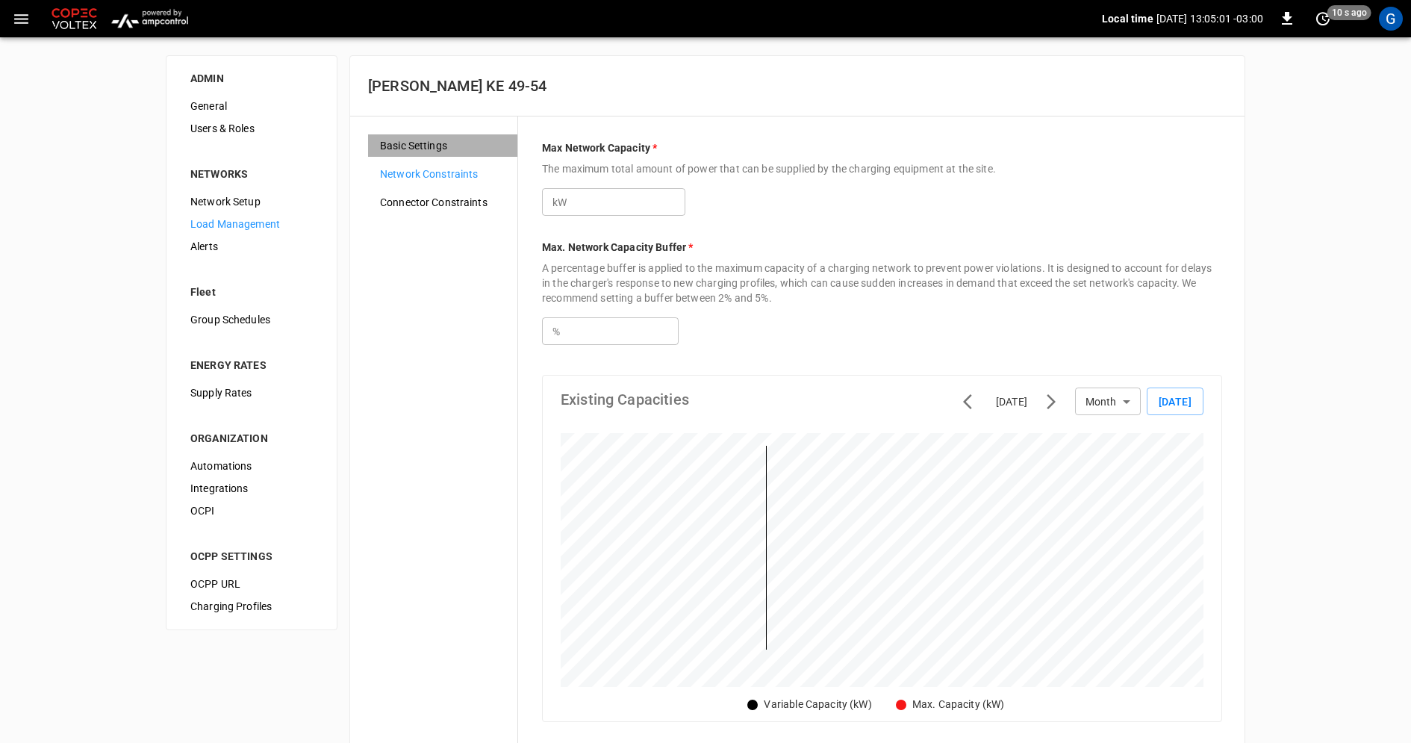
click at [418, 151] on span "Basic Settings" at bounding box center [442, 146] width 125 height 16
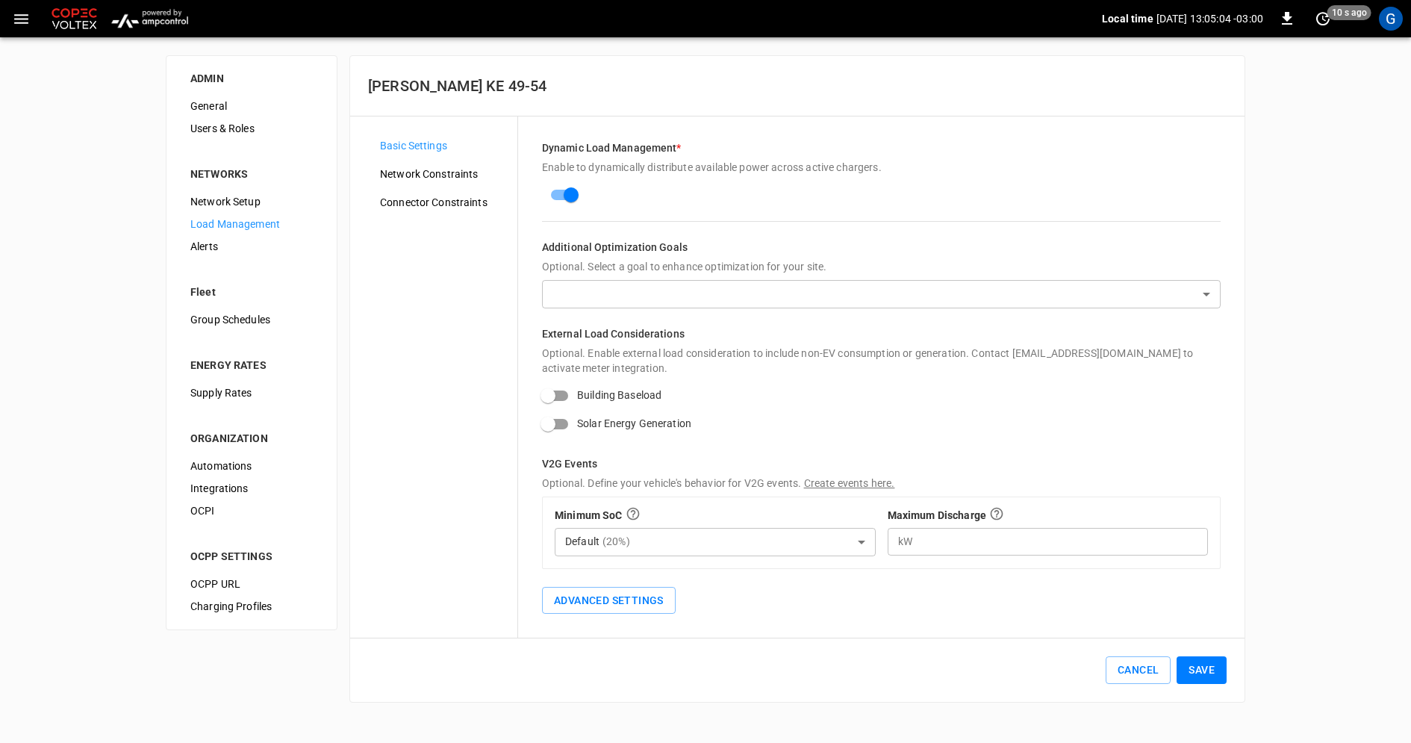
click at [411, 161] on div "Basic Settings Network Constraints Connector Constraints" at bounding box center [442, 376] width 149 height 485
click at [405, 178] on span "Network Constraints" at bounding box center [442, 175] width 125 height 16
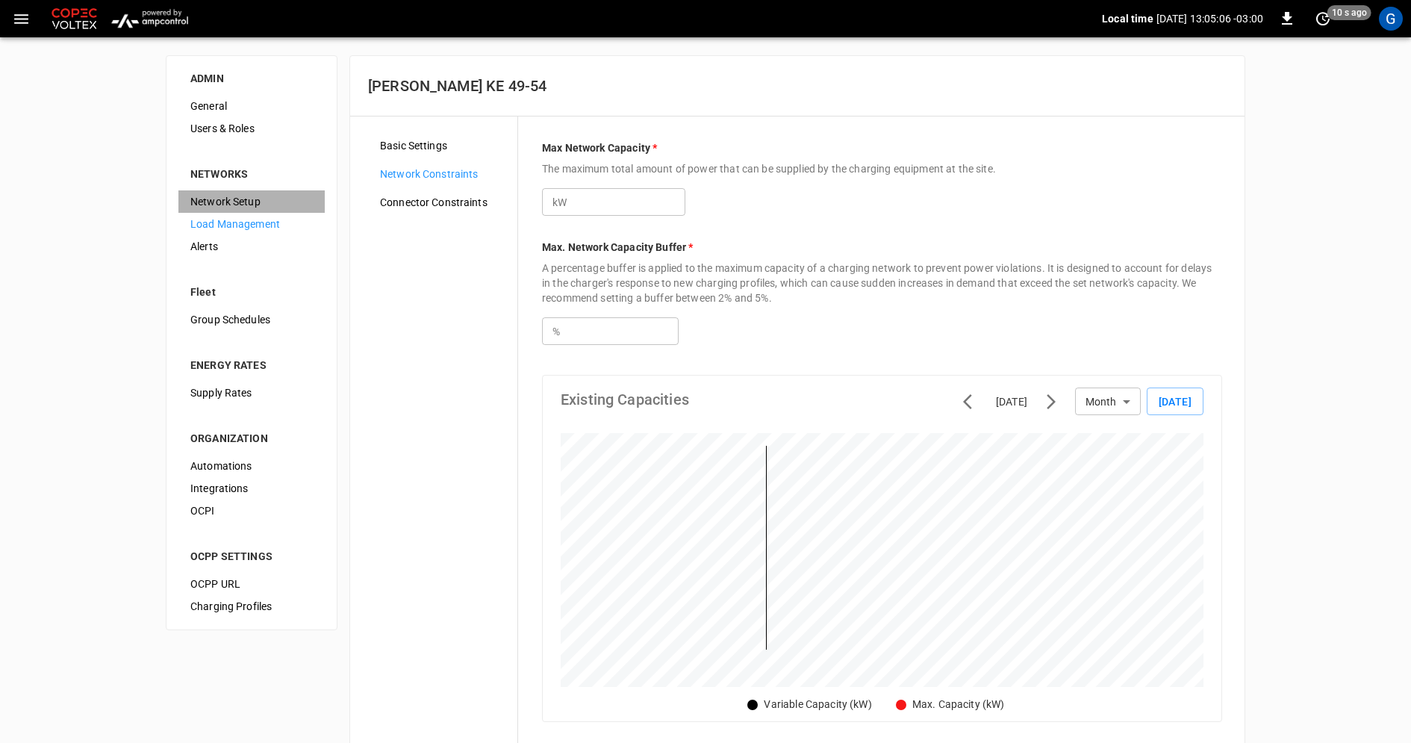
click at [231, 205] on span "Network Setup" at bounding box center [251, 202] width 122 height 16
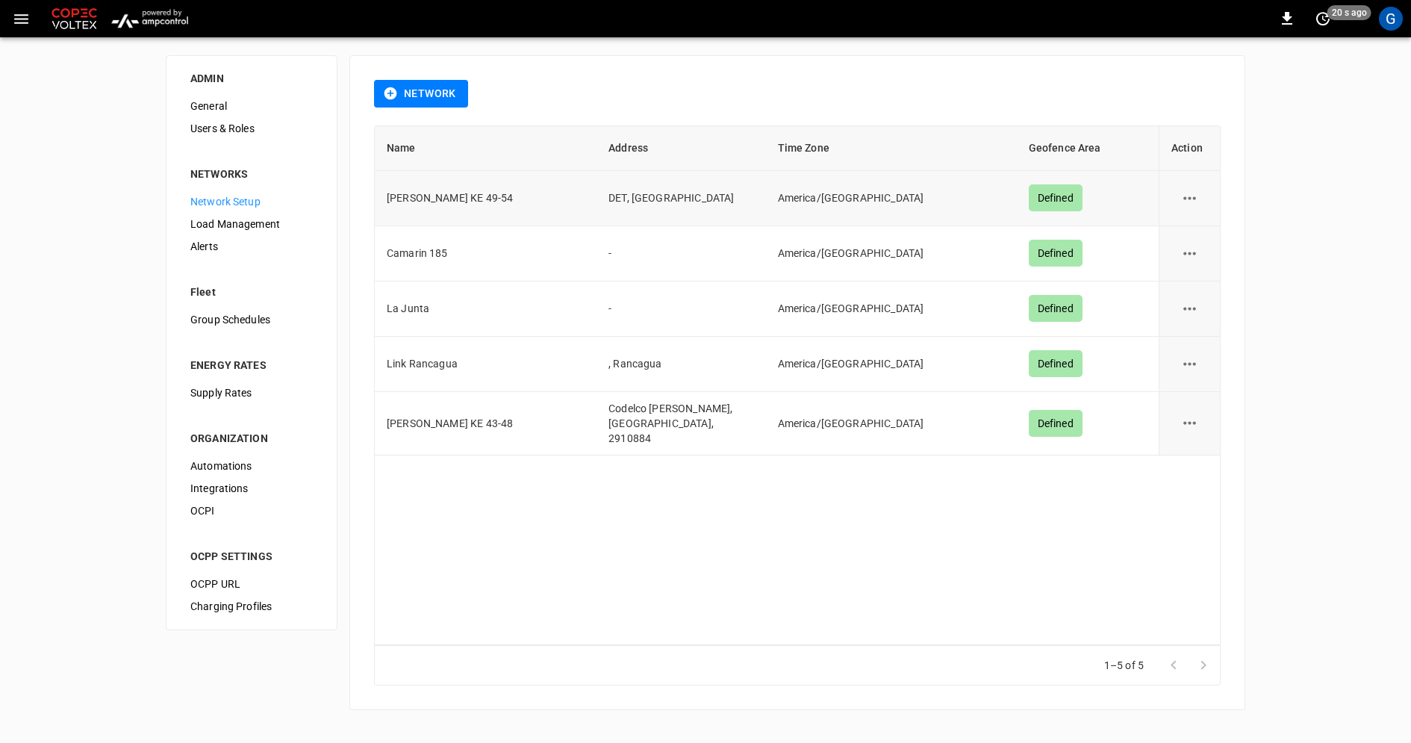
click at [1186, 193] on icon "network options" at bounding box center [1190, 198] width 19 height 19
click at [1195, 233] on li "Edit" at bounding box center [1198, 234] width 53 height 25
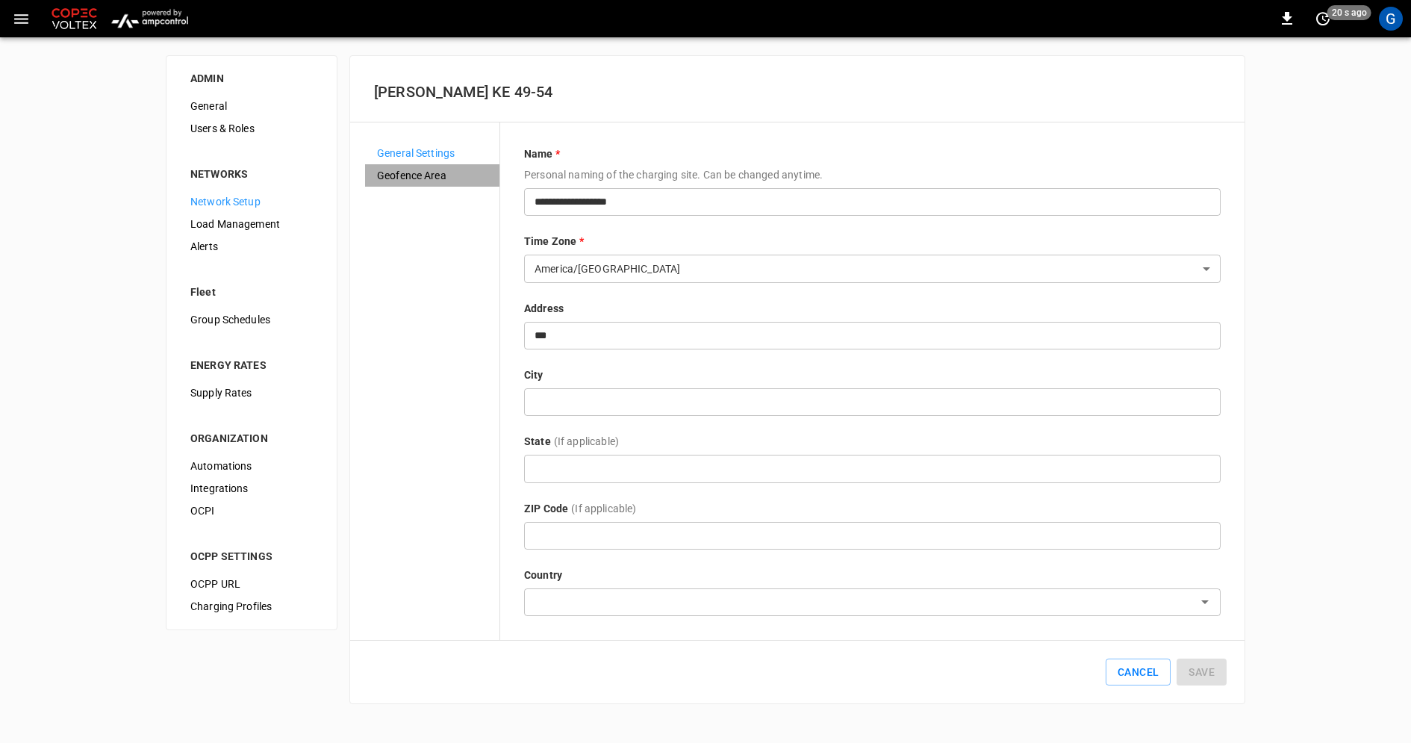
click at [438, 177] on span "Geofence Area" at bounding box center [432, 176] width 111 height 16
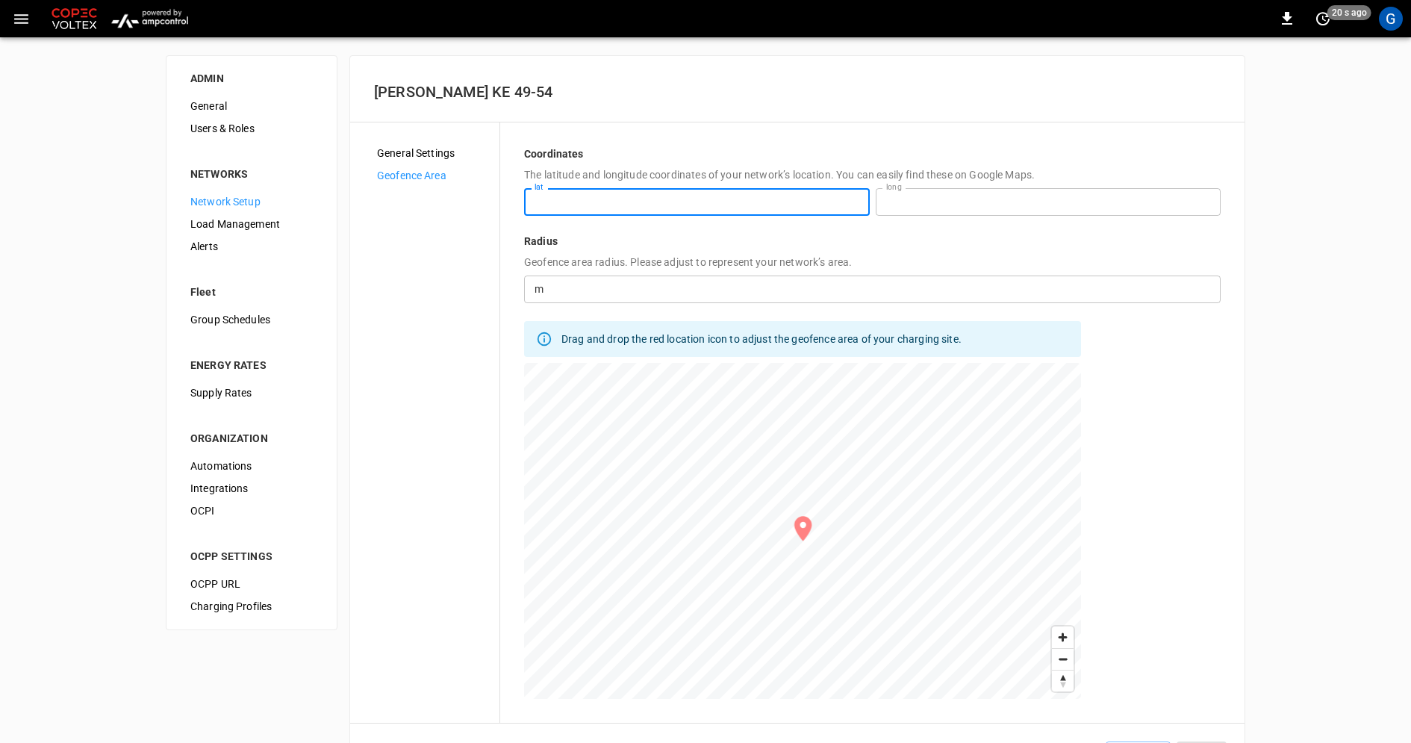
drag, startPoint x: 638, startPoint y: 204, endPoint x: 463, endPoint y: 204, distance: 174.7
click at [463, 204] on div "**********" at bounding box center [797, 422] width 847 height 553
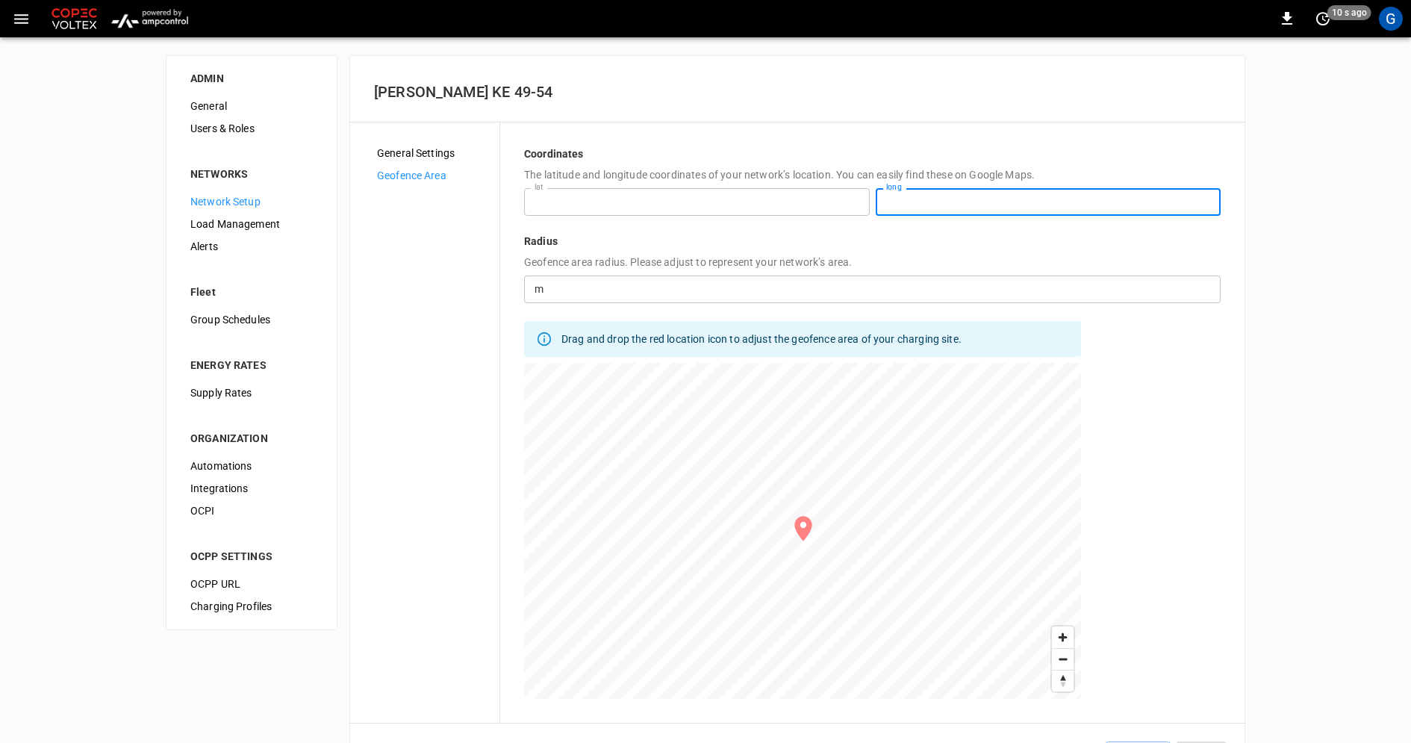
drag, startPoint x: 967, startPoint y: 199, endPoint x: 834, endPoint y: 199, distance: 132.9
click at [834, 199] on div "**********" at bounding box center [872, 202] width 697 height 28
